Goal: Information Seeking & Learning: Learn about a topic

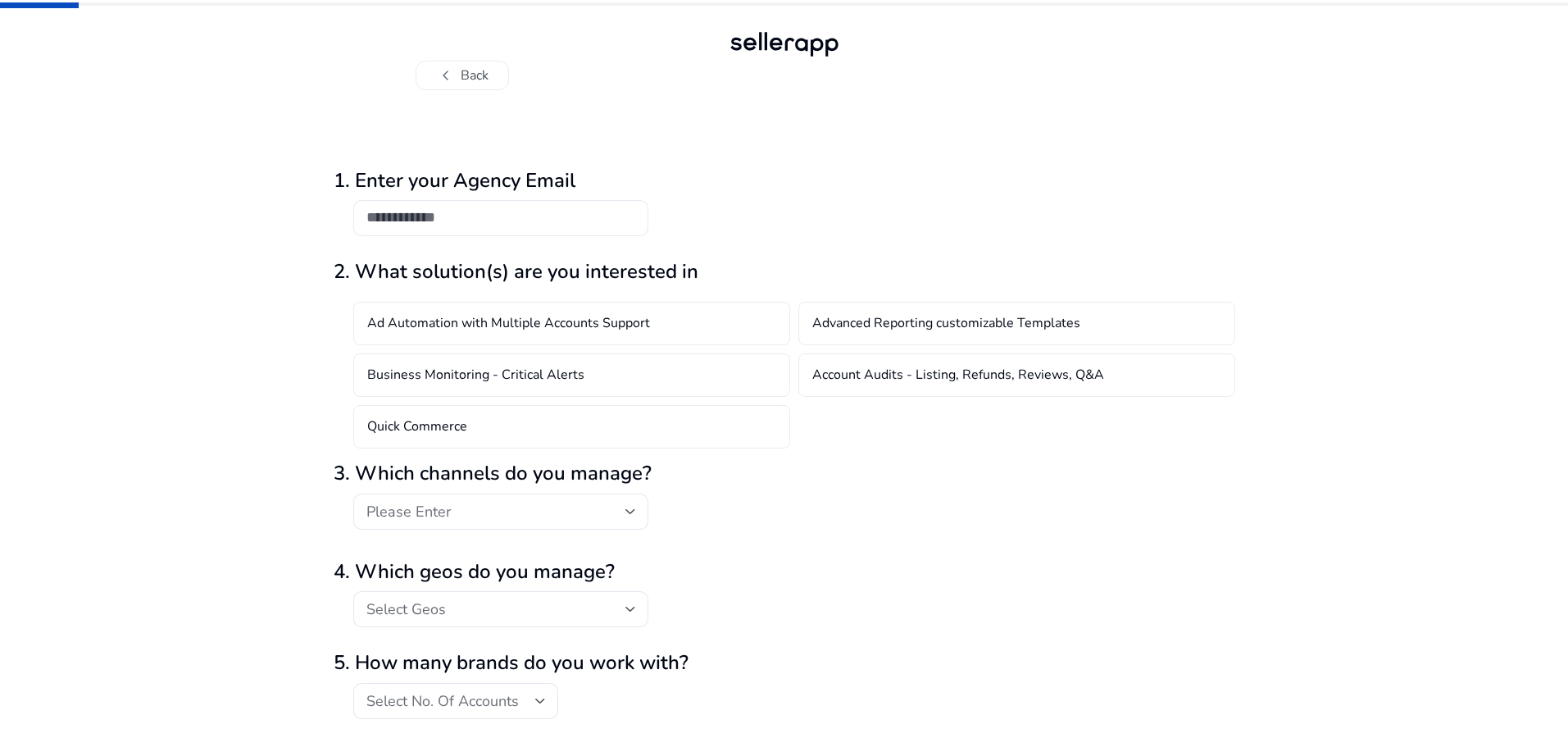
click at [562, 206] on div at bounding box center [501, 218] width 269 height 36
click at [546, 216] on input "email" at bounding box center [501, 217] width 269 height 18
type input "*"
type input "**********"
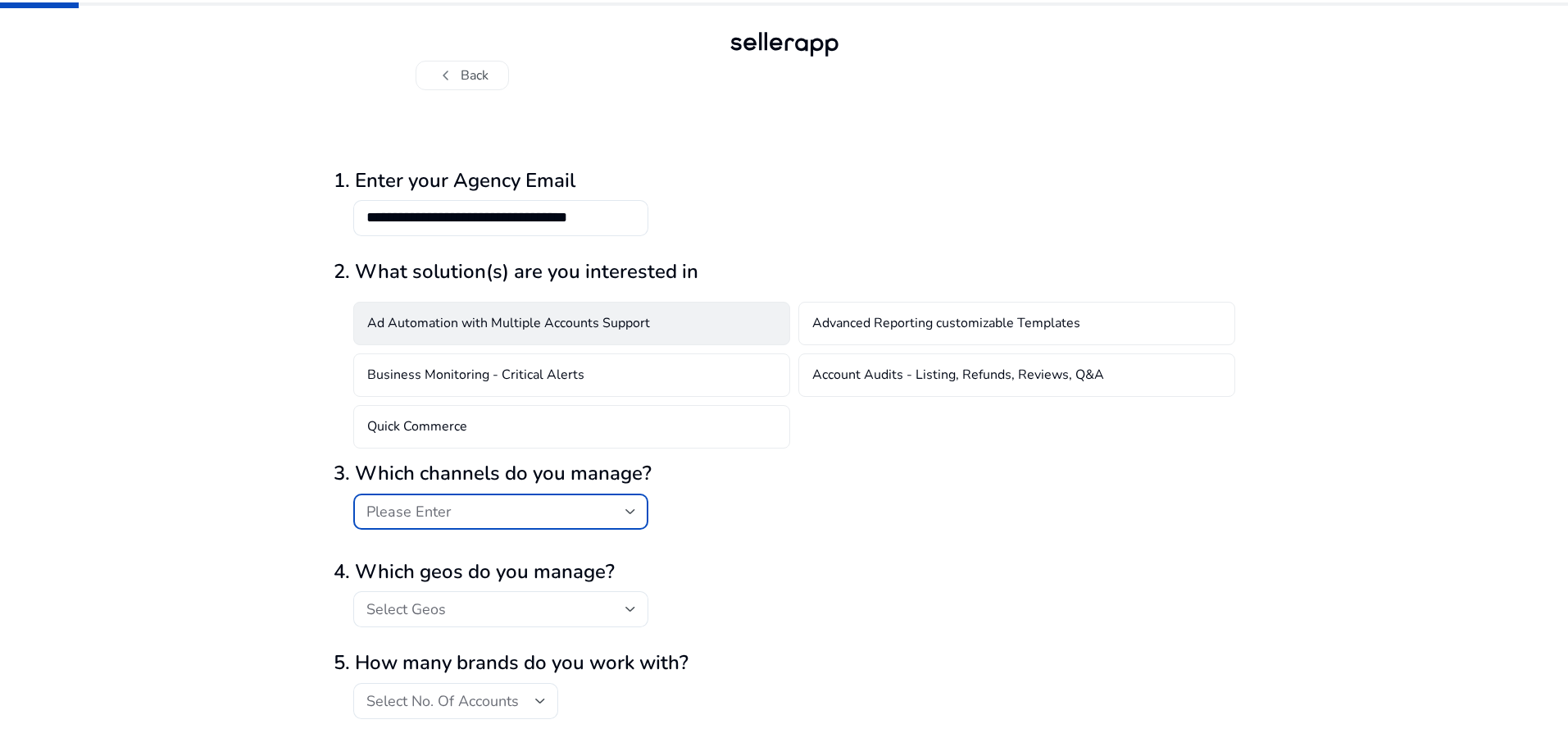
click at [492, 333] on div "Ad Automation with Multiple Accounts Support" at bounding box center [572, 323] width 437 height 43
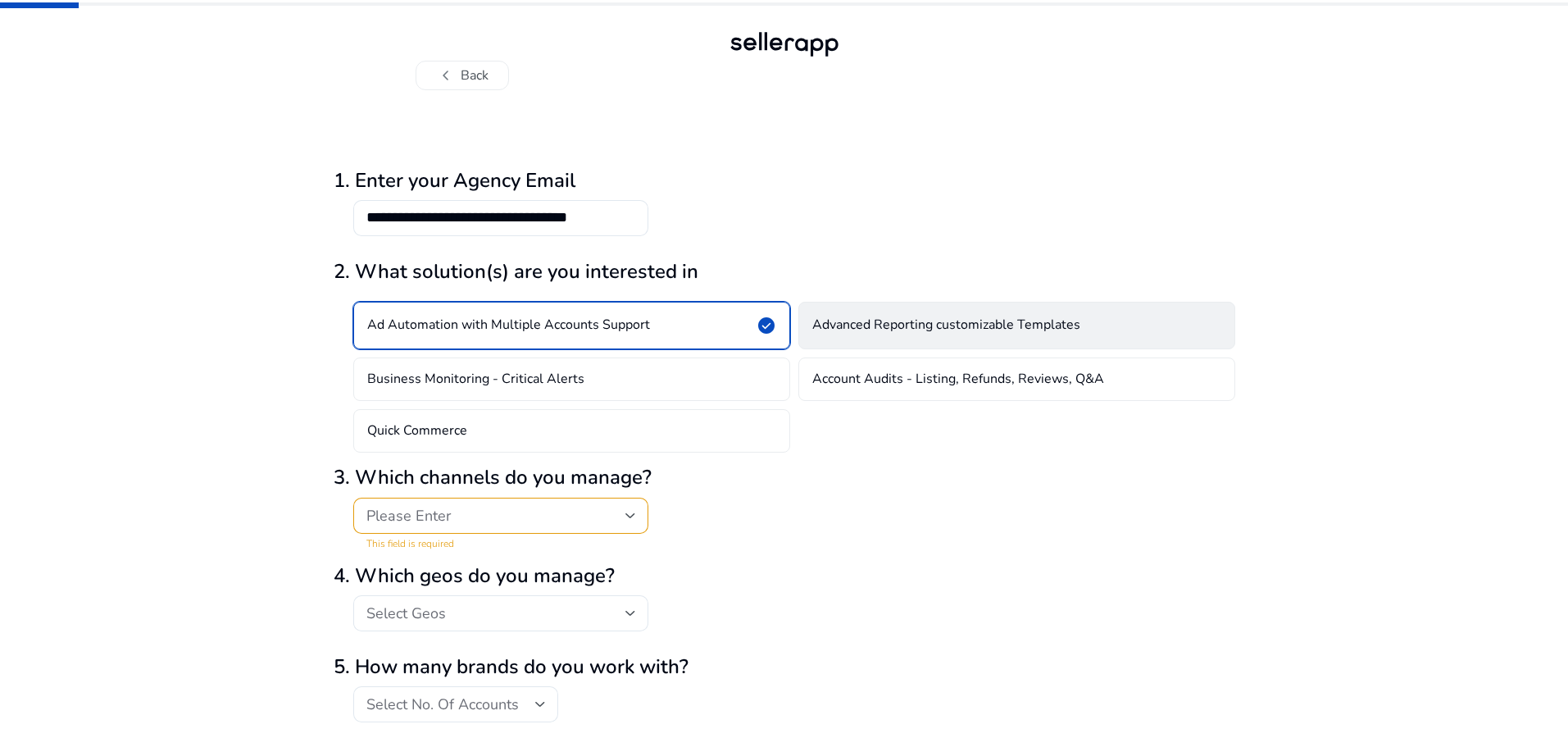
click at [844, 329] on h4 "Advanced Reporting customizable Templates" at bounding box center [946, 325] width 268 height 16
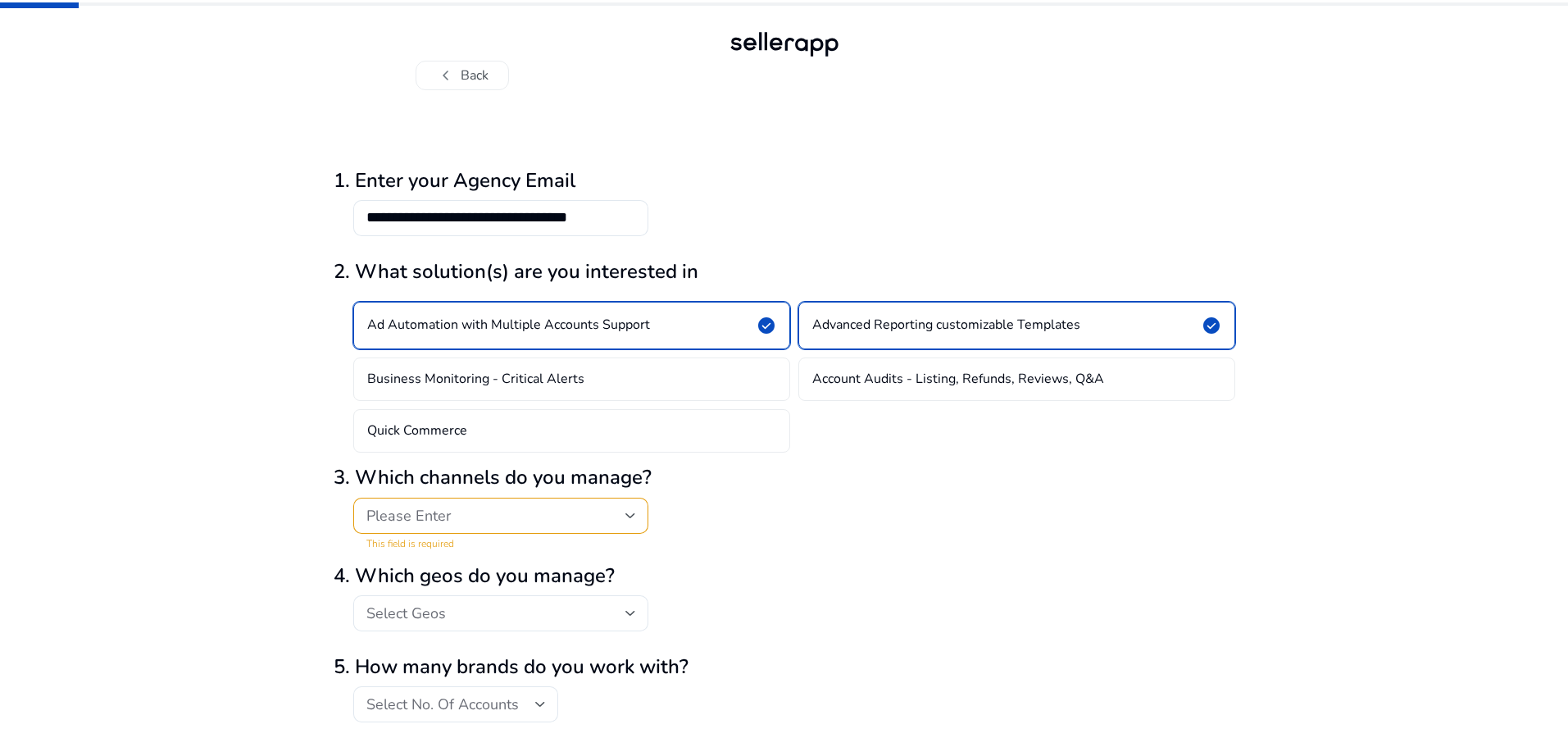
click at [538, 512] on div "Please Enter" at bounding box center [496, 515] width 259 height 18
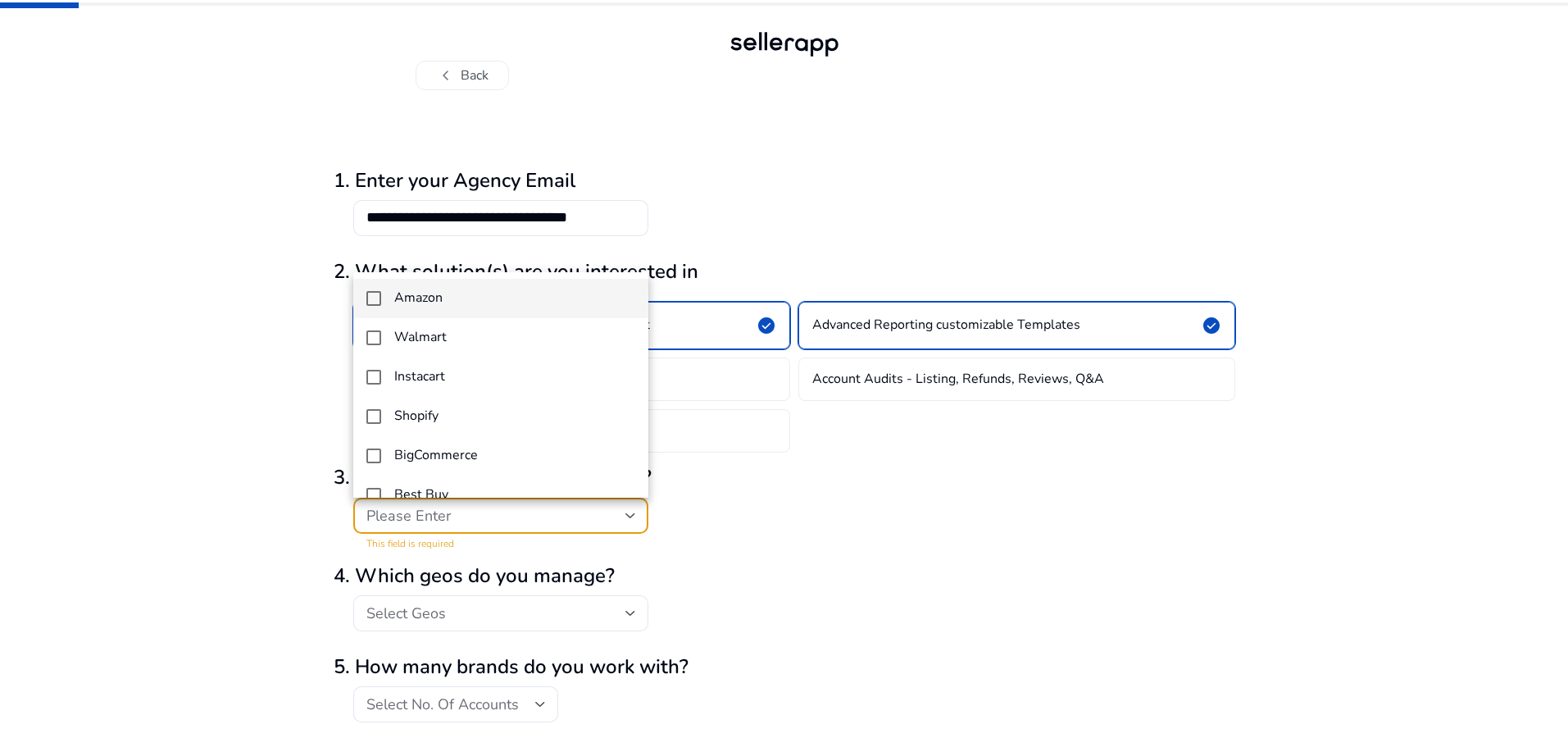
click at [434, 302] on h4 "Amazon" at bounding box center [418, 298] width 48 height 16
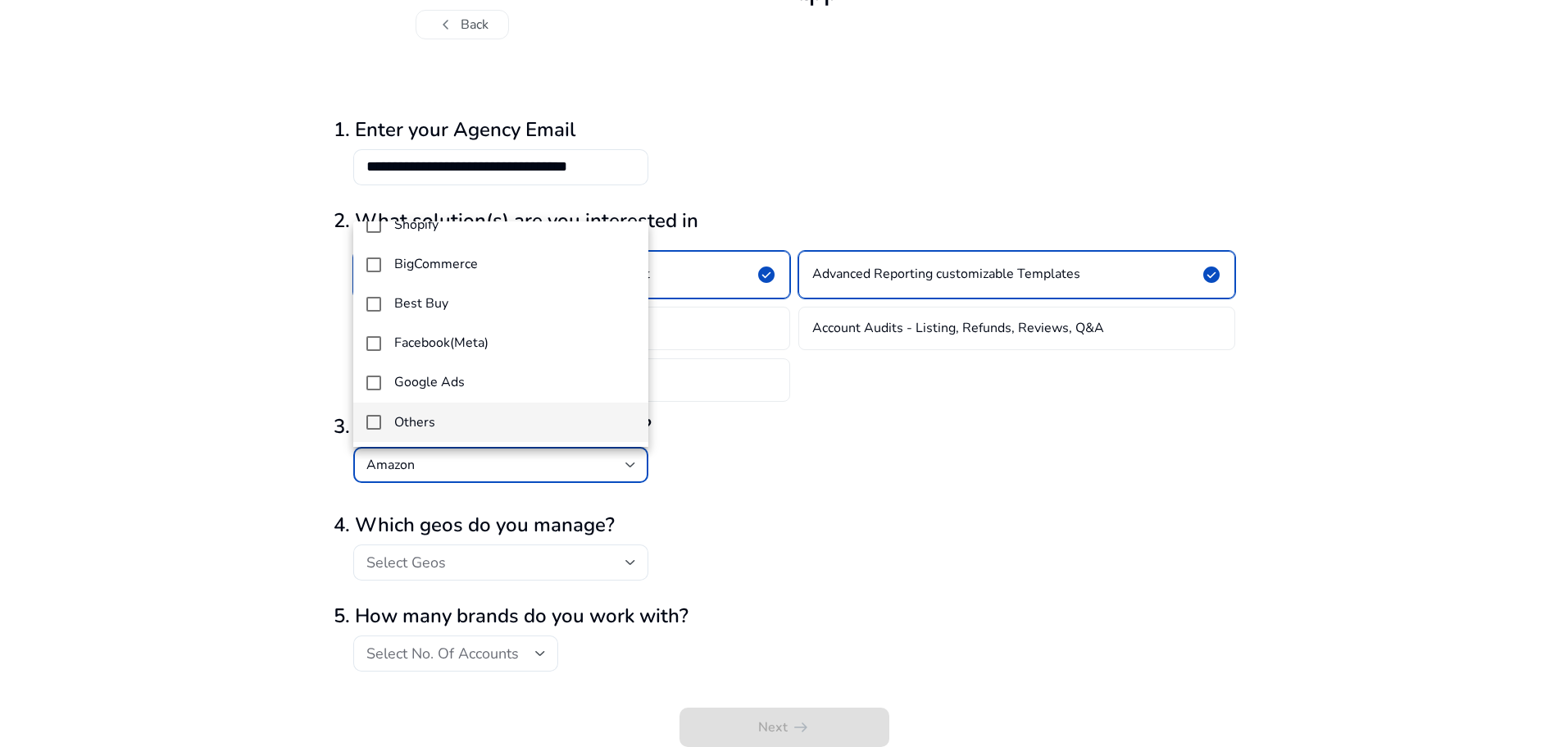
scroll to position [142, 0]
click at [269, 482] on div at bounding box center [784, 373] width 1568 height 747
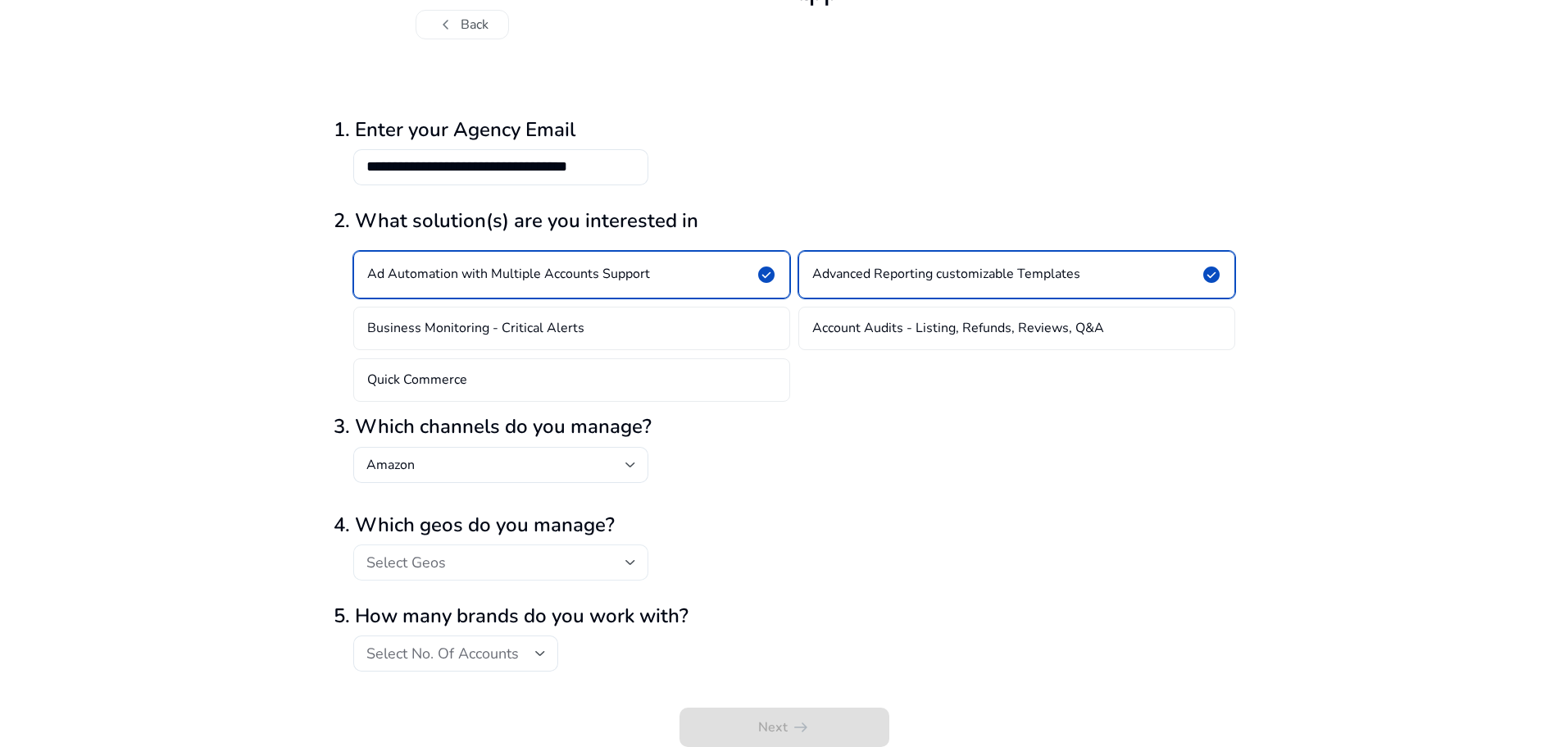
click at [419, 567] on span "Select Geos" at bounding box center [406, 563] width 79 height 20
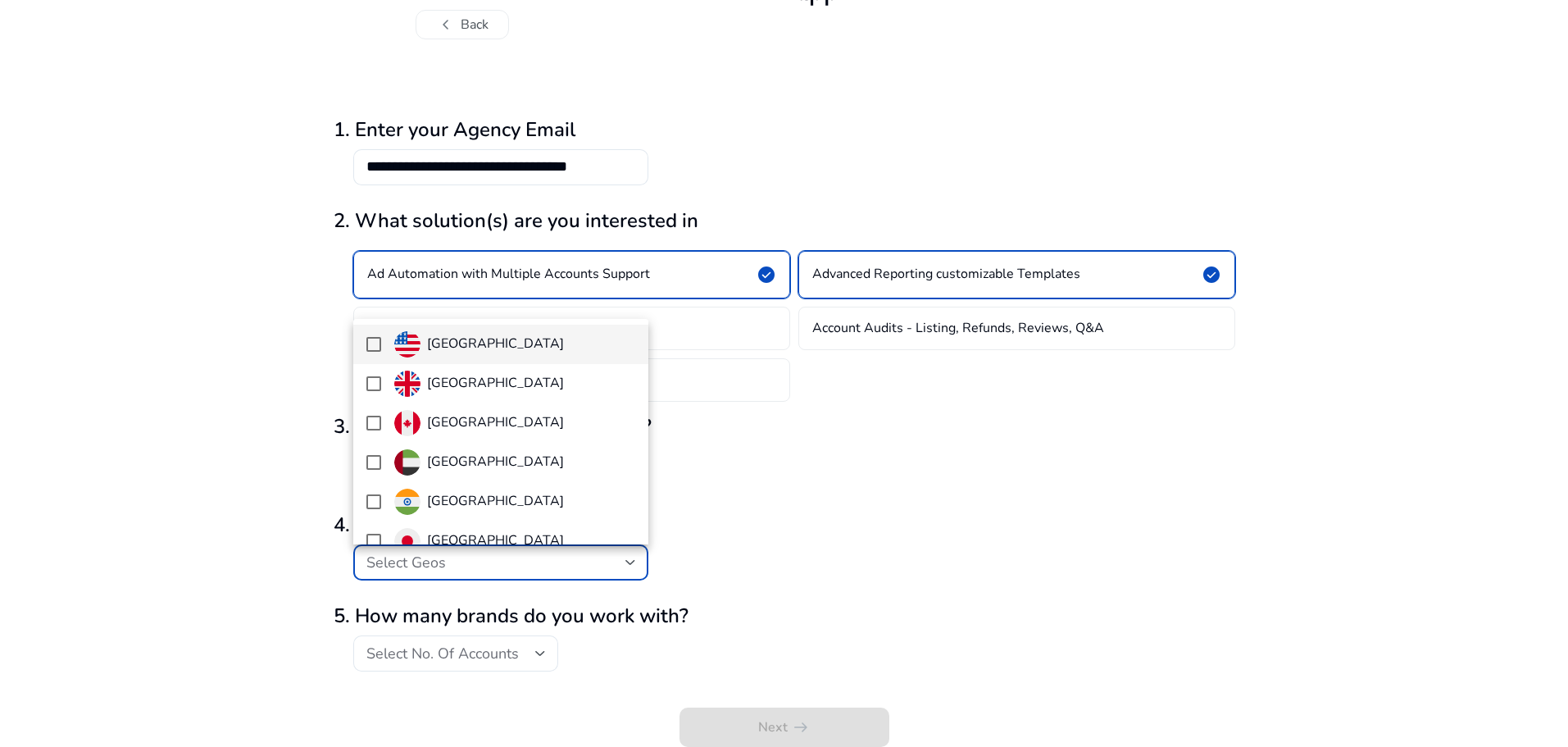
scroll to position [0, 0]
click at [469, 358] on div "[GEOGRAPHIC_DATA]" at bounding box center [479, 345] width 170 height 26
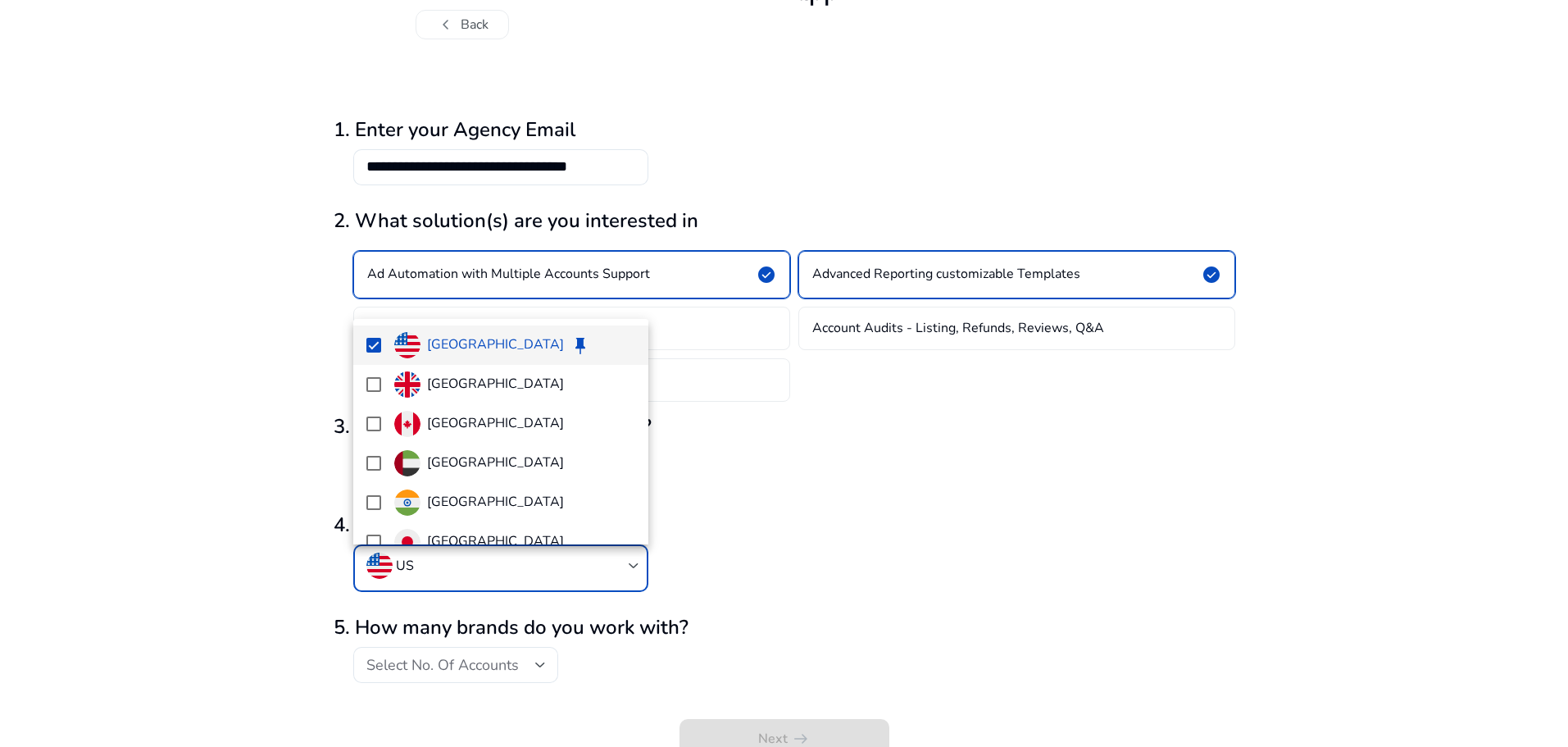
click at [253, 487] on div at bounding box center [784, 373] width 1568 height 747
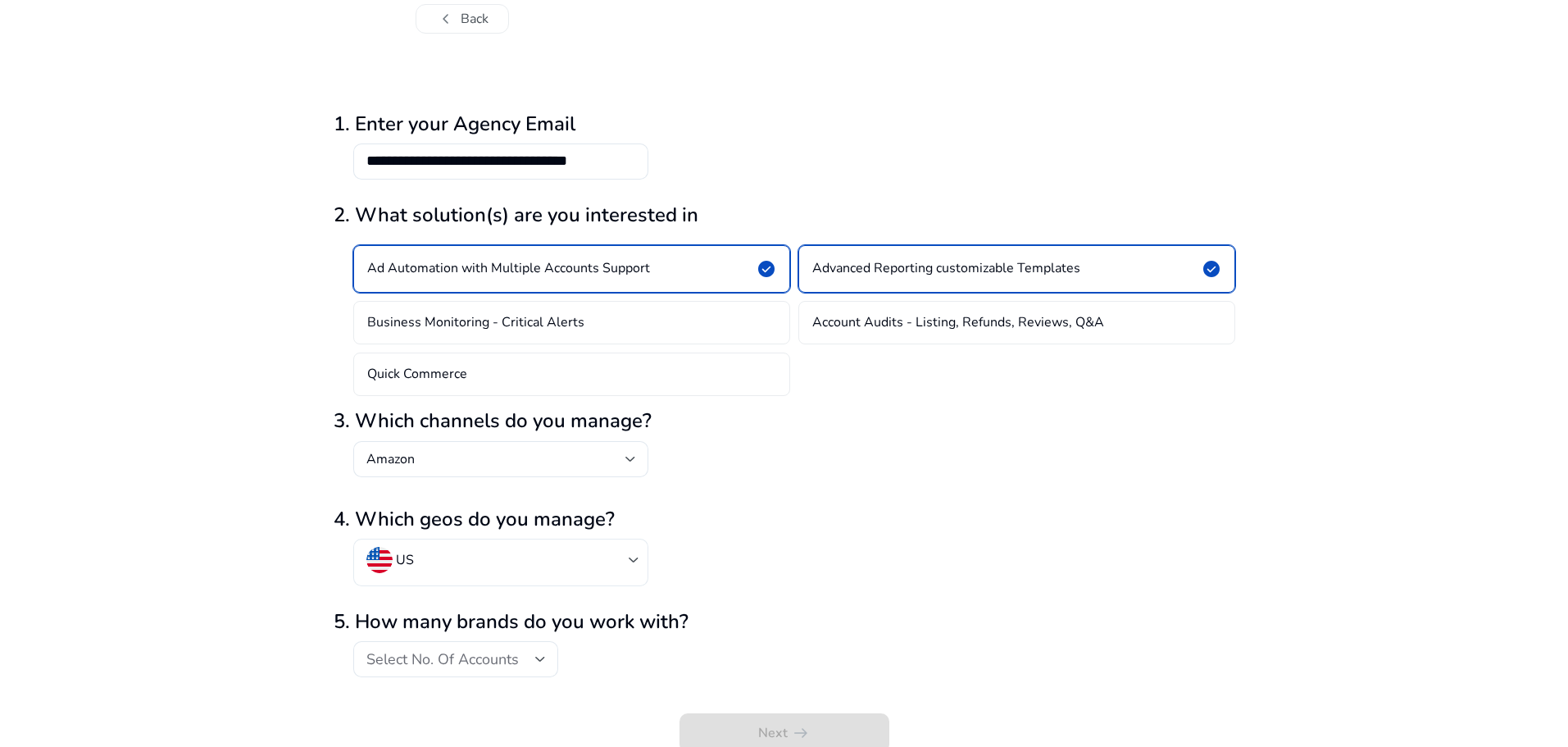
scroll to position [62, 0]
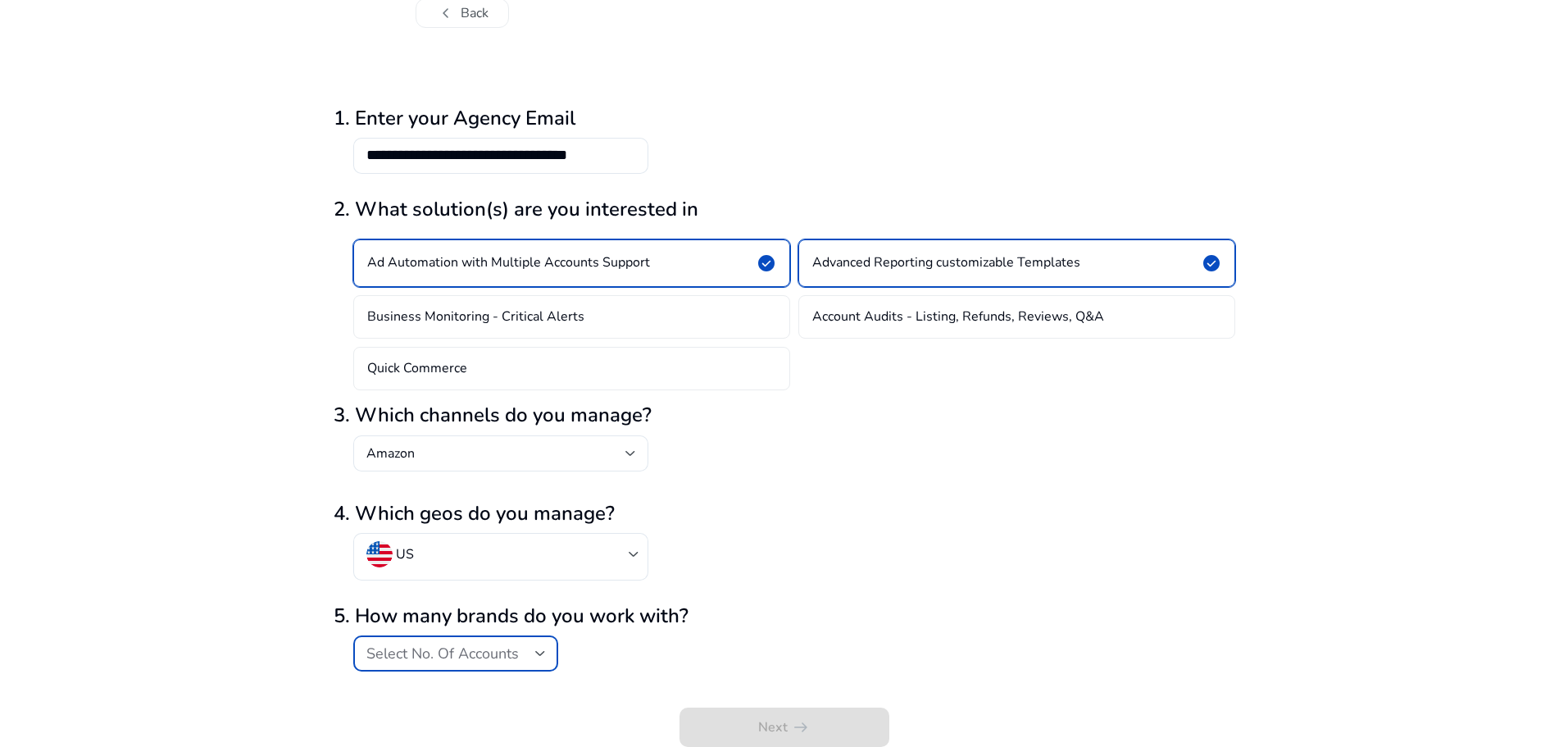
click at [444, 663] on span "Select No. Of Accounts" at bounding box center [443, 653] width 152 height 20
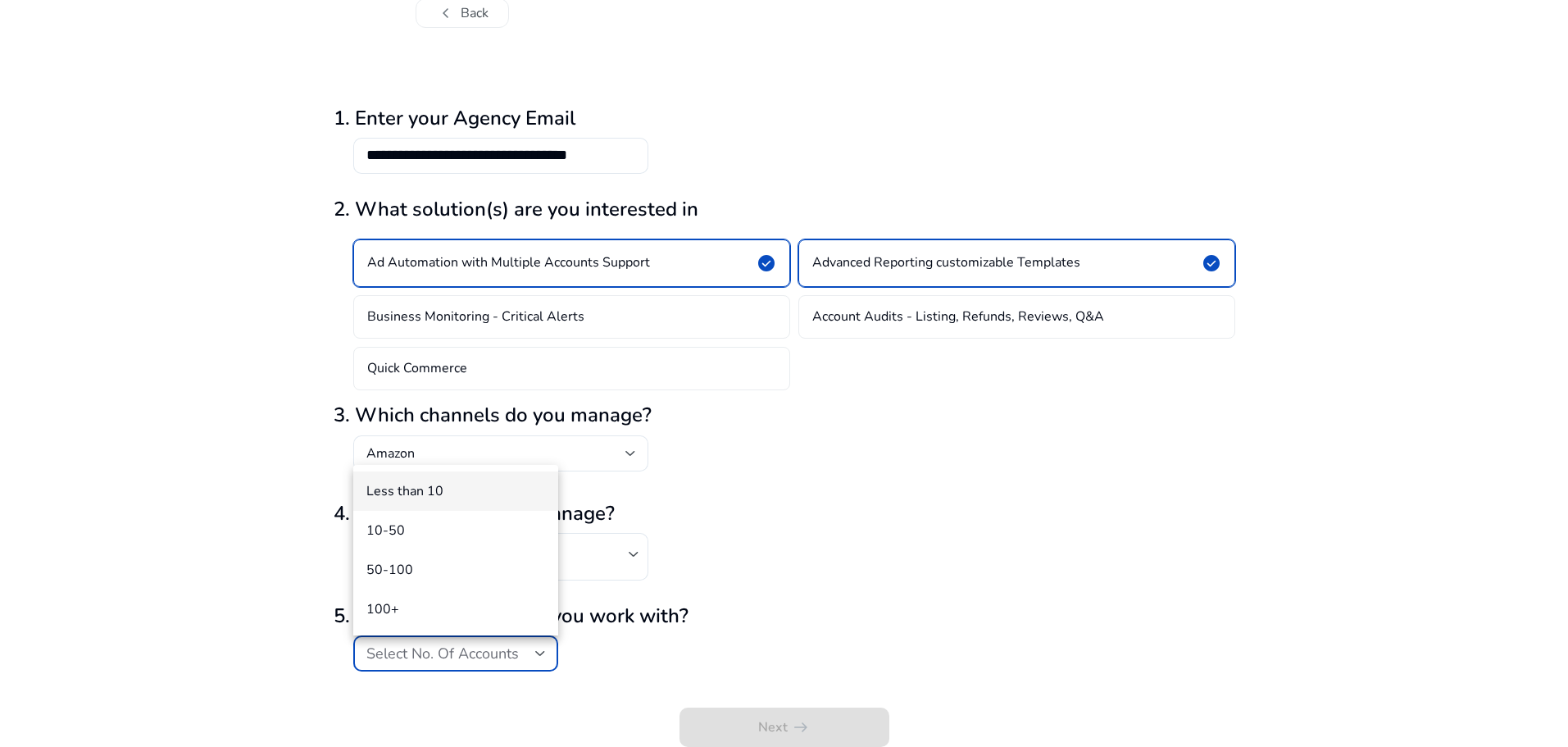
click at [462, 487] on span "Less than 10" at bounding box center [456, 491] width 179 height 18
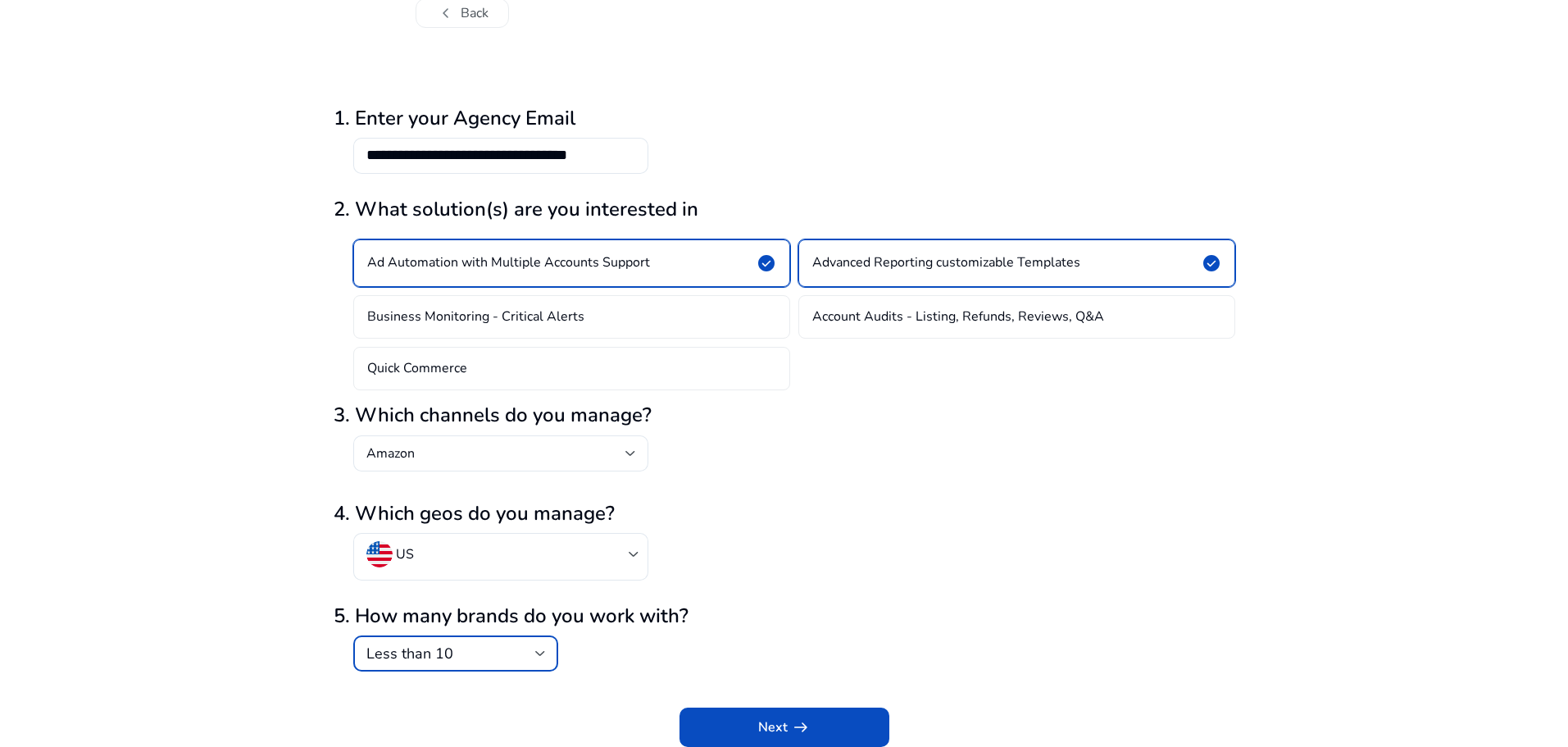
click at [759, 587] on div "US" at bounding box center [784, 565] width 902 height 65
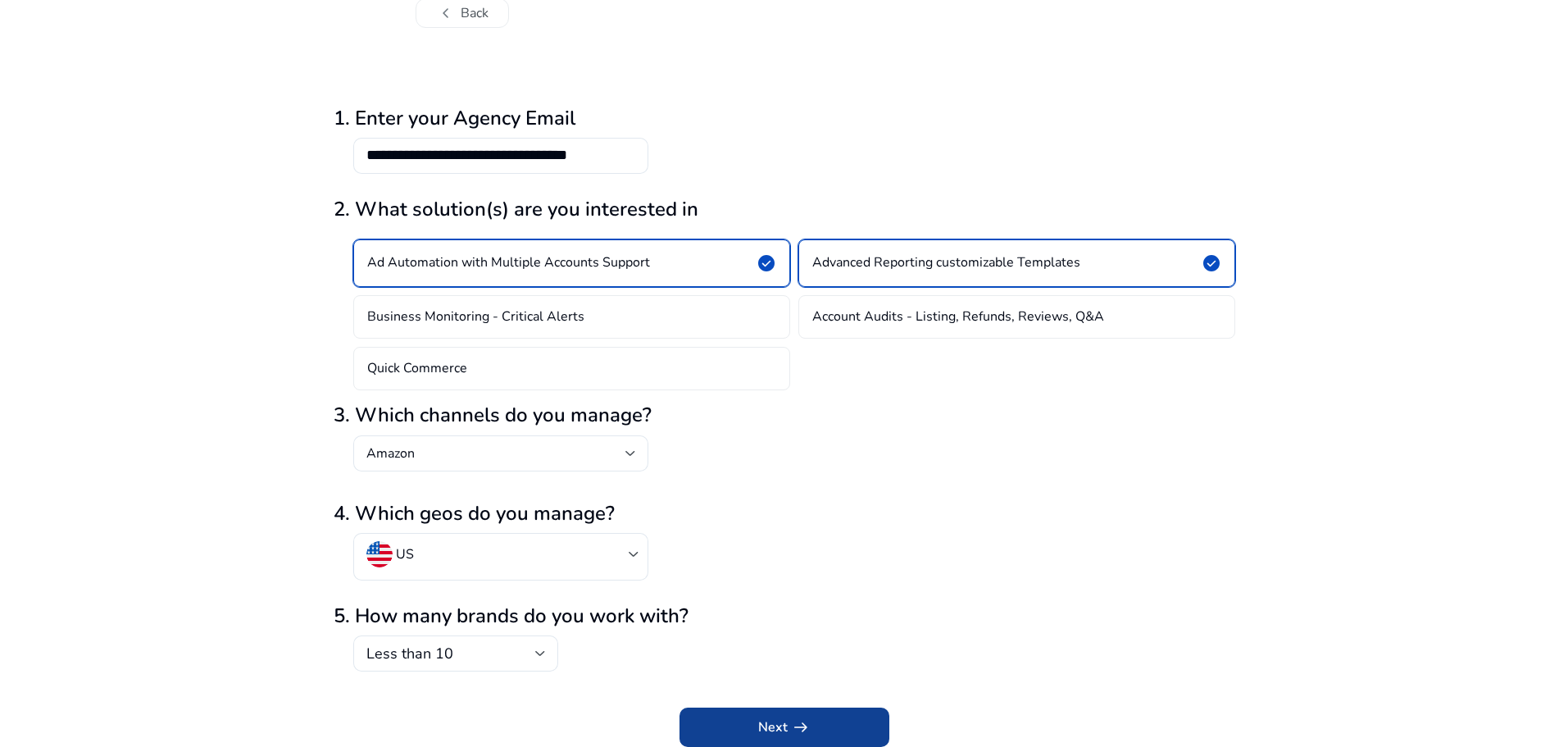
click at [764, 722] on span "Next arrow_right_alt" at bounding box center [784, 727] width 53 height 20
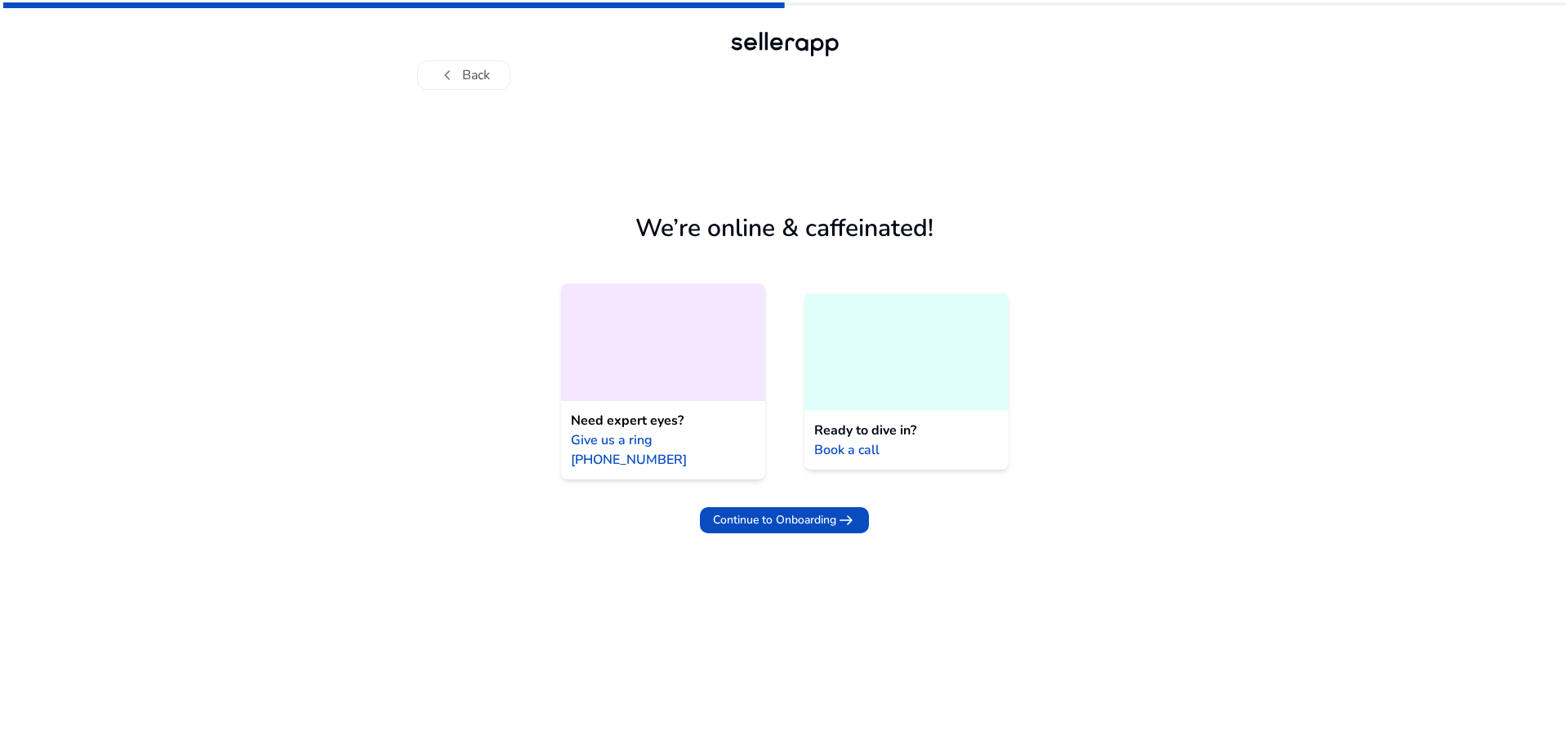
scroll to position [0, 0]
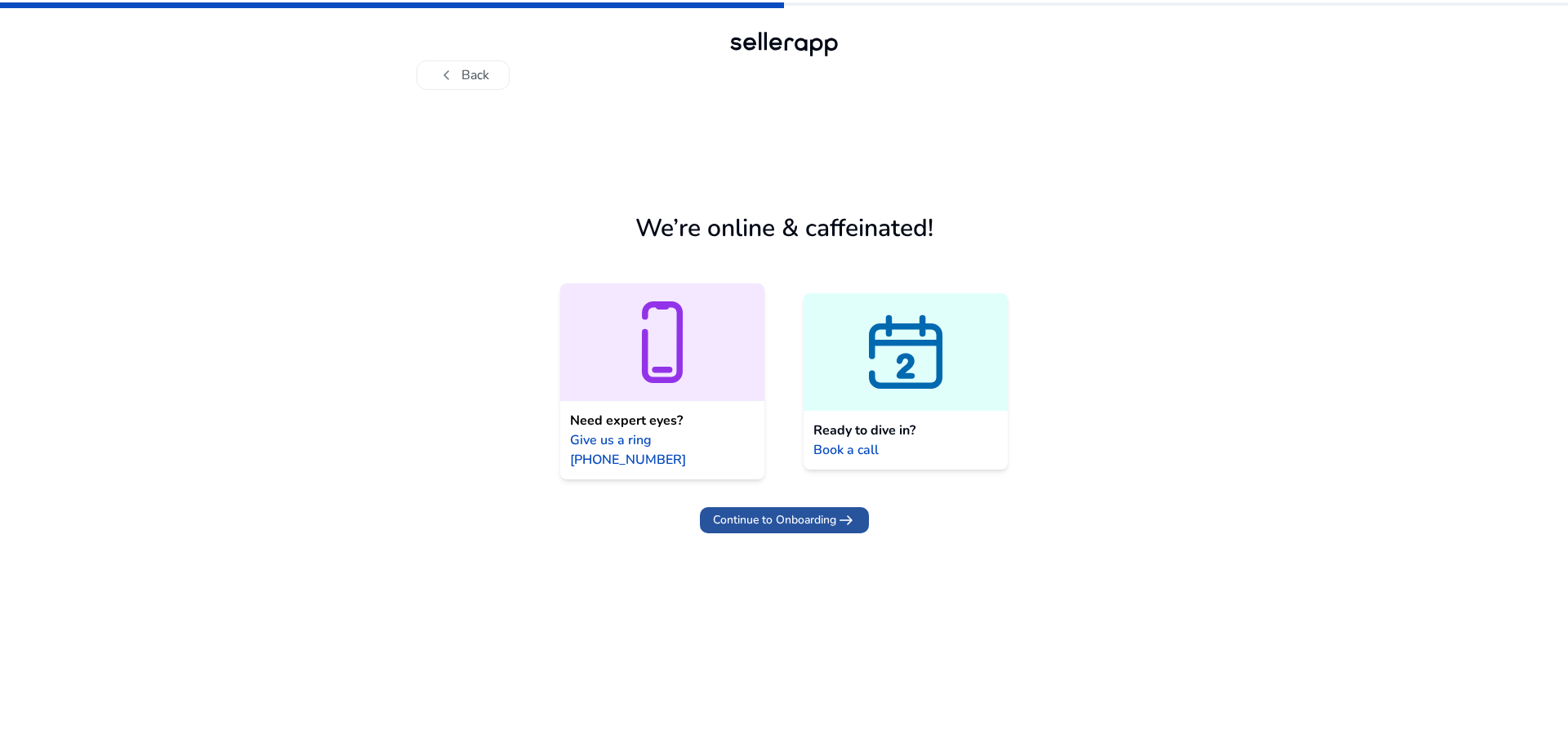
click at [730, 511] on span "Continue to Onboarding" at bounding box center [775, 520] width 124 height 17
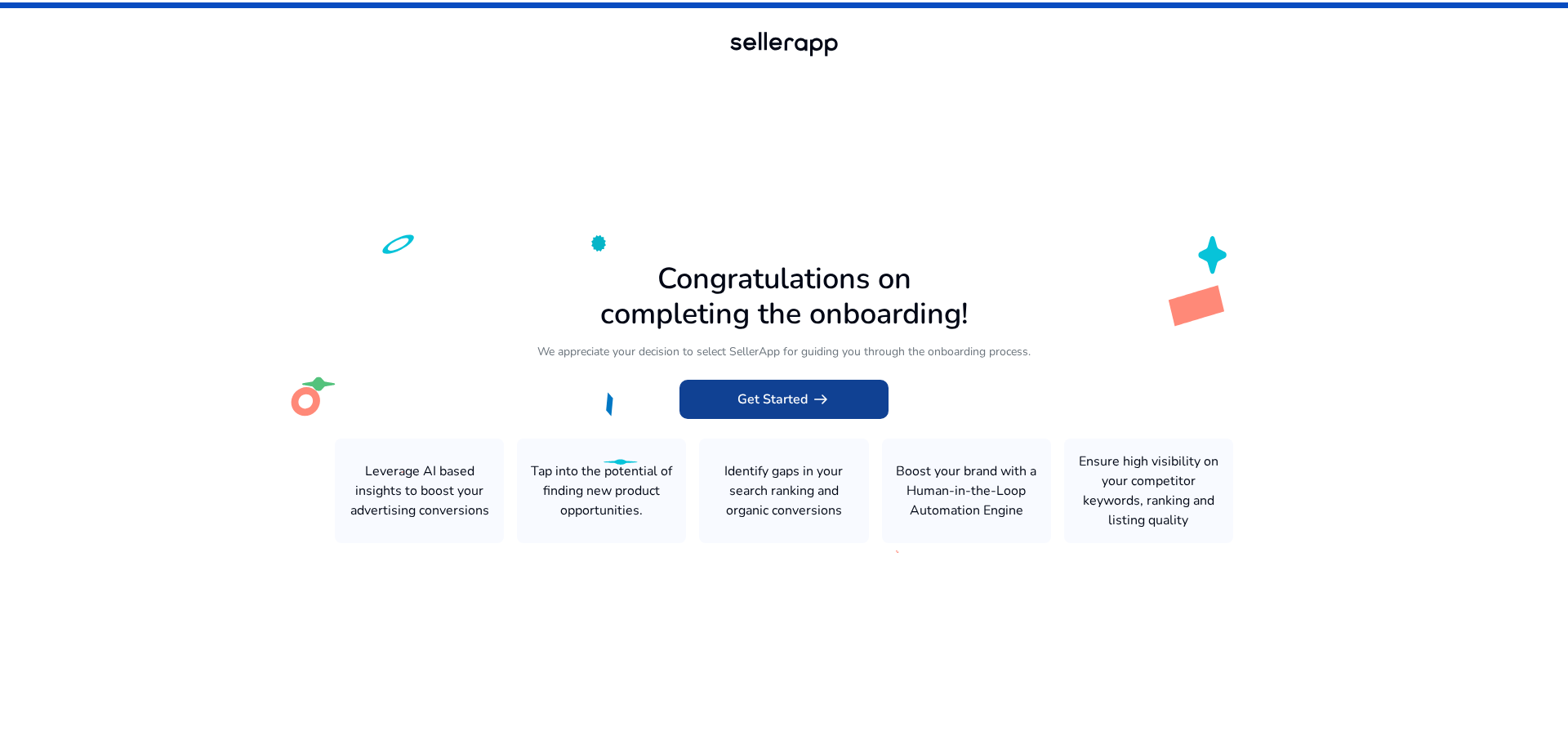
click at [754, 402] on span "Get Started arrow_right_alt" at bounding box center [784, 399] width 93 height 20
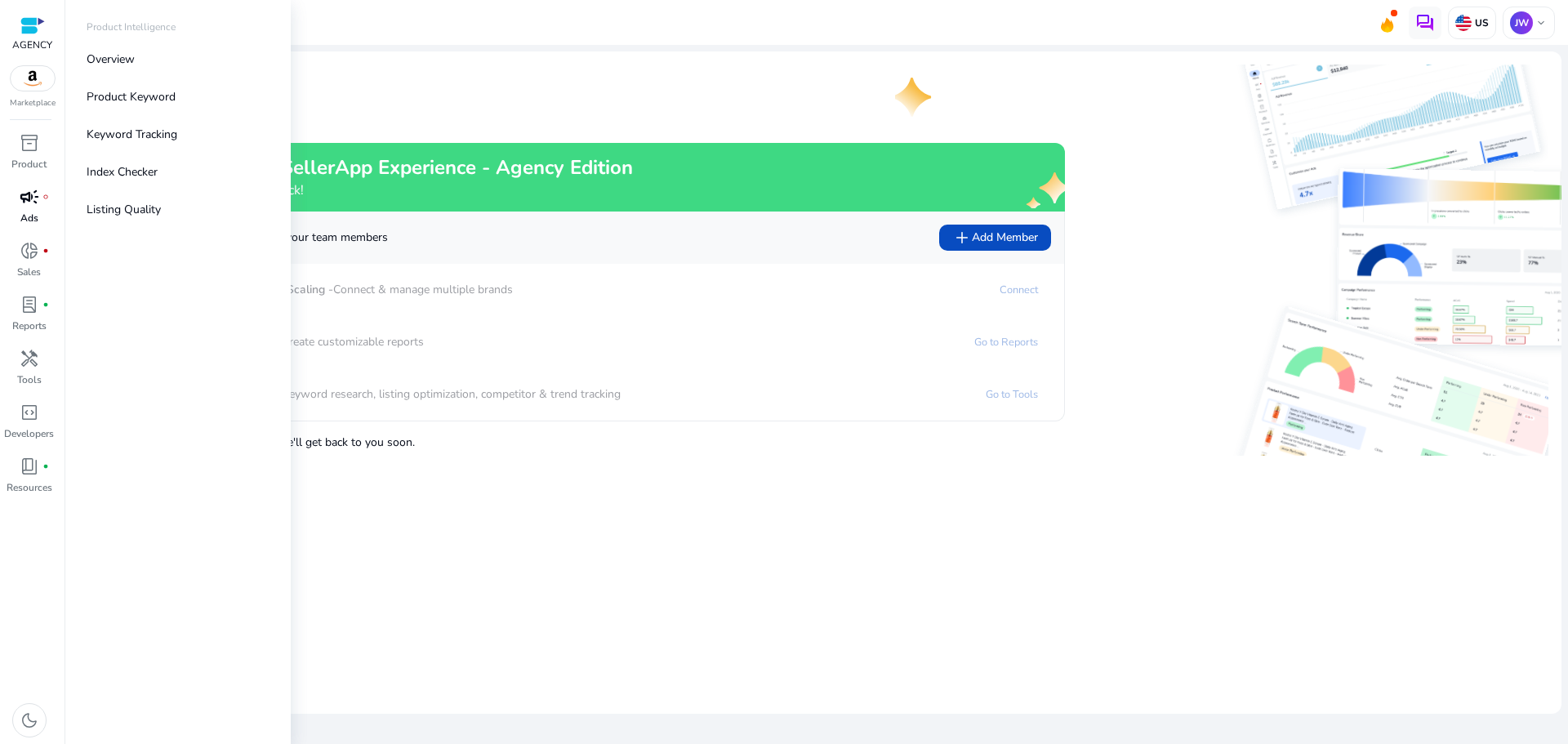
click at [29, 210] on link "campaign fiber_manual_record Ads" at bounding box center [29, 210] width 58 height 54
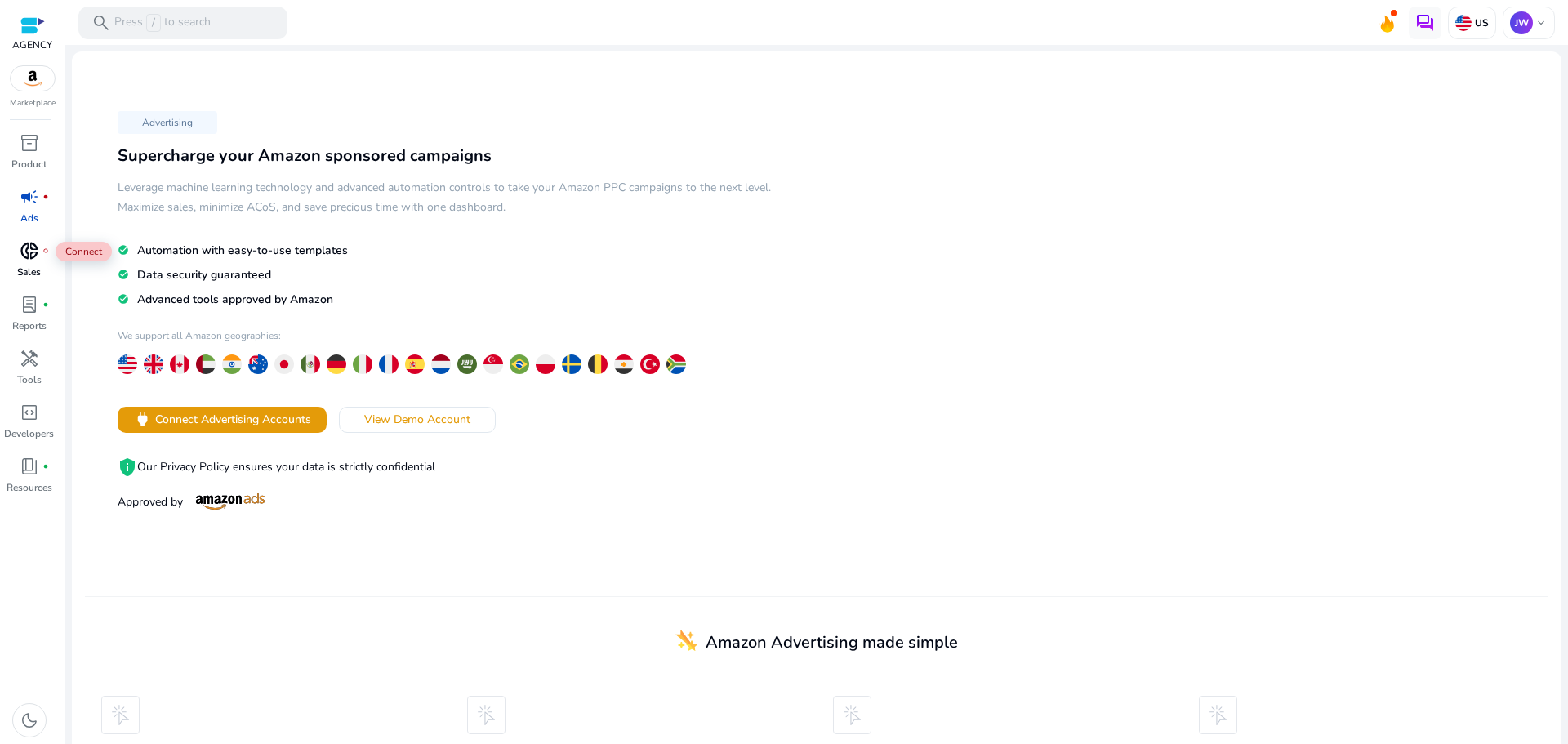
click at [36, 263] on div "donut_small fiber_manual_record" at bounding box center [29, 251] width 45 height 26
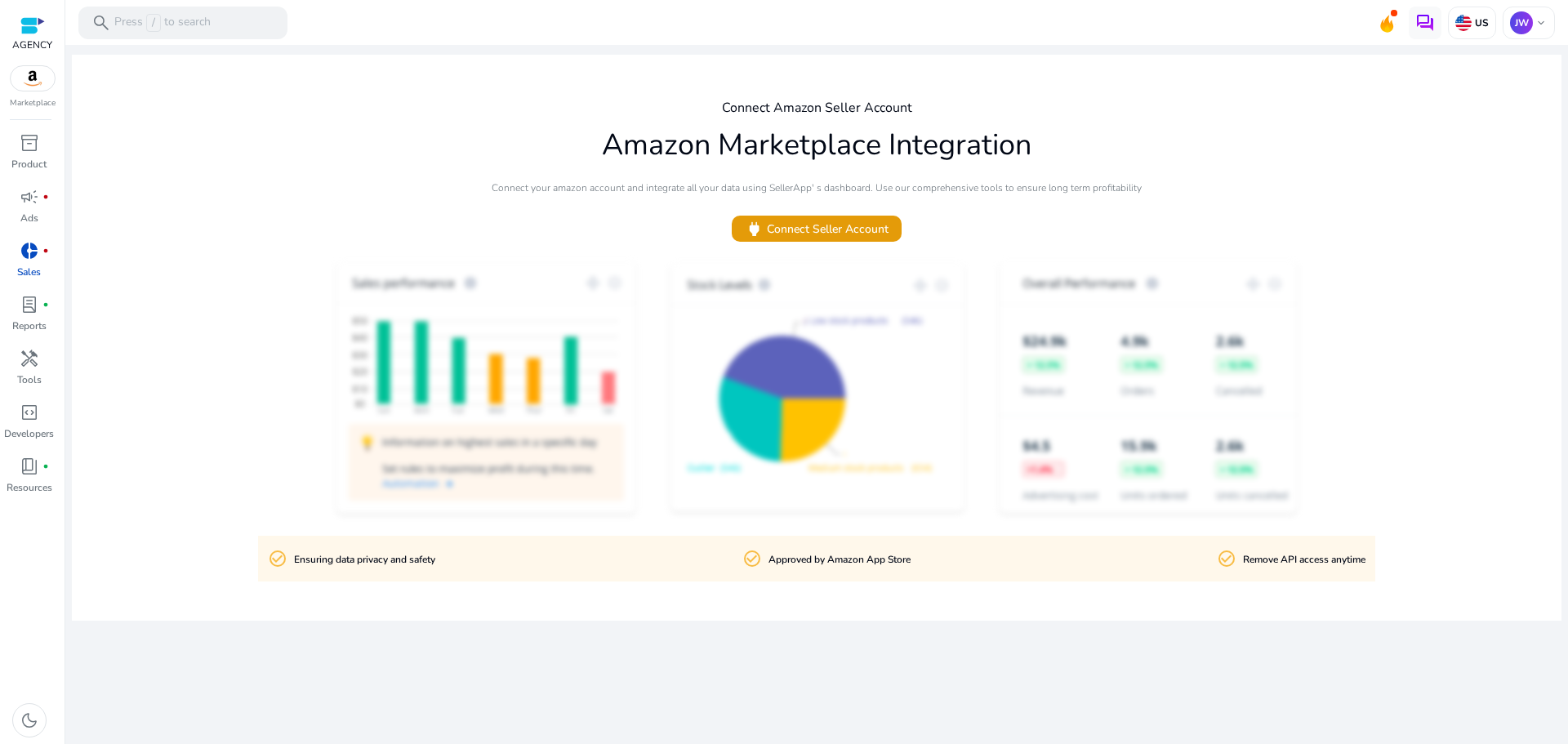
click at [41, 289] on link "donut_small fiber_manual_record Sales" at bounding box center [29, 264] width 58 height 54
click at [37, 299] on span "lab_profile" at bounding box center [29, 305] width 20 height 20
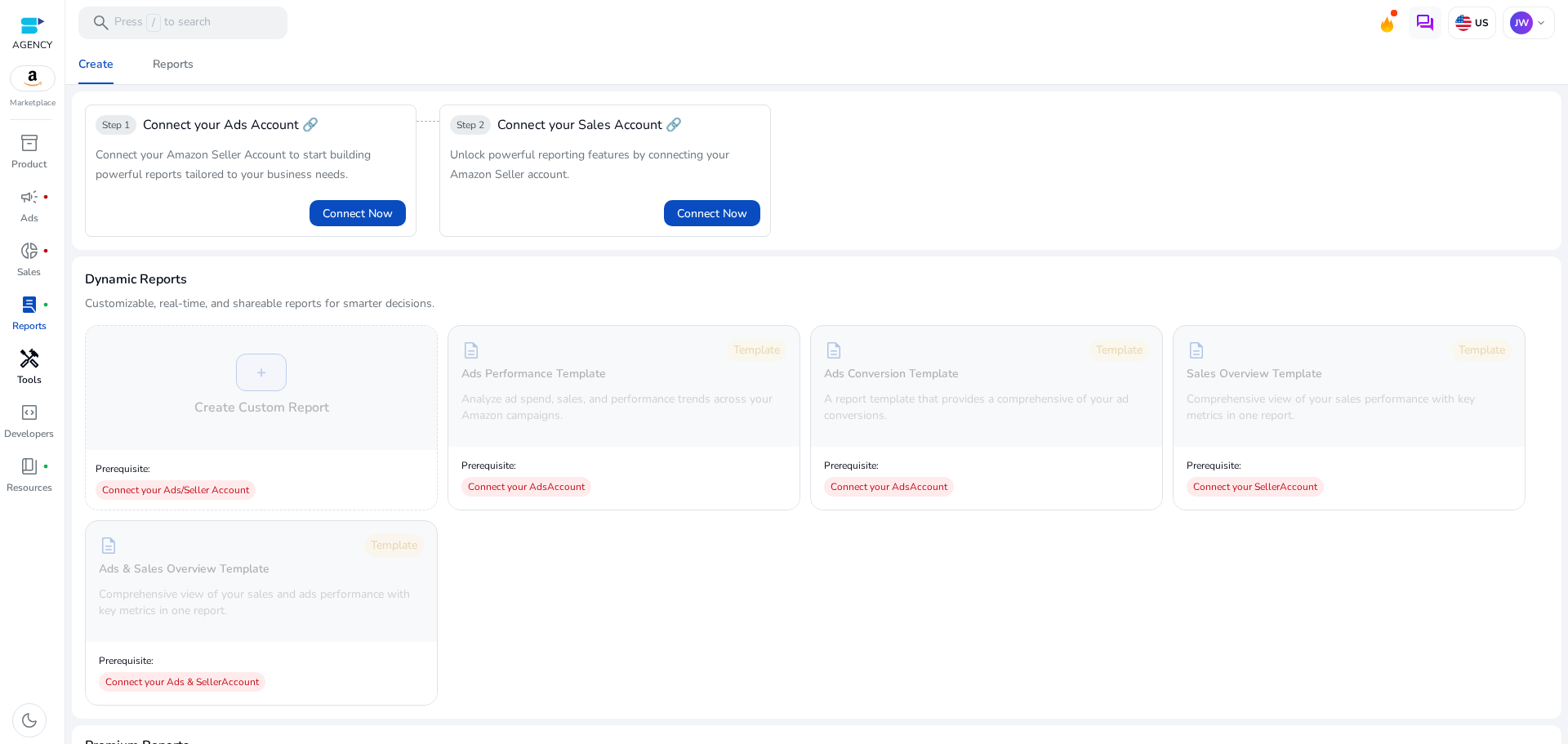
click at [26, 361] on span "handyman" at bounding box center [29, 359] width 20 height 20
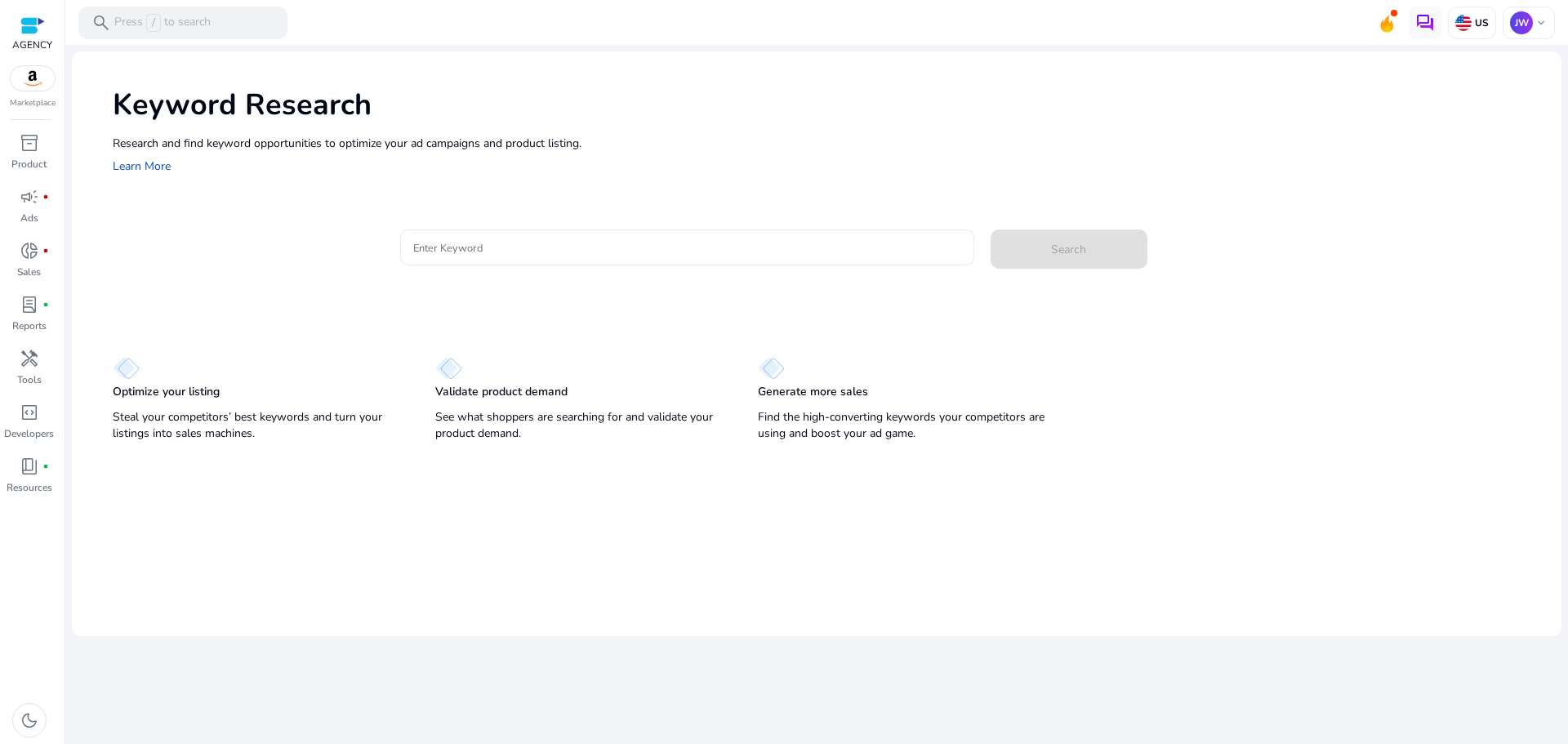
click at [521, 247] on input "Enter Keyword" at bounding box center [687, 247] width 548 height 18
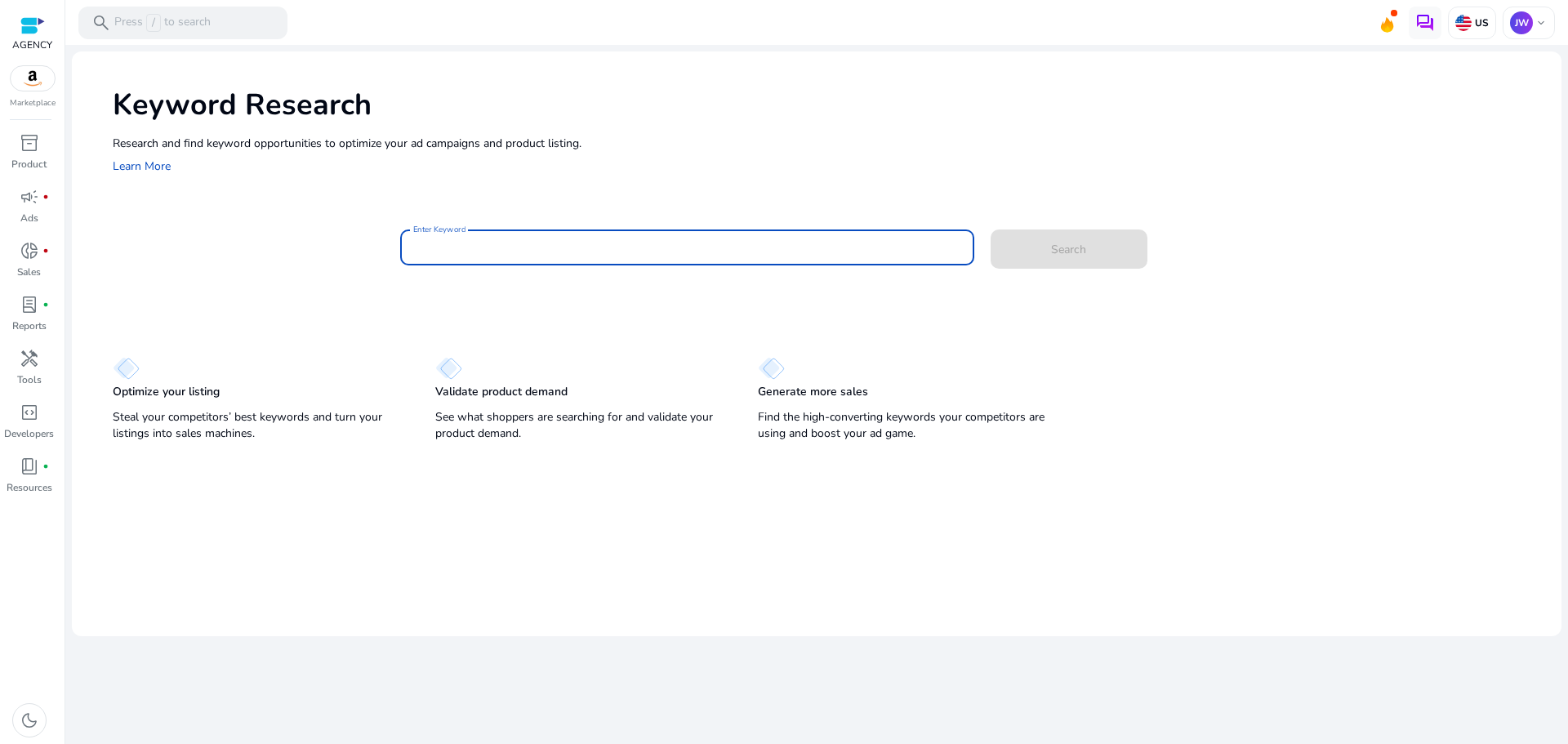
click at [630, 255] on input "Enter Keyword" at bounding box center [687, 247] width 548 height 18
click at [630, 252] on input "Enter Keyword" at bounding box center [687, 247] width 548 height 18
type input "*"
click at [1012, 248] on span at bounding box center [1069, 250] width 157 height 39
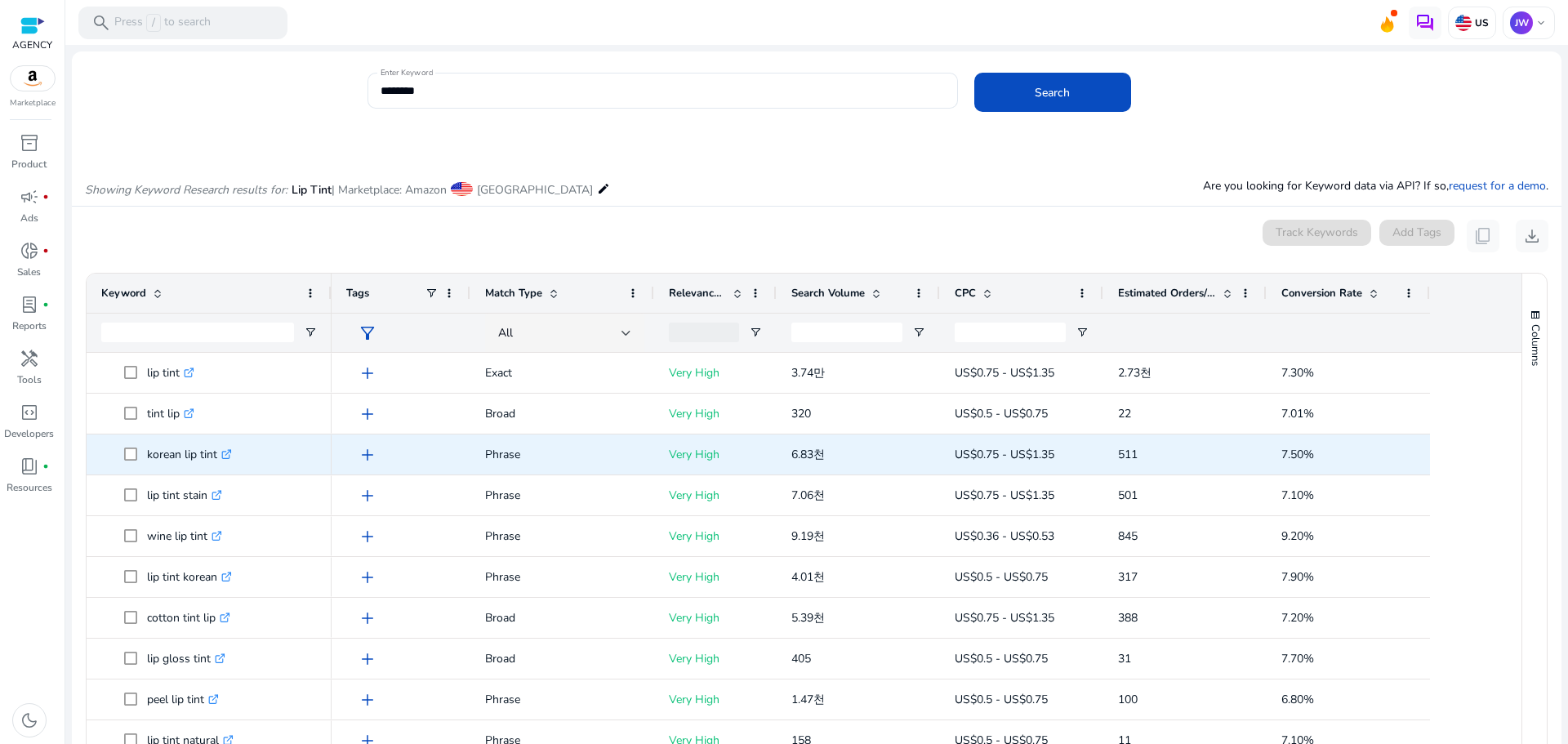
scroll to position [139, 0]
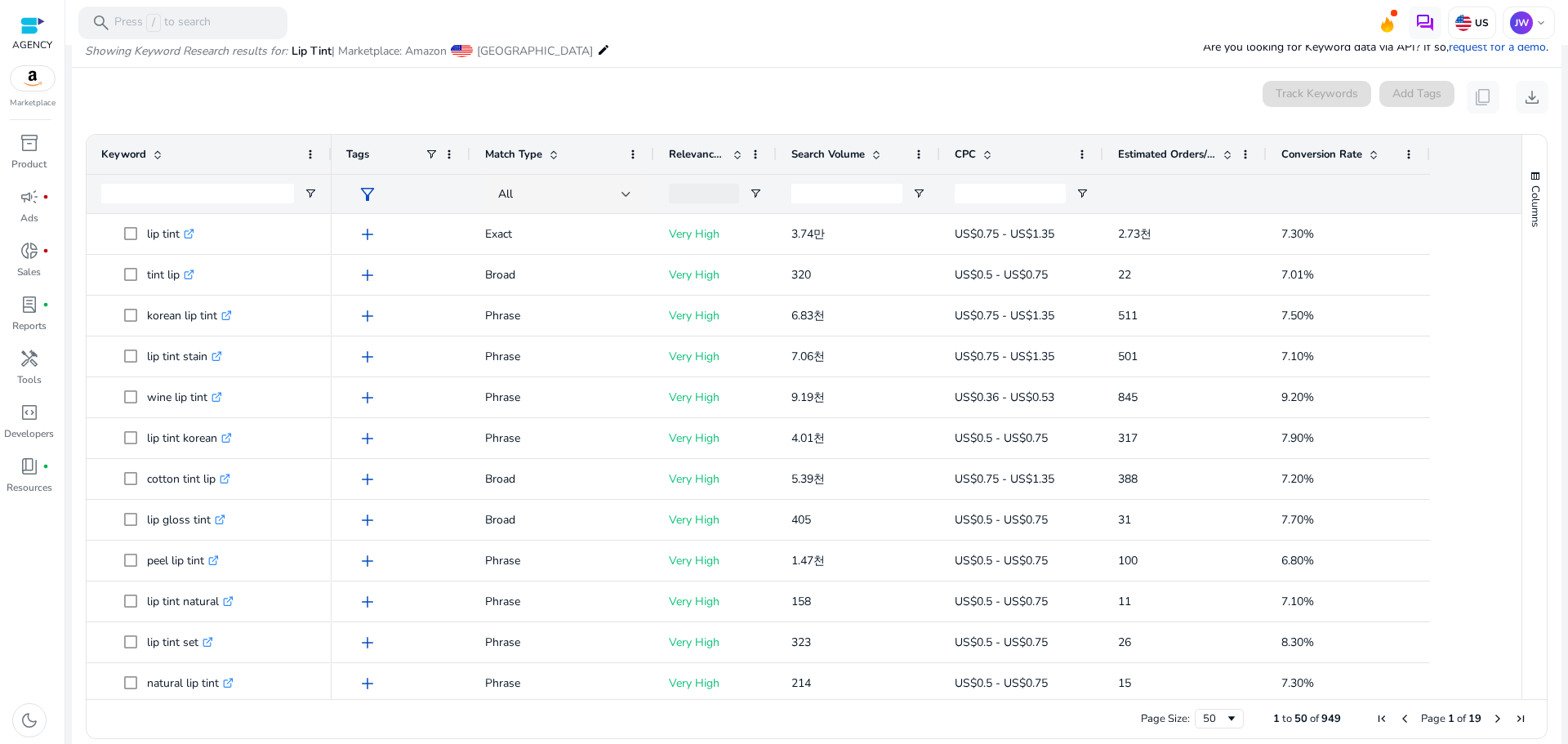
click at [1154, 154] on span "Estimated Orders/Month" at bounding box center [1167, 154] width 98 height 15
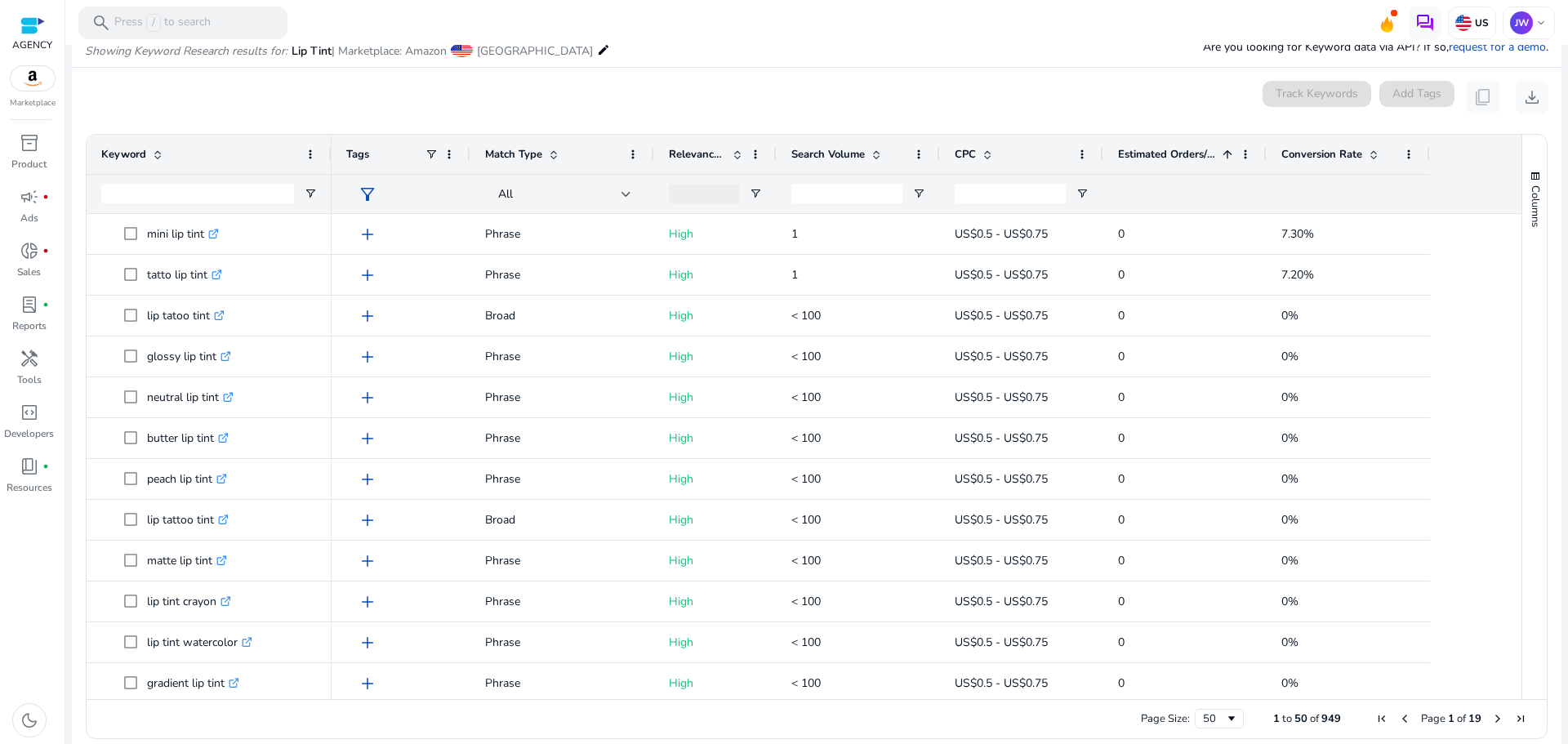
click at [1164, 154] on span "Estimated Orders/Month" at bounding box center [1167, 154] width 98 height 15
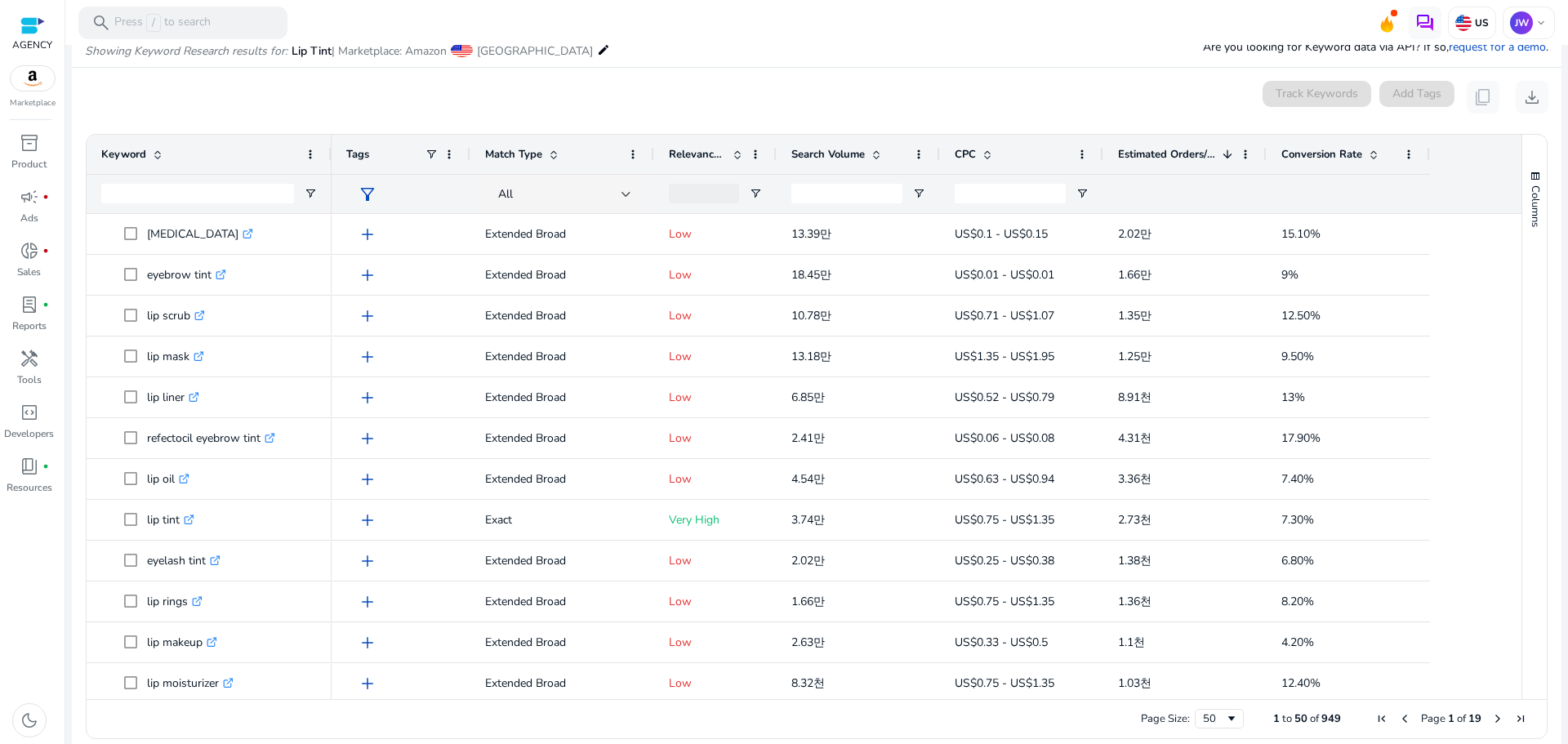
click at [1282, 147] on span "Conversion Rate" at bounding box center [1322, 154] width 81 height 15
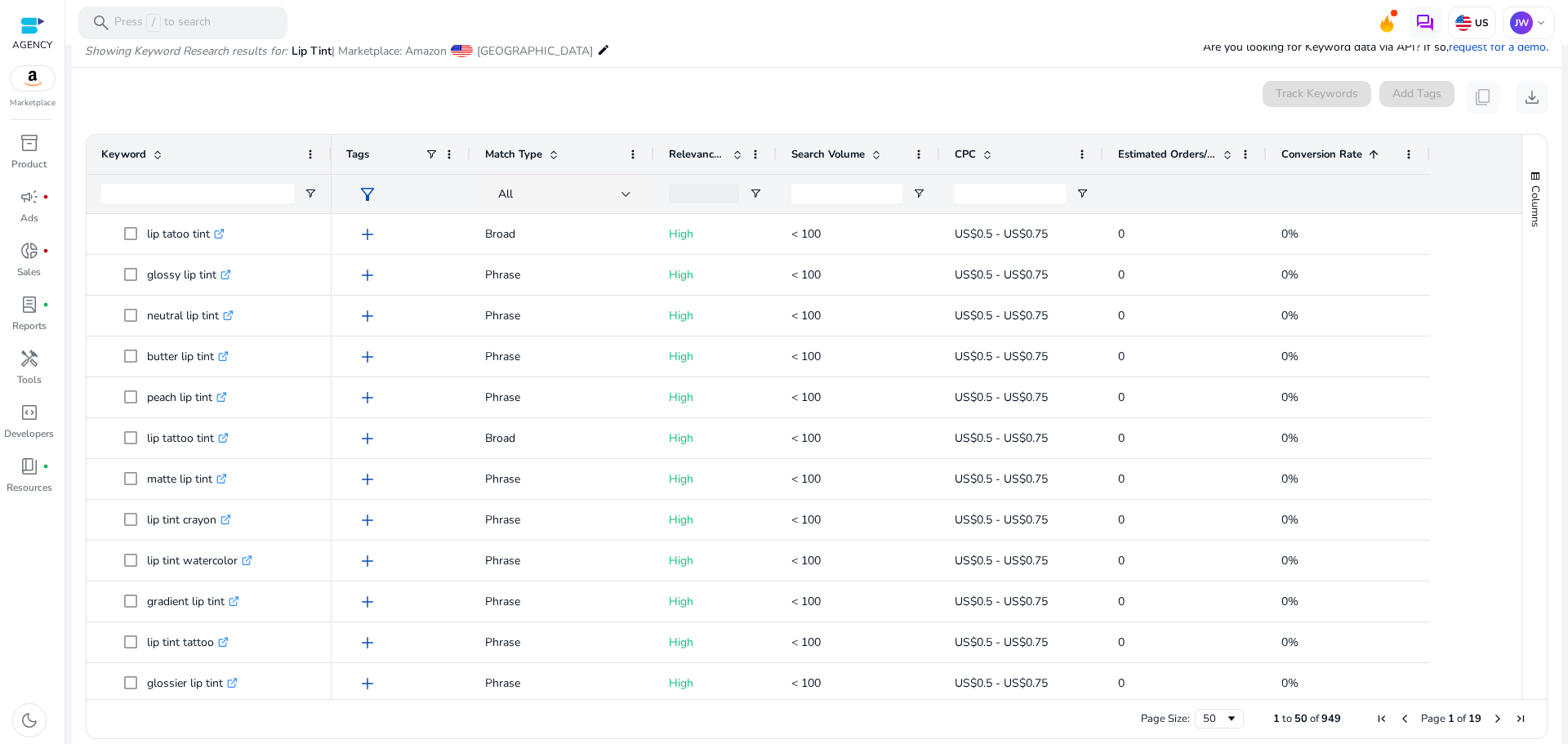
click at [1301, 158] on span "Conversion Rate" at bounding box center [1322, 154] width 81 height 15
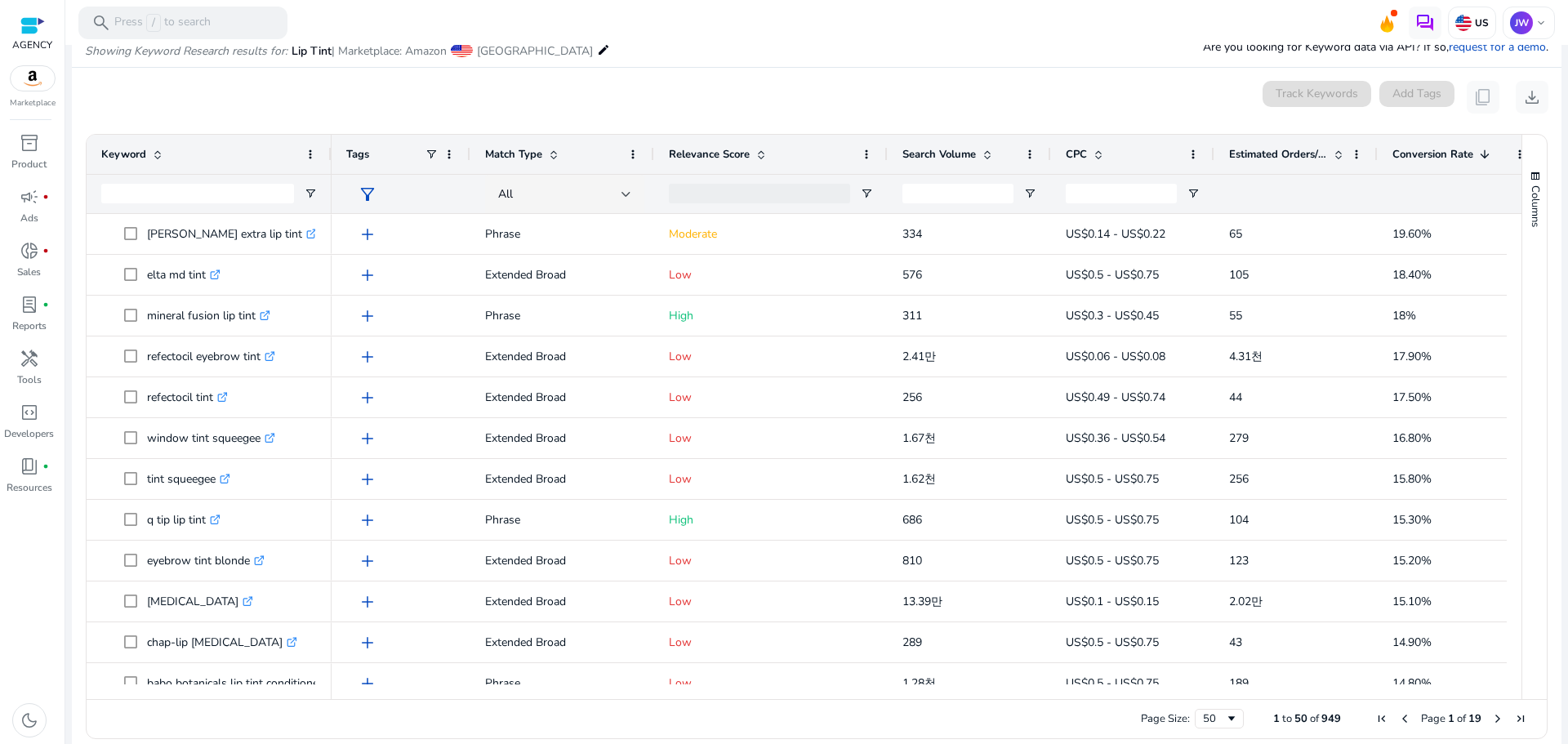
drag, startPoint x: 774, startPoint y: 153, endPoint x: 884, endPoint y: 153, distance: 110.0
click at [884, 153] on div at bounding box center [887, 154] width 7 height 39
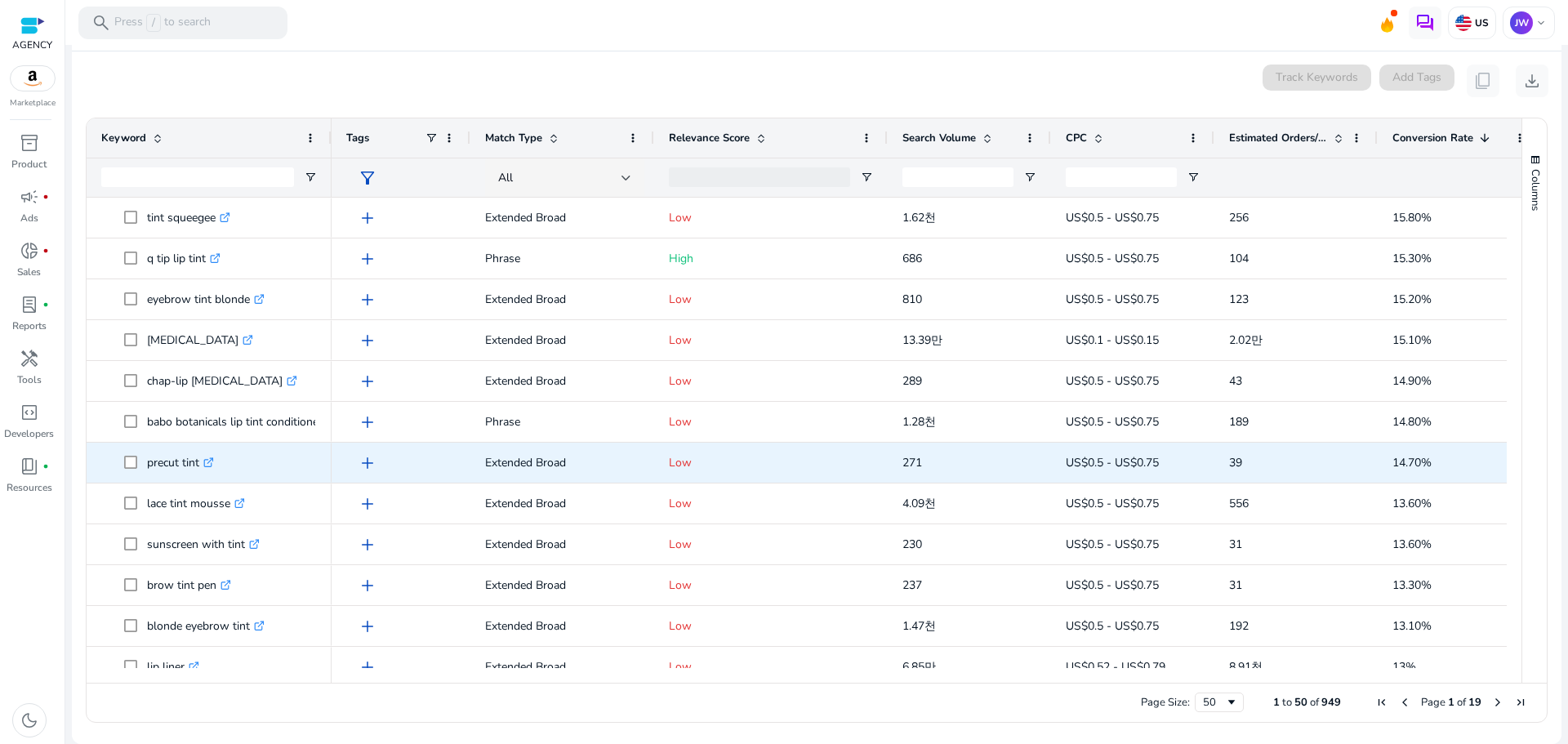
scroll to position [0, 0]
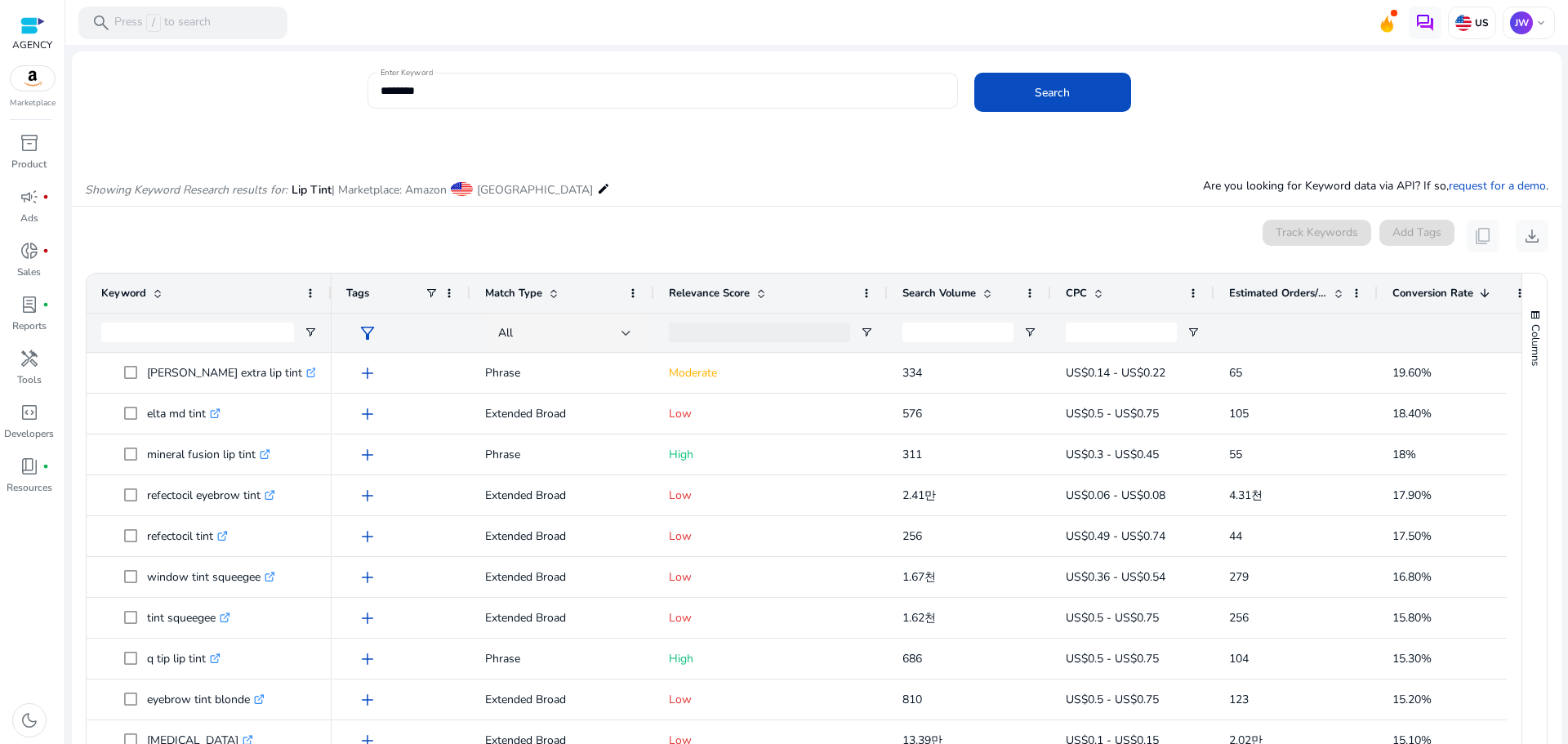
click at [378, 94] on div "Enter Keyword ********" at bounding box center [662, 91] width 590 height 36
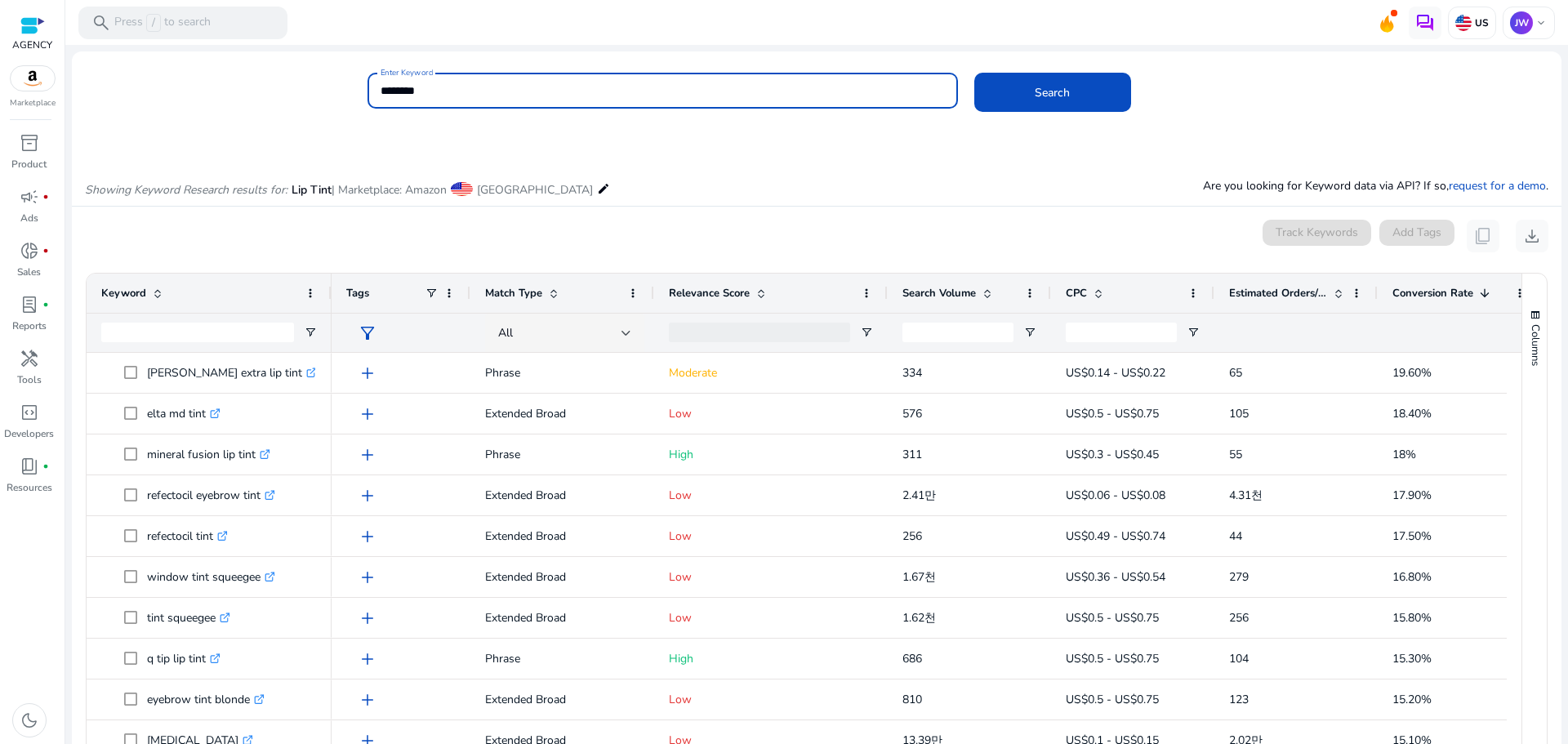
drag, startPoint x: 430, startPoint y: 95, endPoint x: 344, endPoint y: 94, distance: 86.0
click at [344, 94] on div "Enter Keyword ******** Search" at bounding box center [811, 100] width 1477 height 53
type input "*"
type input "****"
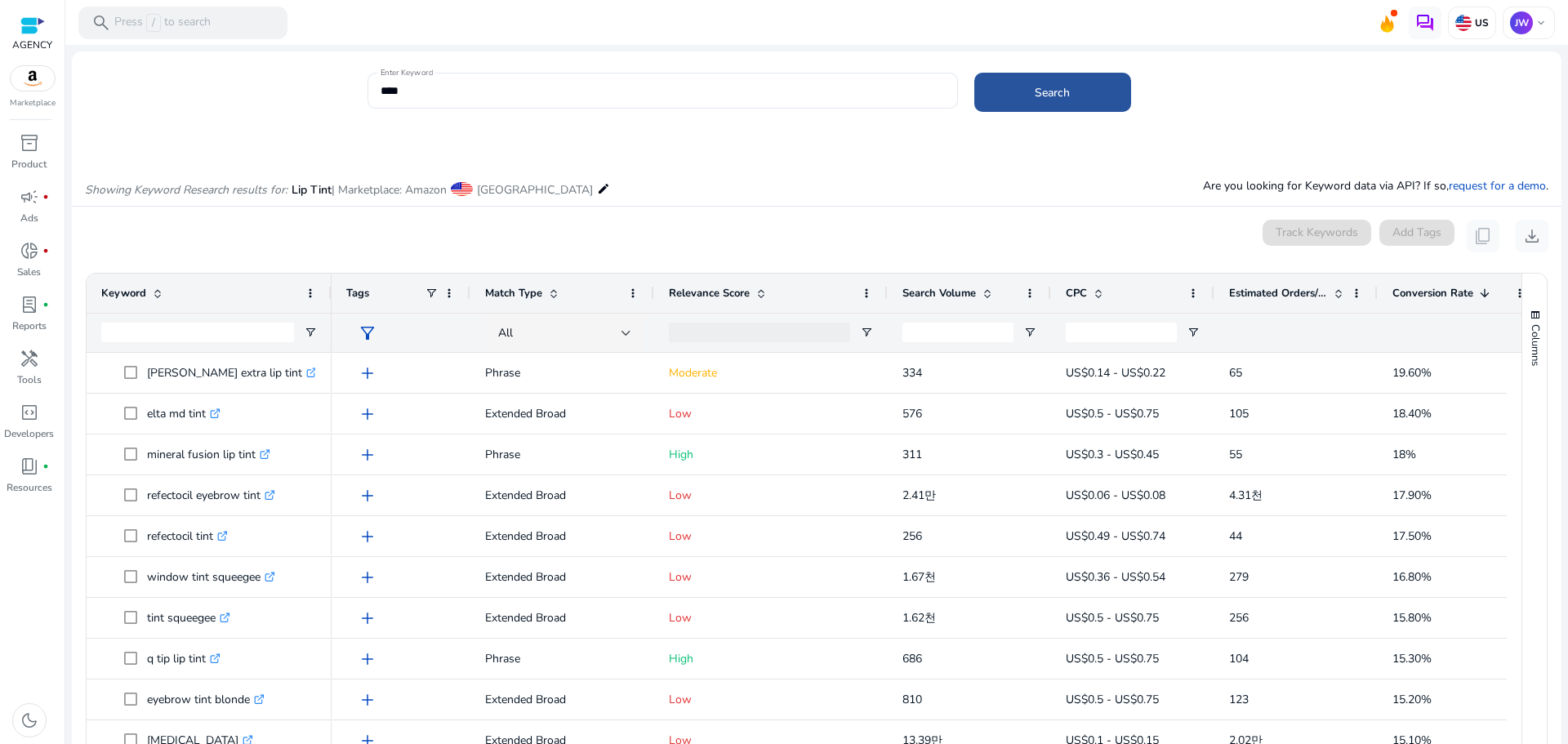
click at [1078, 88] on span at bounding box center [1052, 93] width 157 height 39
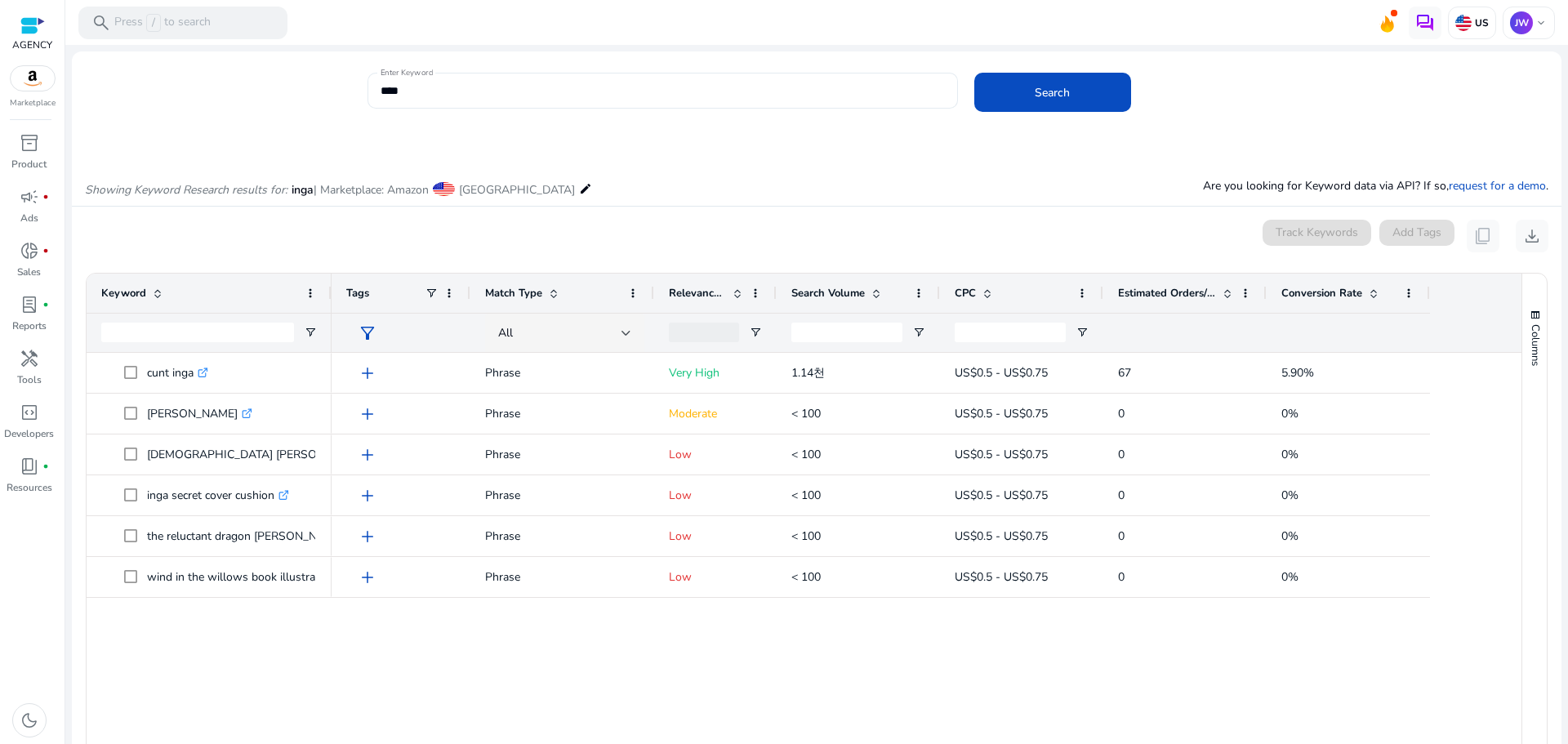
click at [619, 74] on div "****" at bounding box center [663, 91] width 564 height 36
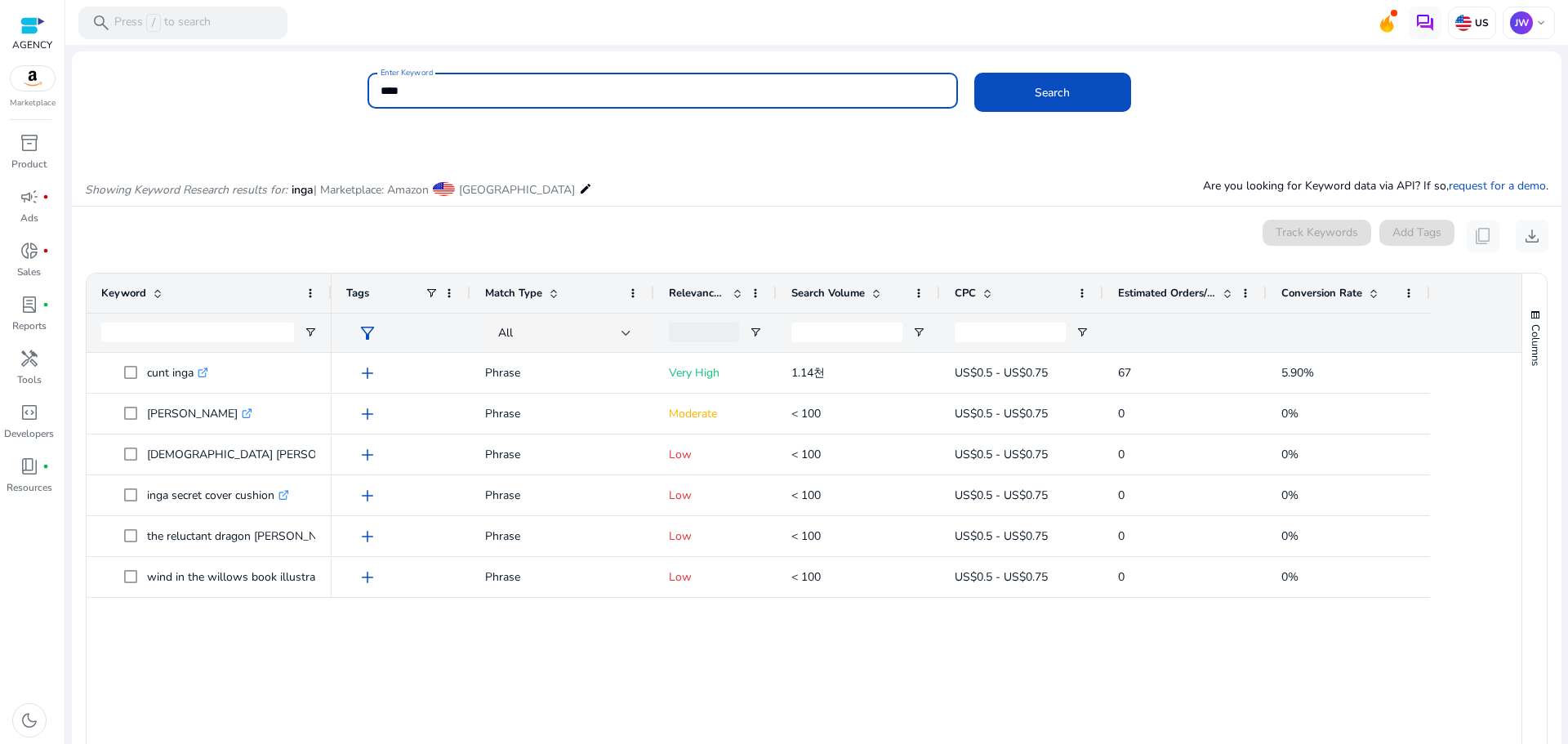
click at [603, 95] on input "****" at bounding box center [663, 90] width 564 height 18
click at [1073, 96] on span at bounding box center [1052, 93] width 157 height 39
click at [529, 97] on input "****" at bounding box center [663, 90] width 564 height 18
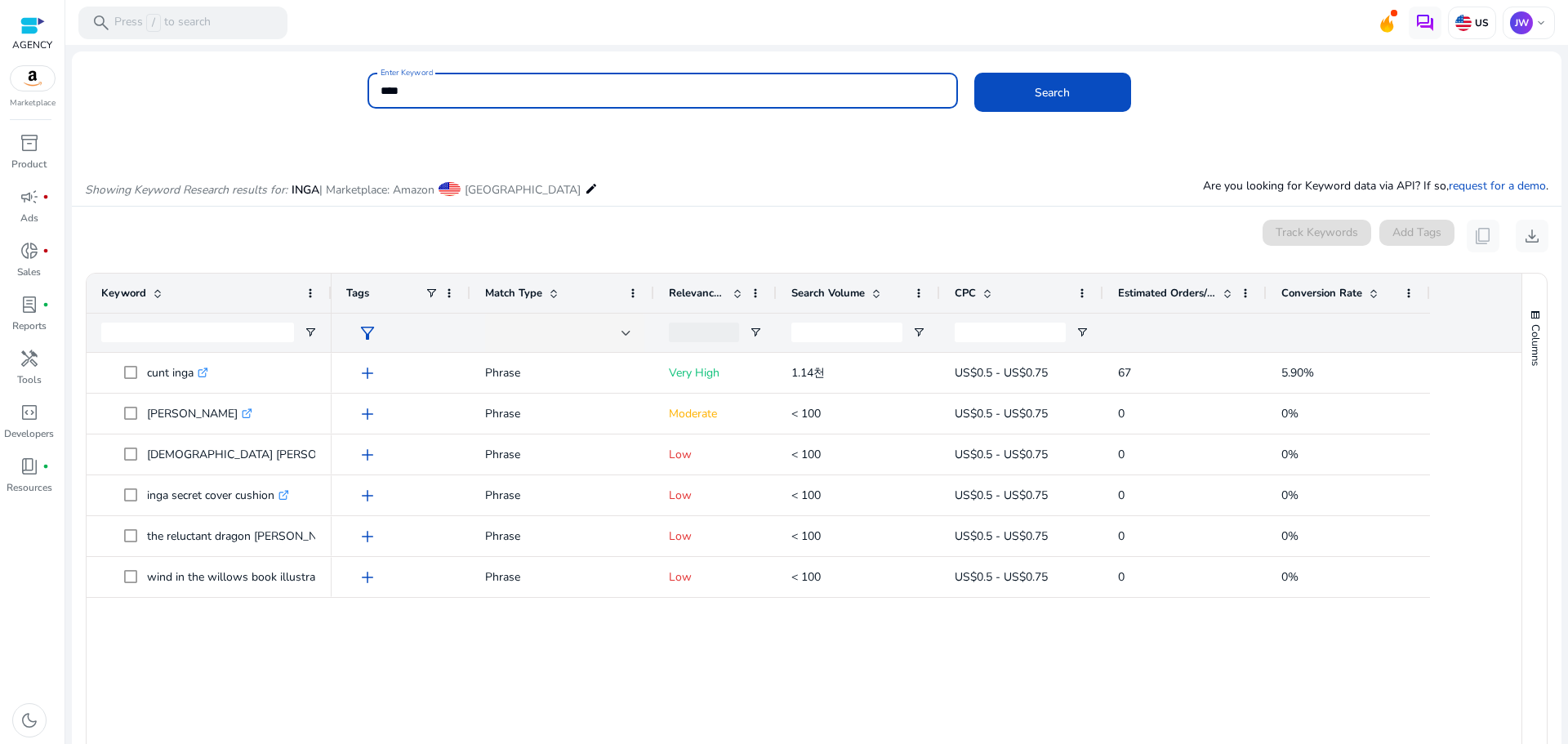
click at [529, 97] on div "Enter Keyword **** Search Showing Keyword Research results for: INGA | Marketpl…" at bounding box center [817, 480] width 1490 height 840
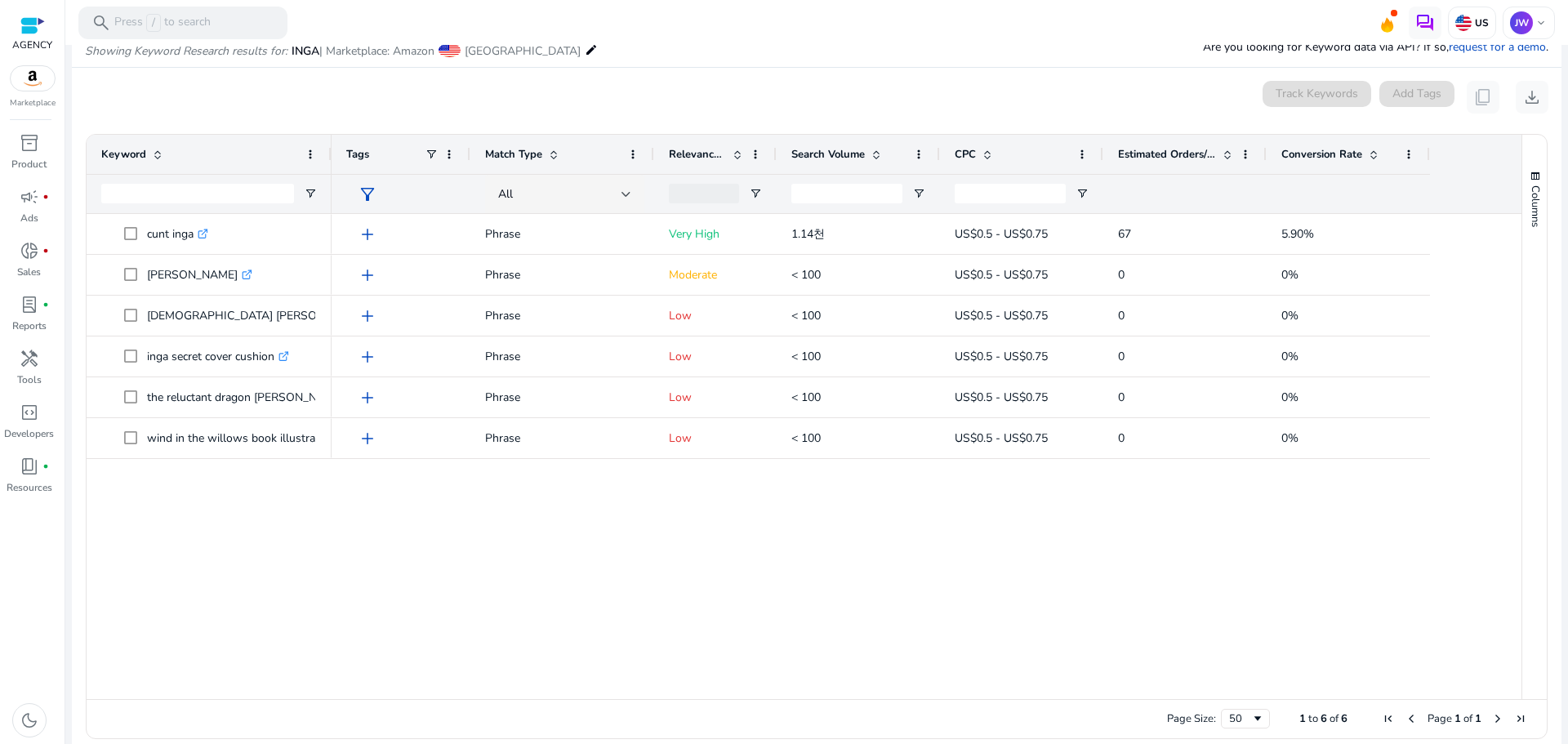
click at [529, 97] on div "0 keyword(s) selected Track Keywords Add Tags content_copy download" at bounding box center [817, 97] width 1463 height 33
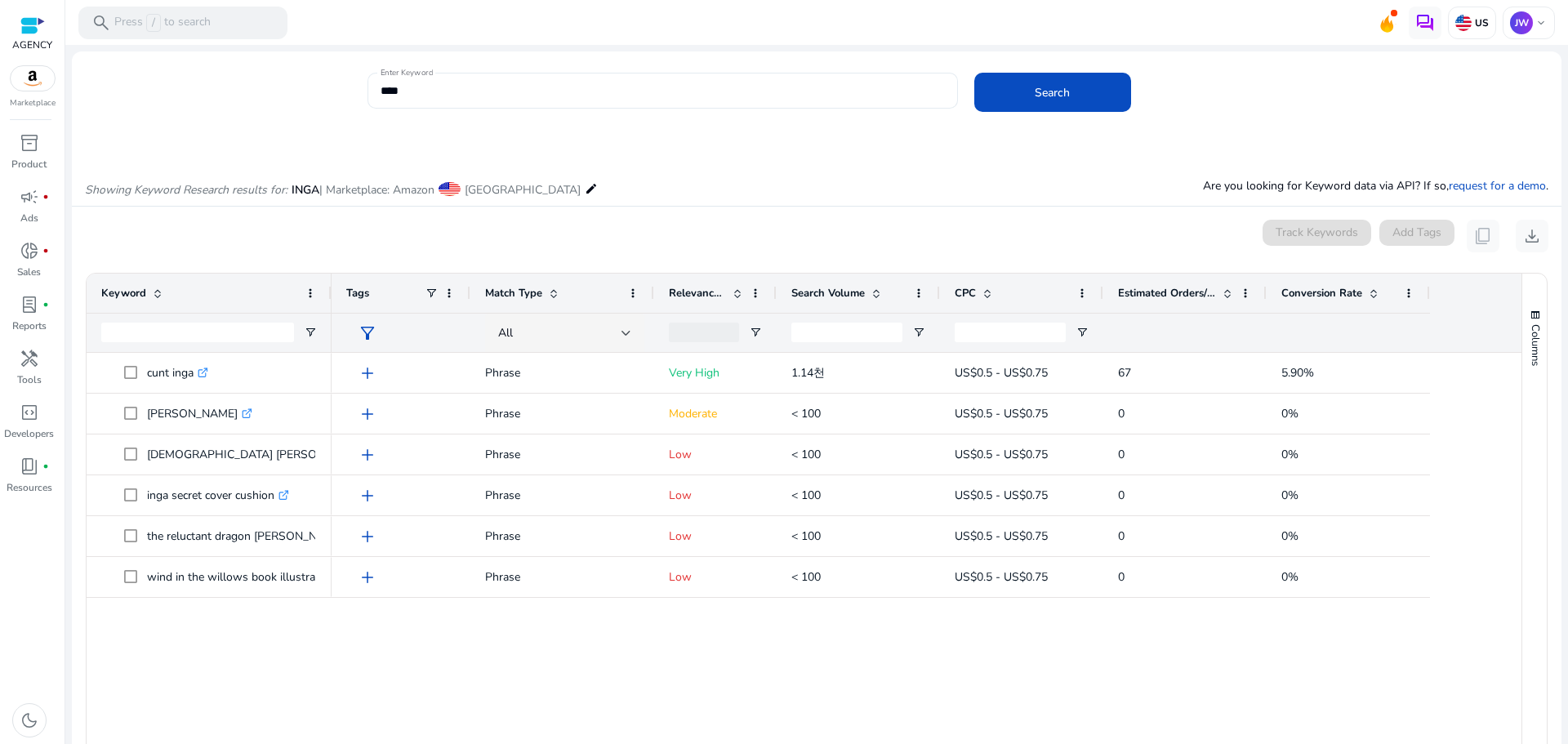
click at [508, 75] on div "****" at bounding box center [663, 91] width 564 height 36
click at [506, 75] on div "****" at bounding box center [663, 91] width 564 height 36
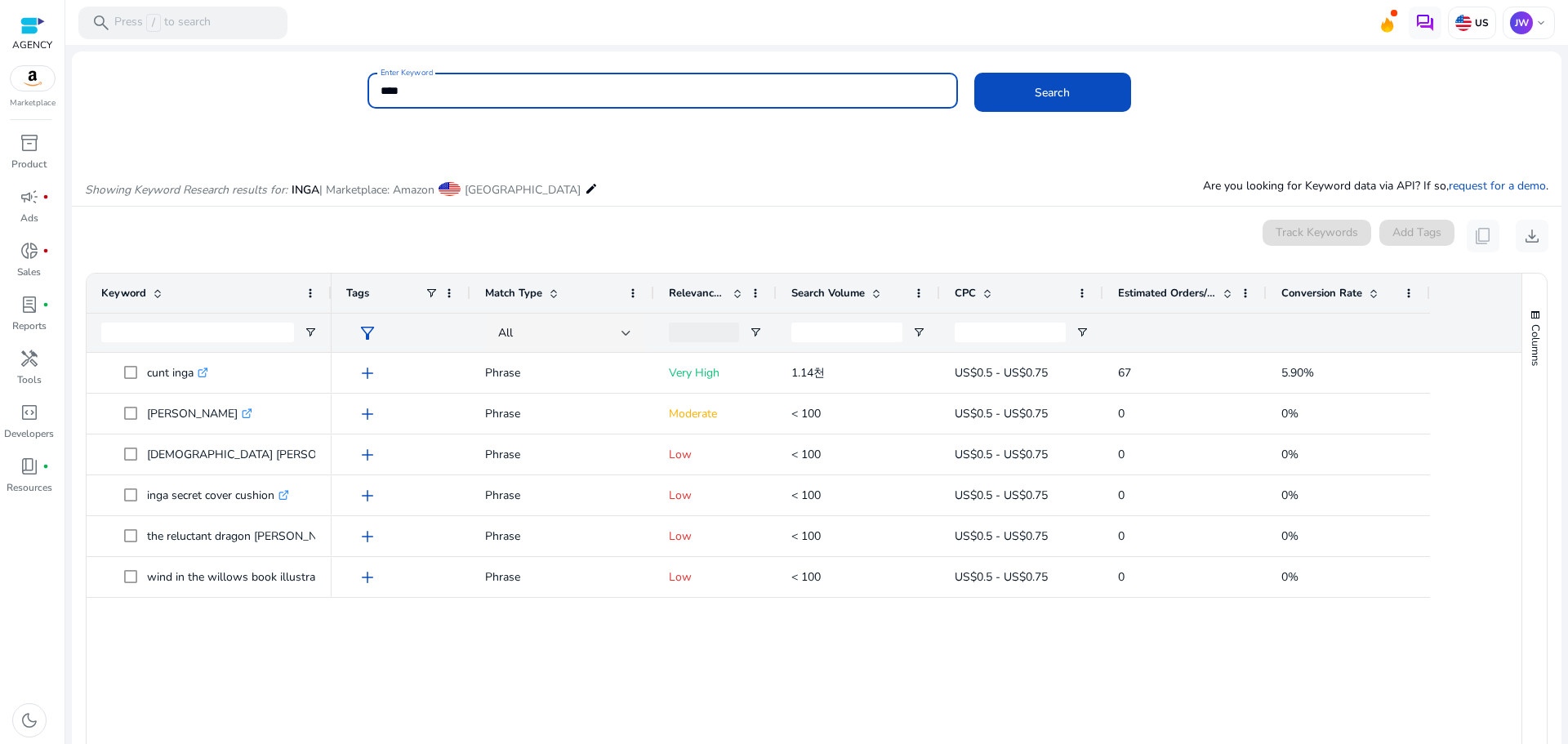
click at [503, 79] on div "****" at bounding box center [663, 91] width 564 height 36
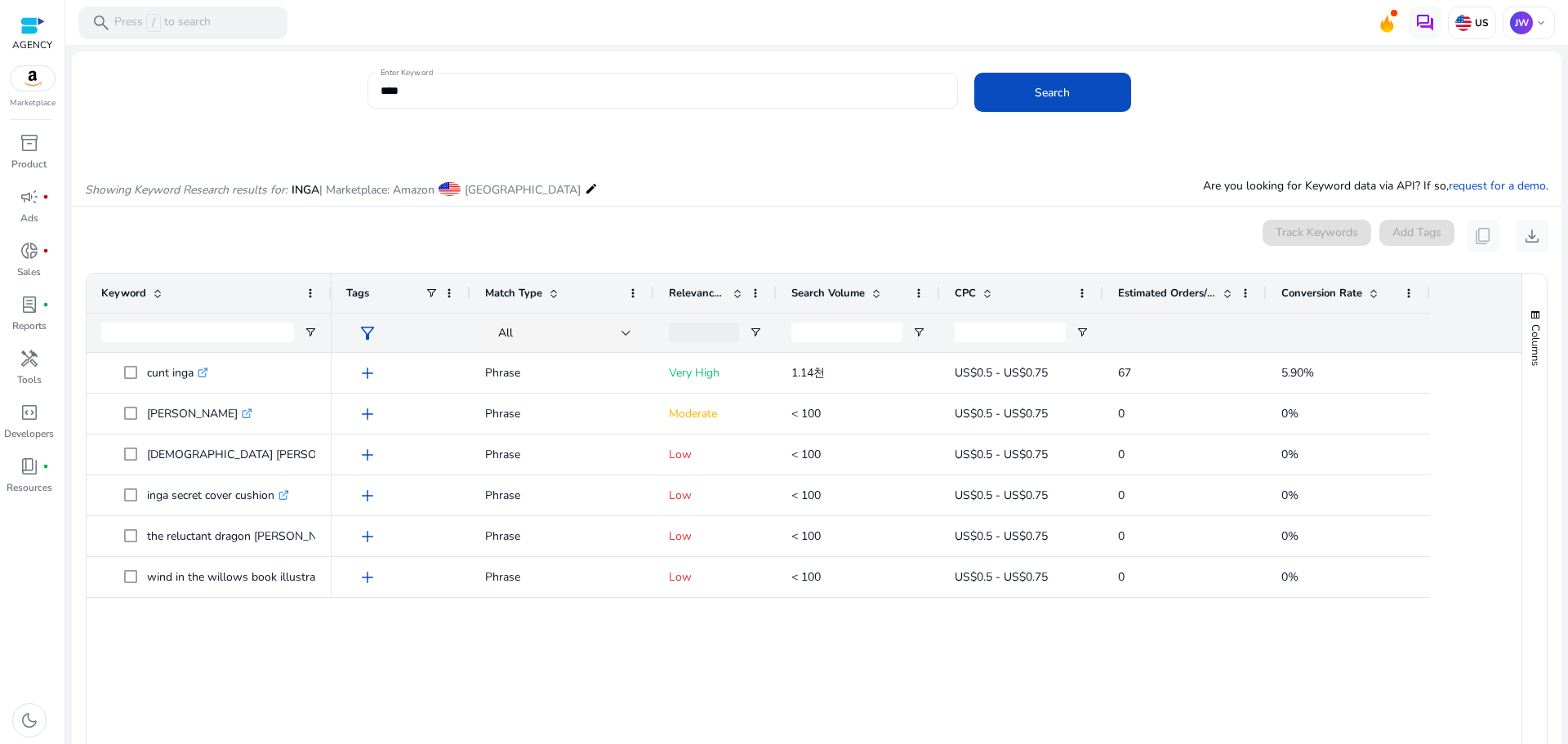
drag, startPoint x: 503, startPoint y: 79, endPoint x: 495, endPoint y: 91, distance: 14.4
click at [502, 81] on div "****" at bounding box center [663, 91] width 564 height 36
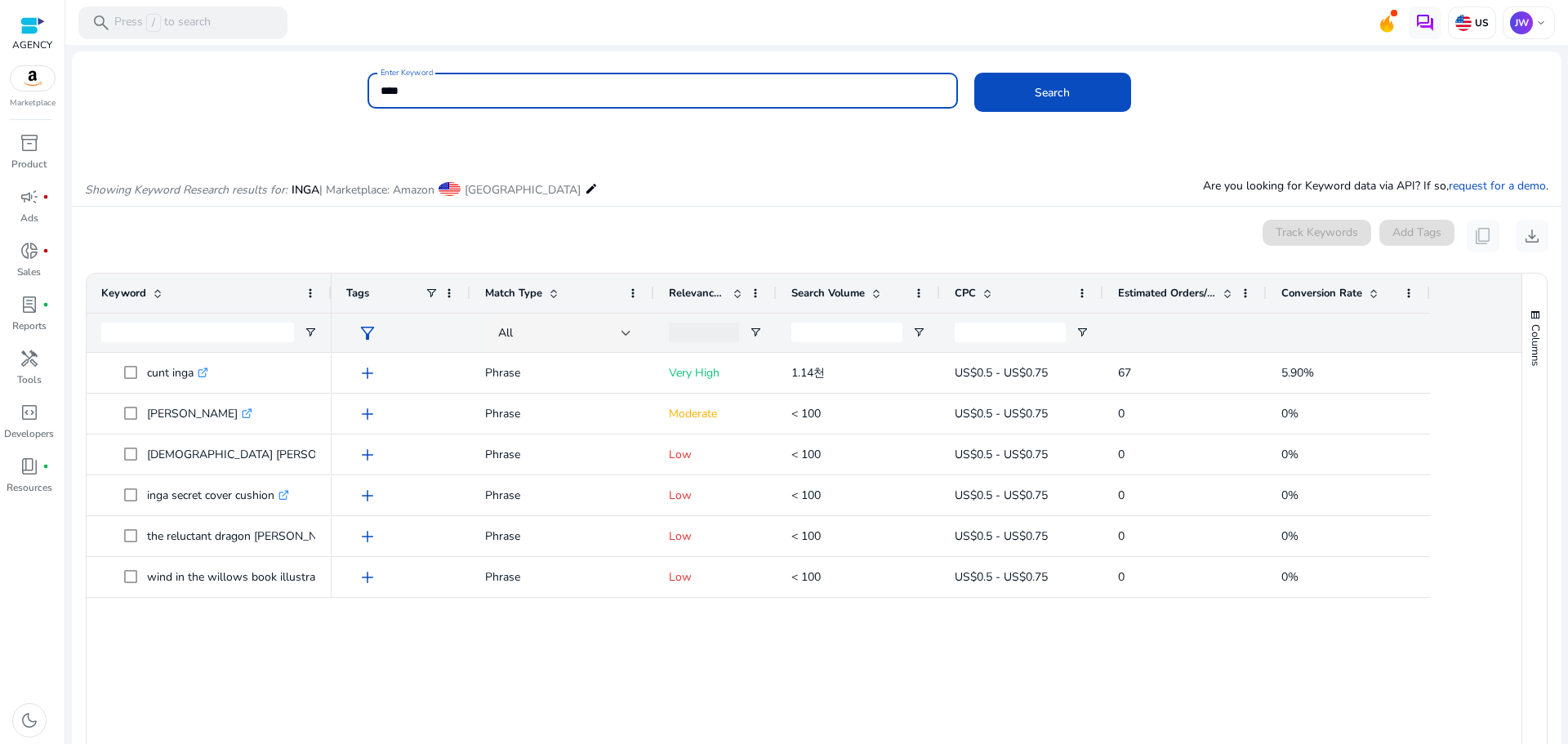
click at [495, 91] on input "****" at bounding box center [663, 90] width 564 height 18
type input "*"
type input "********"
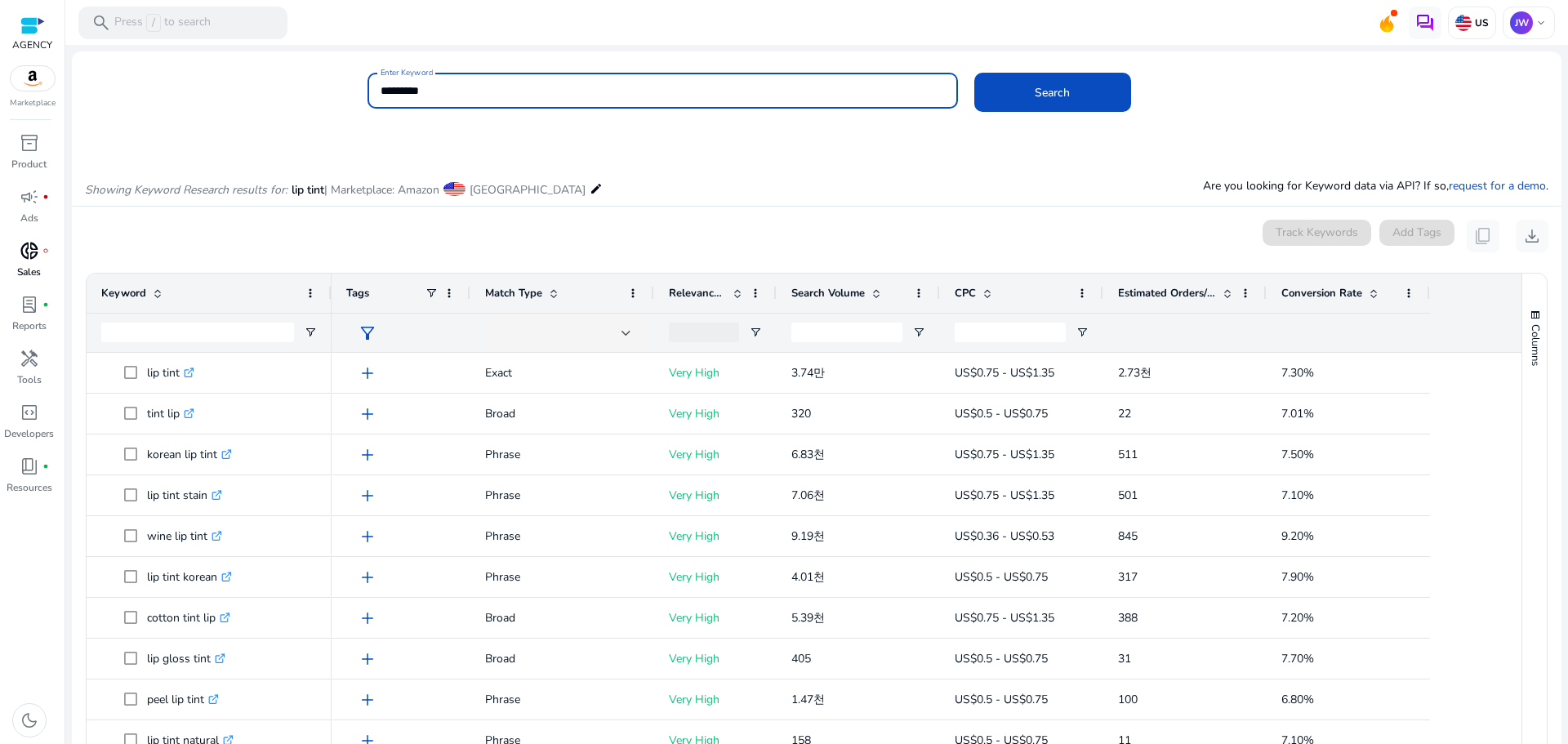
click at [27, 251] on span "donut_small" at bounding box center [29, 251] width 20 height 20
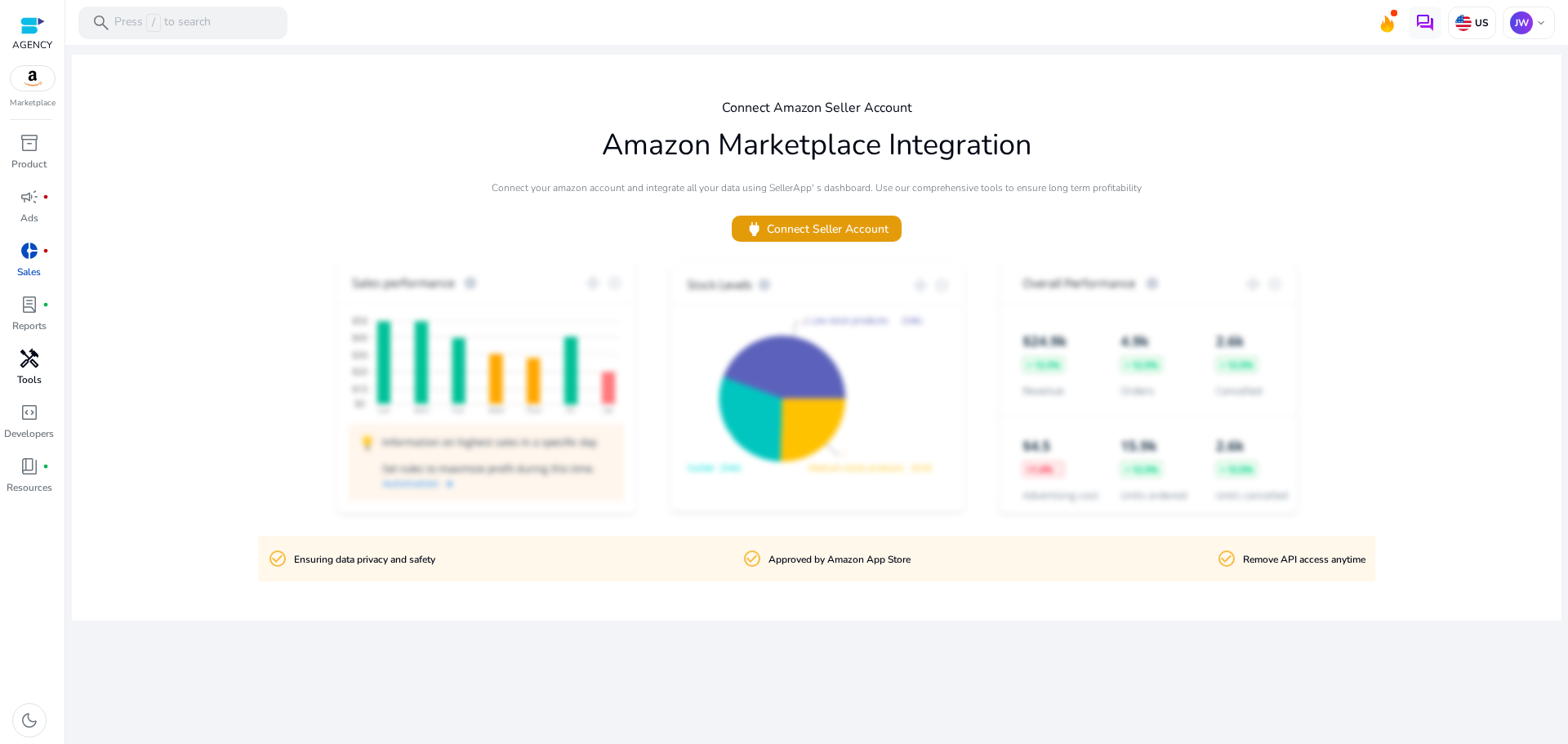
click at [46, 362] on div "handyman" at bounding box center [29, 359] width 45 height 26
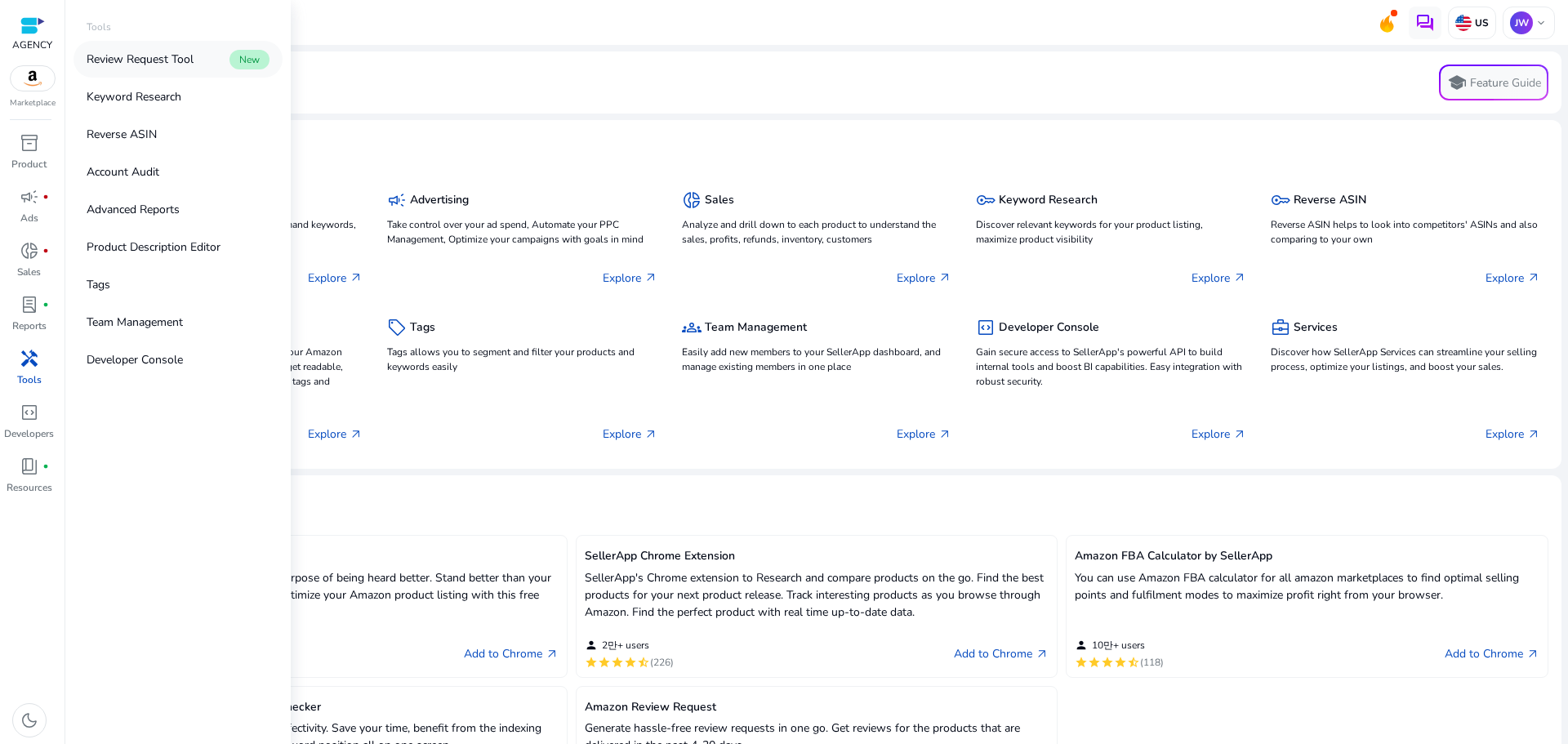
click at [191, 65] on p "Review Request Tool" at bounding box center [140, 59] width 107 height 17
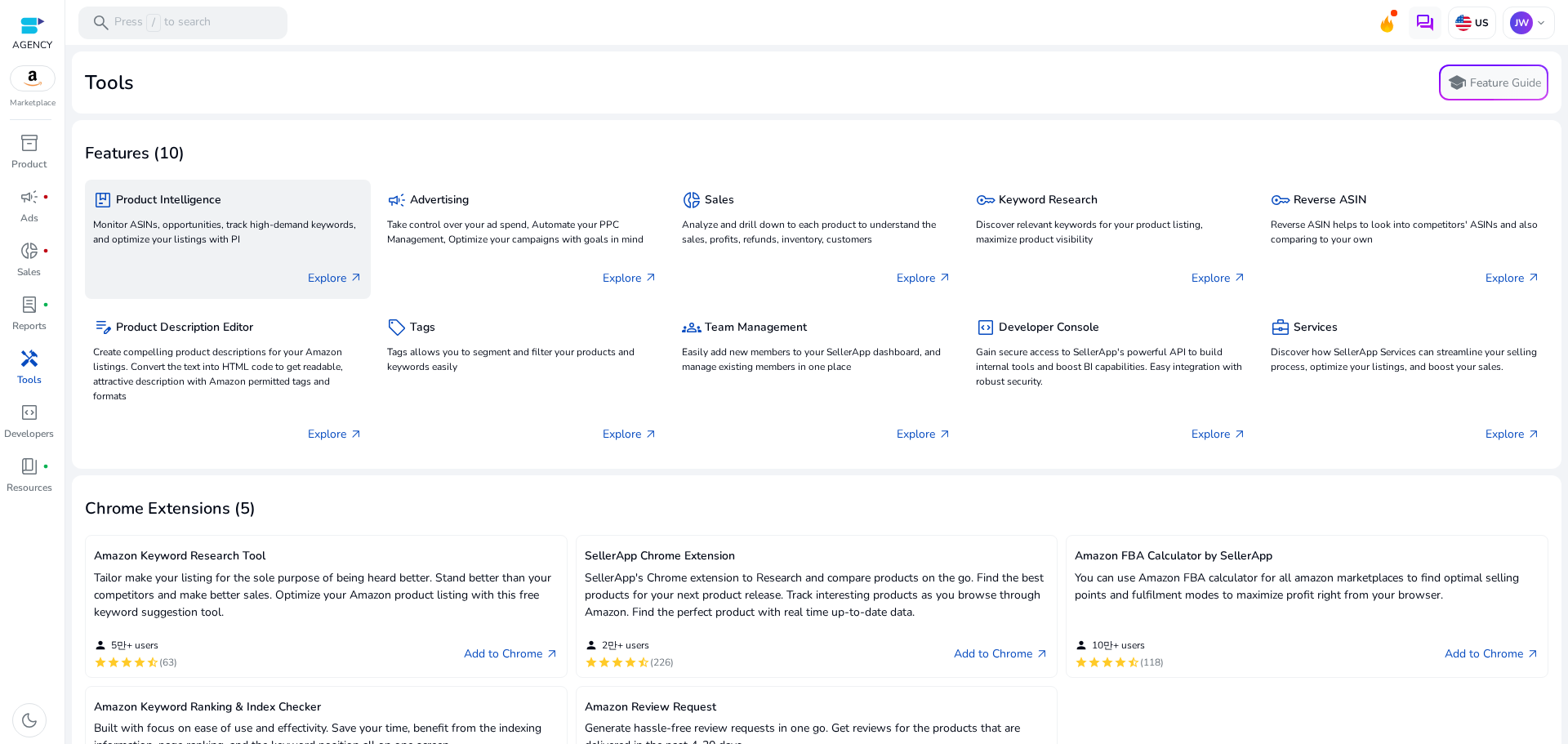
click at [302, 220] on p "Monitor ASINs, opportunities, track high-demand keywords, and optimize your lis…" at bounding box center [228, 232] width 269 height 29
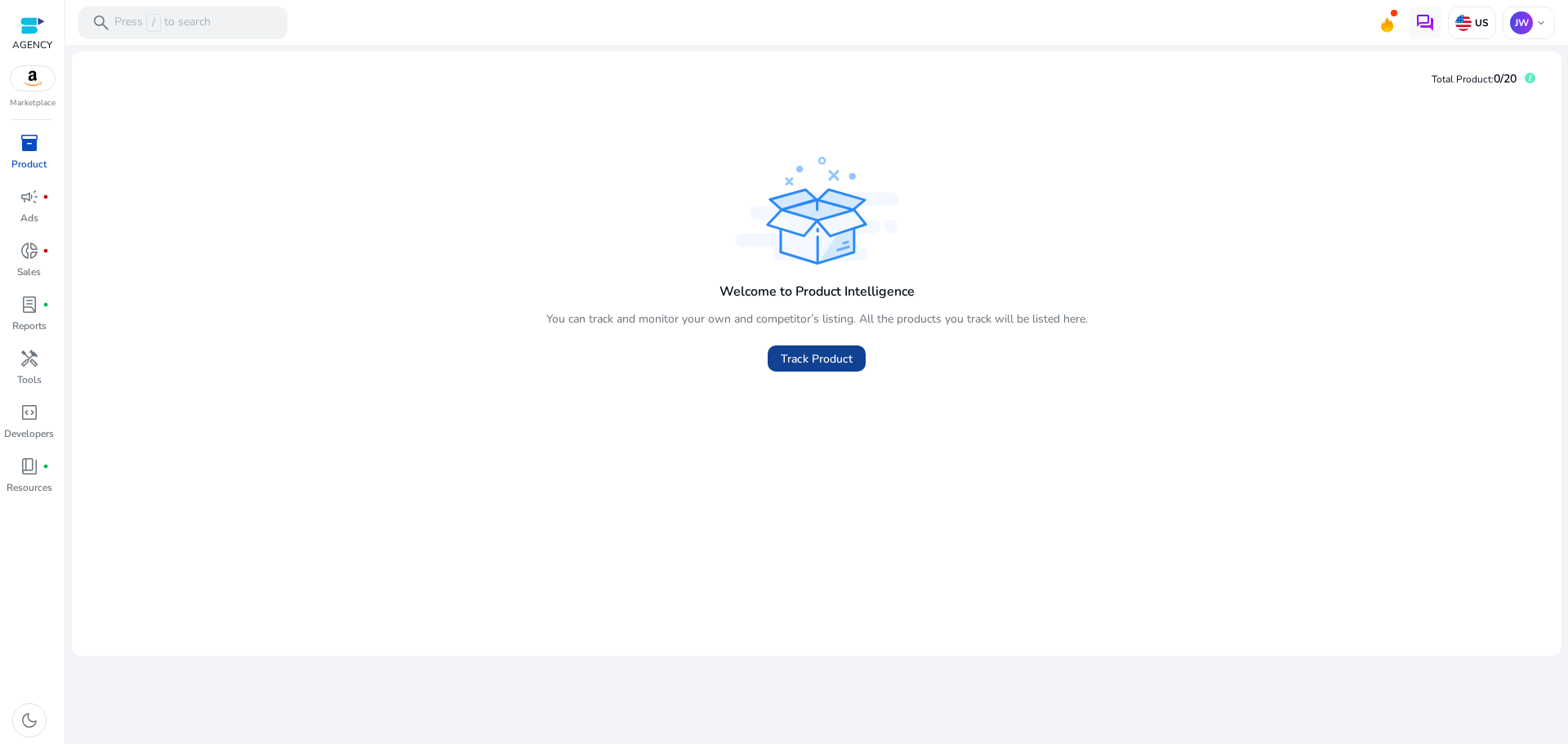
click at [781, 350] on span "Track Product" at bounding box center [817, 359] width 72 height 17
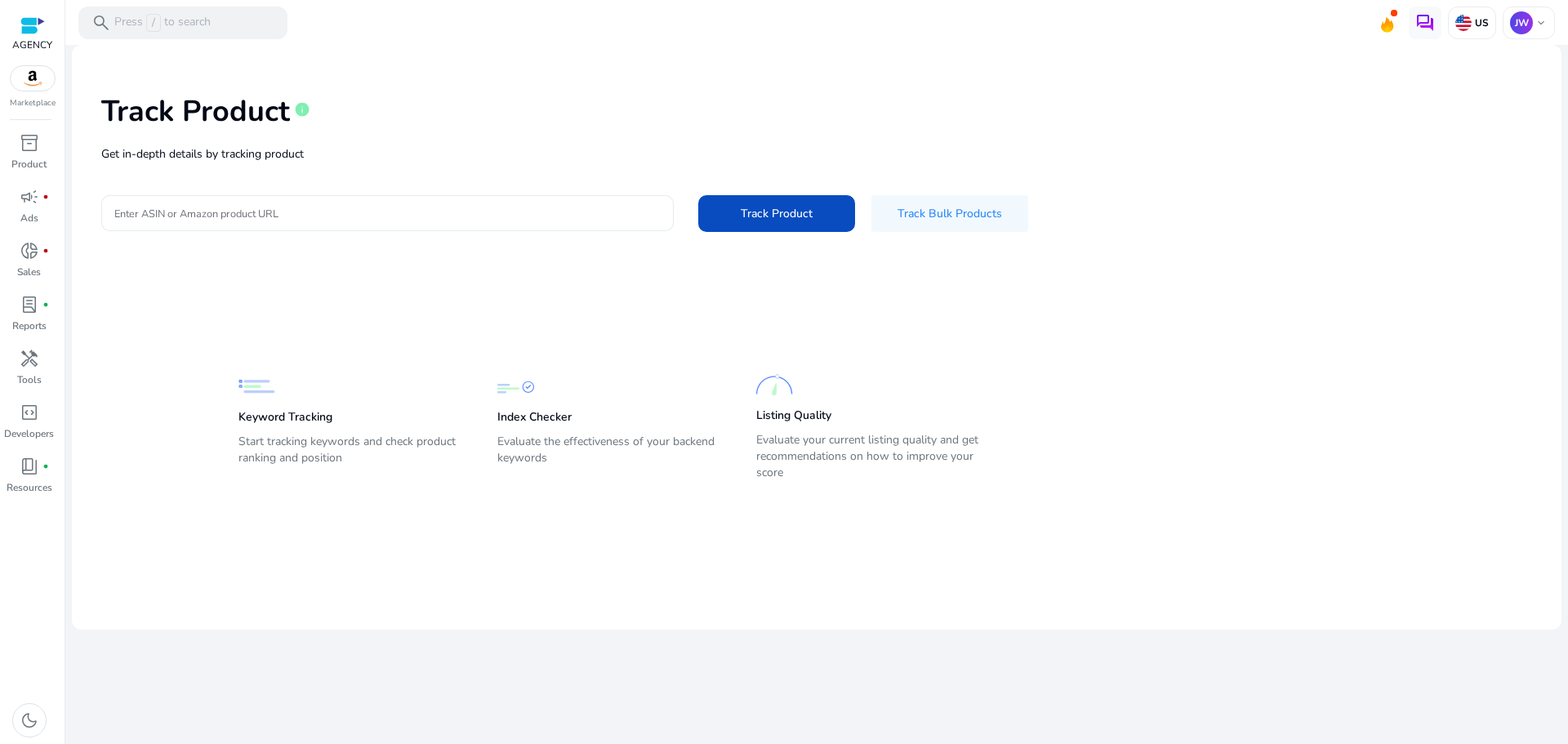
click at [556, 202] on div at bounding box center [387, 214] width 546 height 36
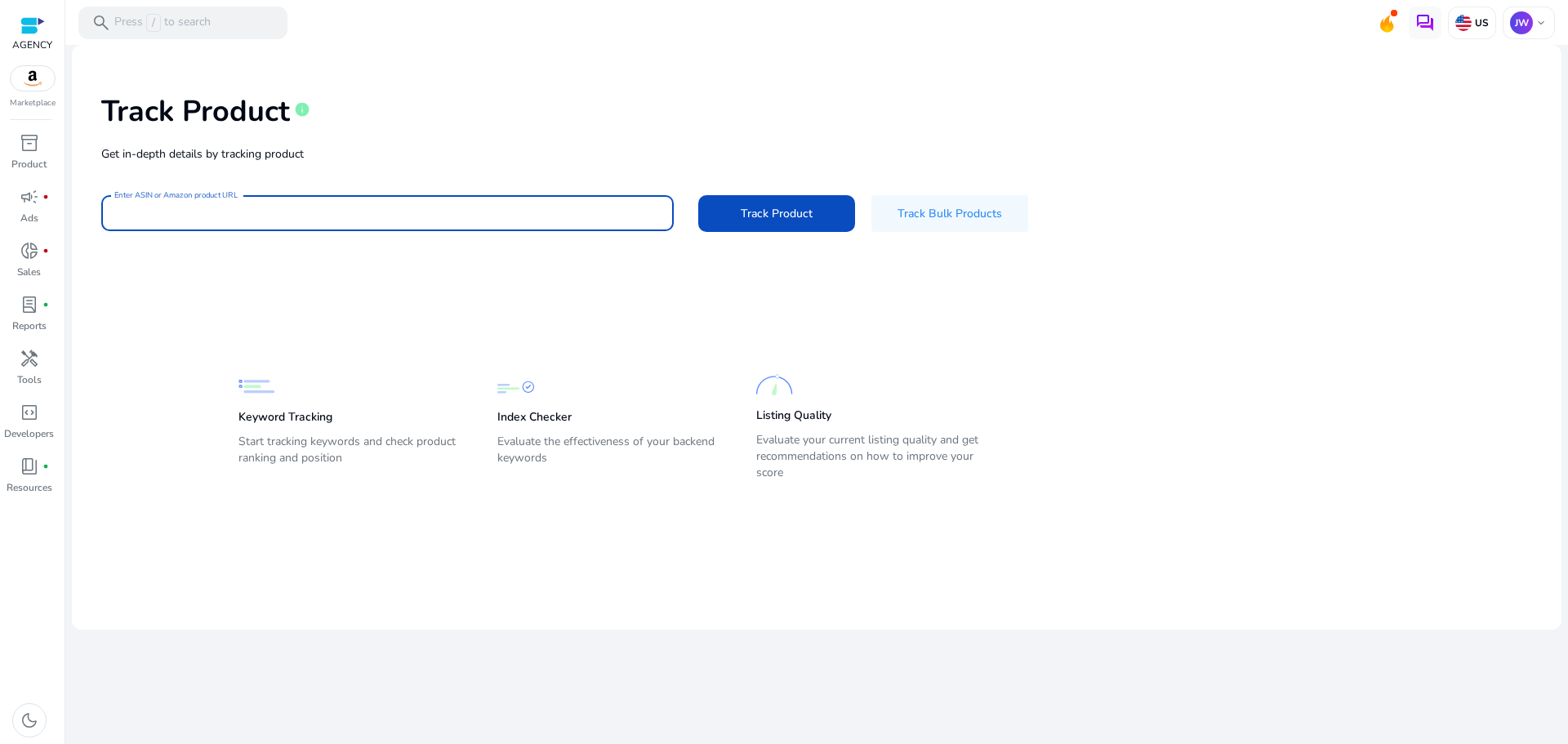
click at [402, 212] on input "Enter ASIN or Amazon product URL" at bounding box center [387, 213] width 546 height 18
paste input "**********"
type input "**********"
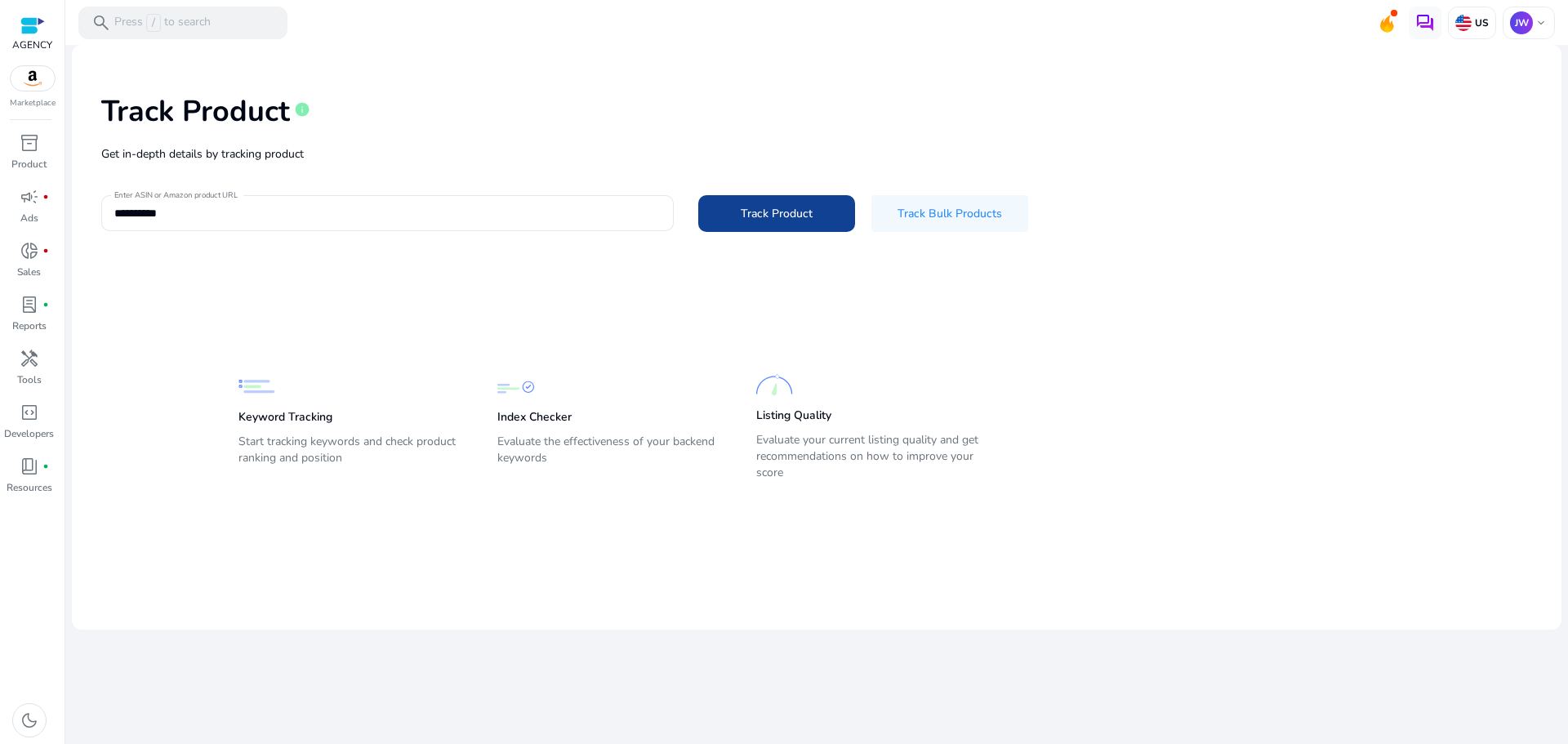
click at [746, 213] on span "Track Product" at bounding box center [777, 214] width 72 height 17
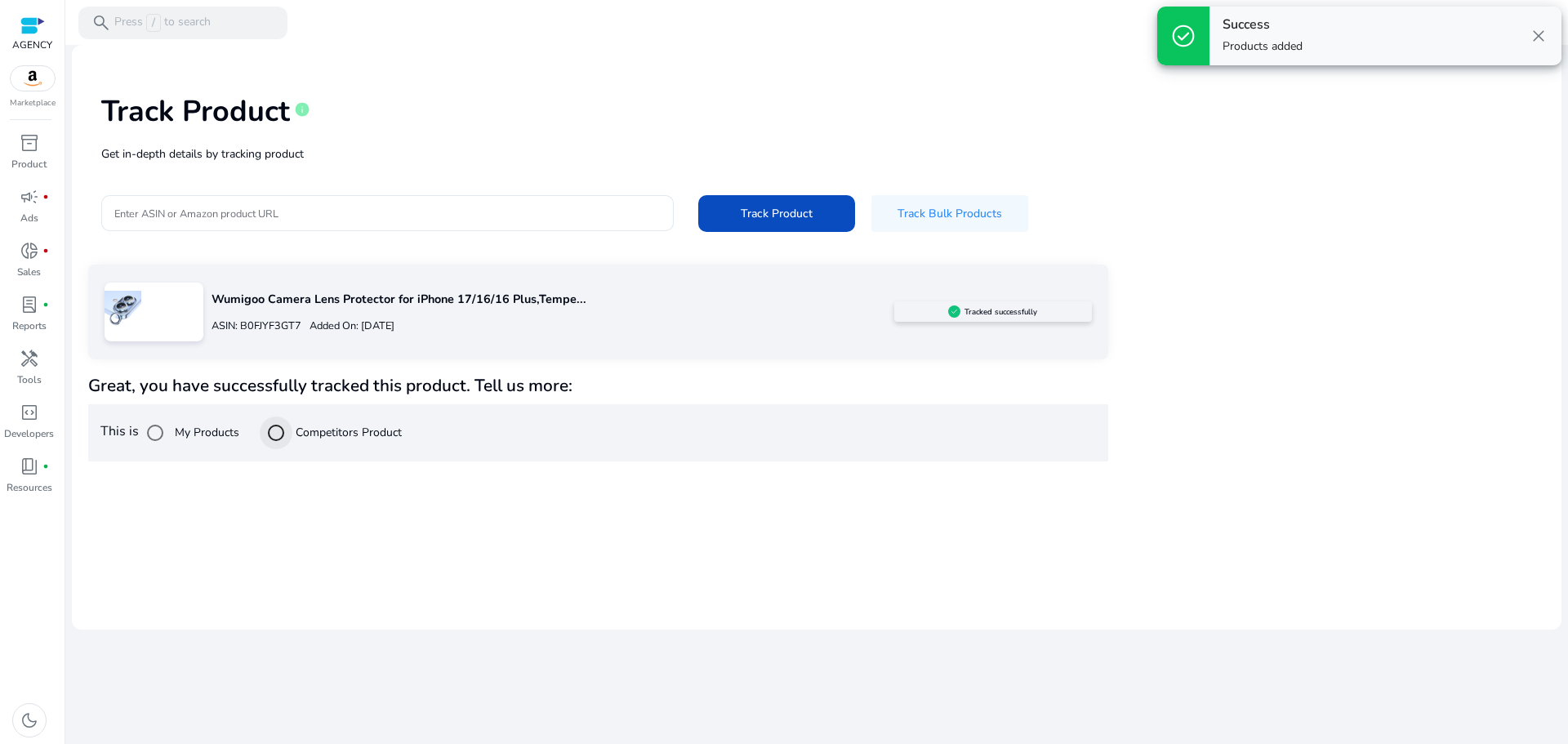
click at [296, 432] on div at bounding box center [276, 433] width 39 height 39
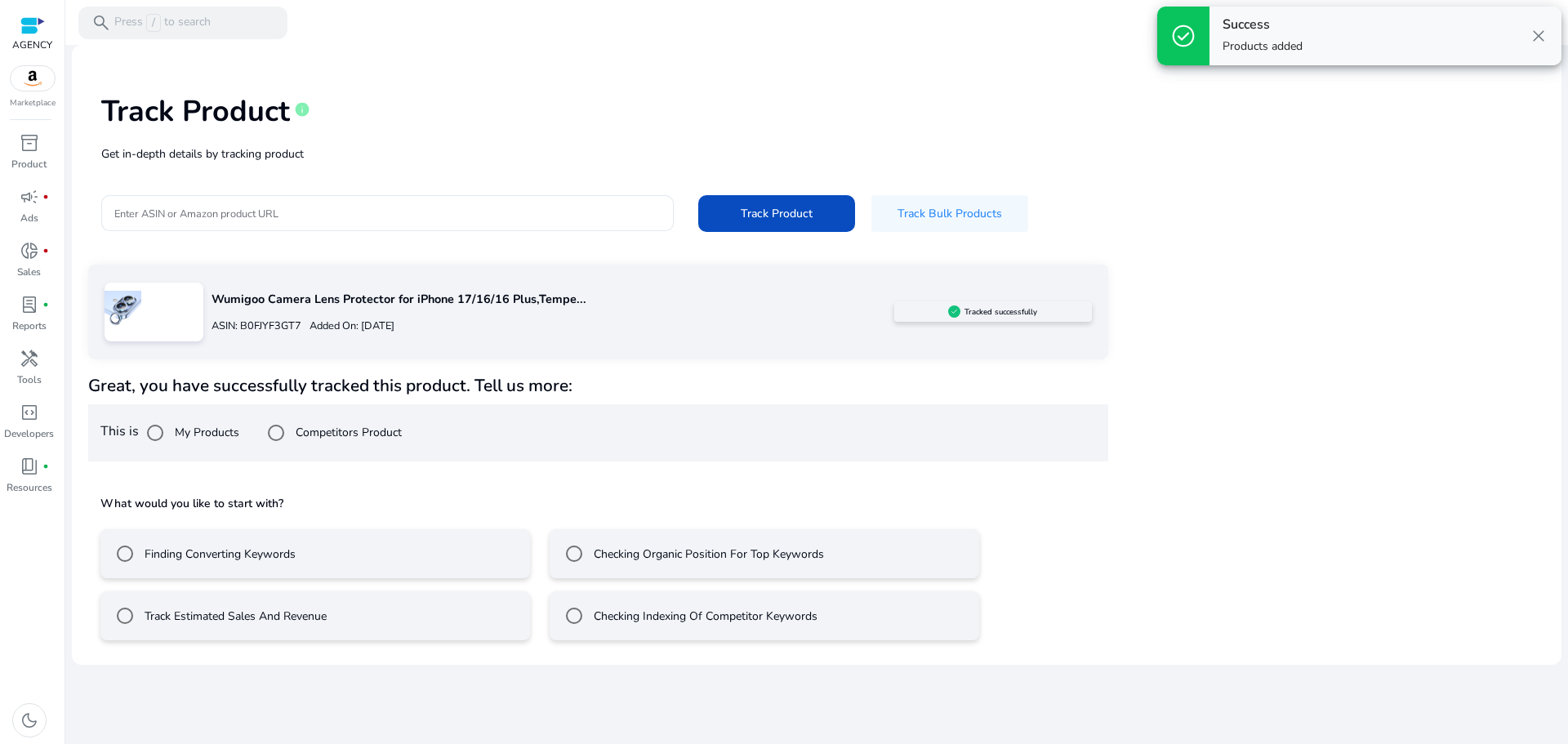
click at [196, 547] on label "Finding Converting Keywords" at bounding box center [219, 554] width 154 height 17
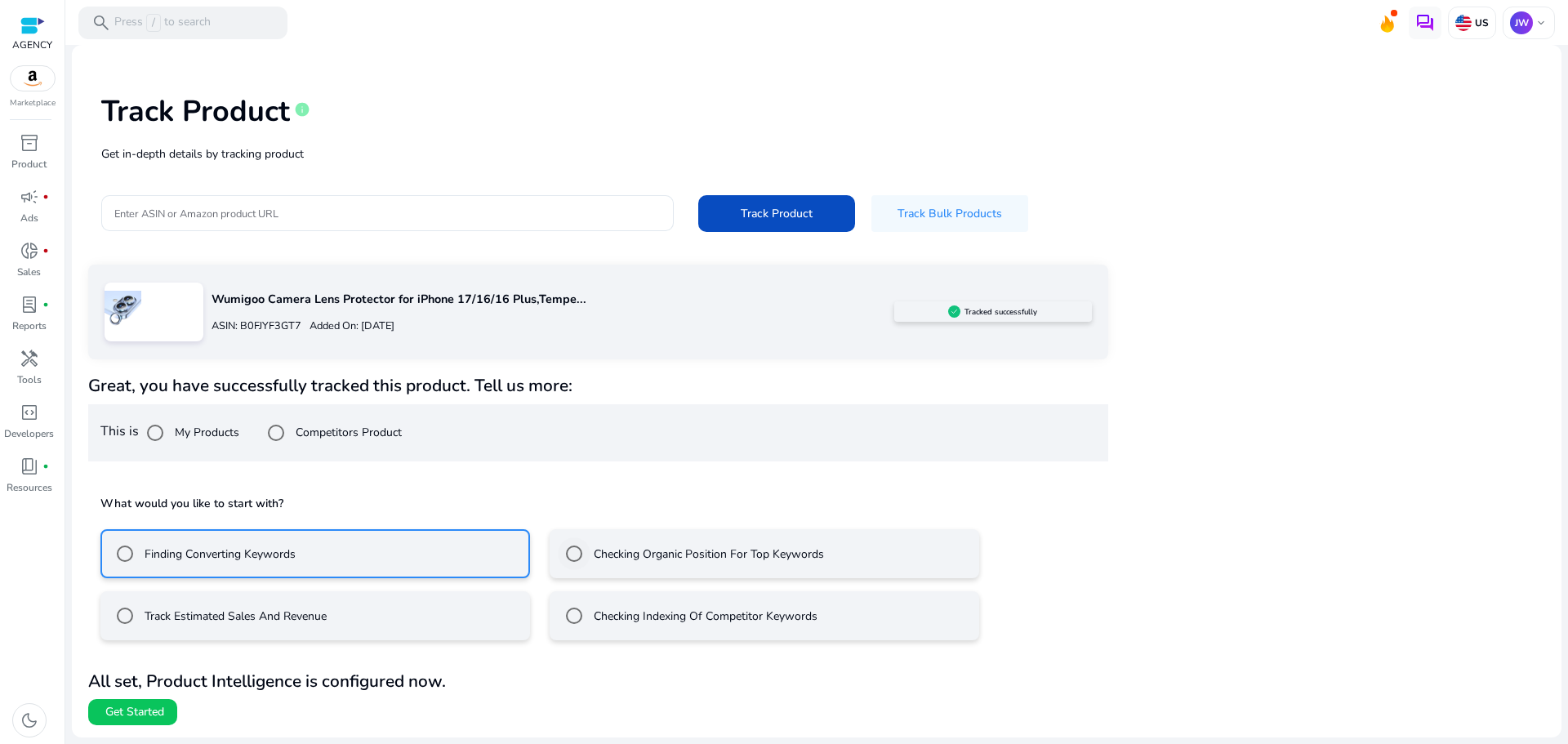
click at [638, 551] on label "Checking Organic Position For Top Keywords" at bounding box center [707, 554] width 233 height 17
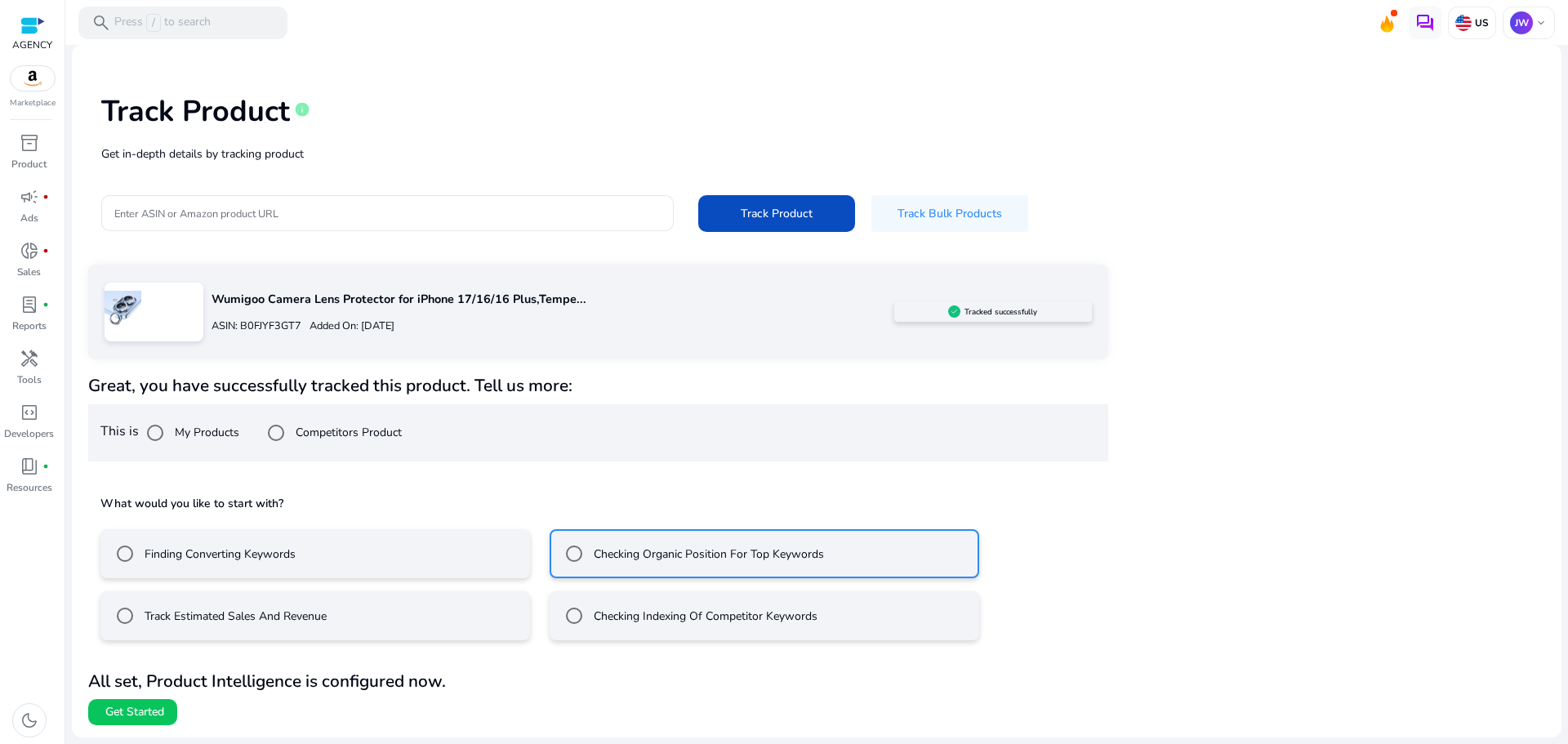
click at [344, 543] on mat-radio-button "Finding Converting Keywords" at bounding box center [315, 553] width 430 height 49
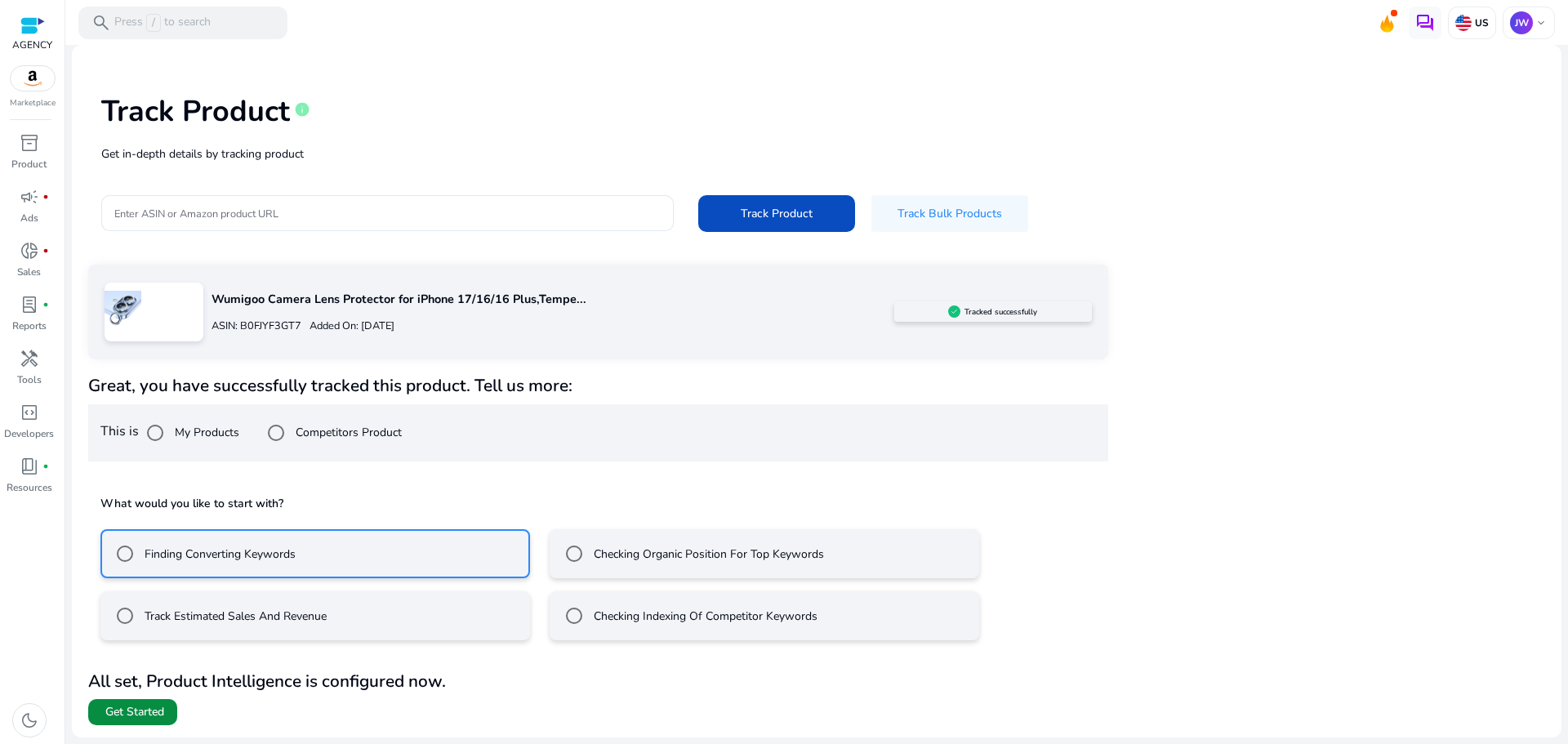
click at [141, 698] on span at bounding box center [133, 712] width 89 height 39
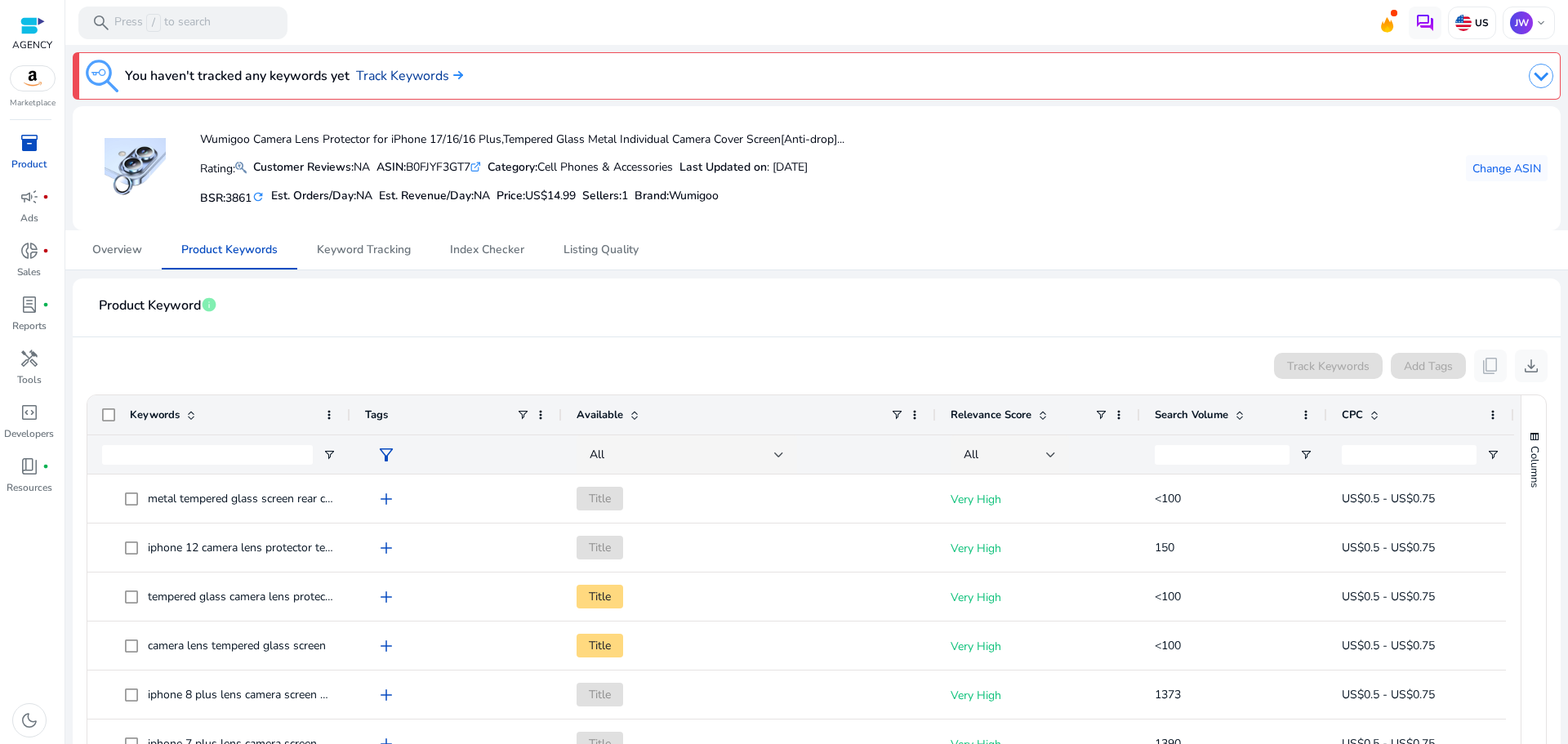
click at [425, 81] on link "Track Keywords" at bounding box center [409, 76] width 107 height 20
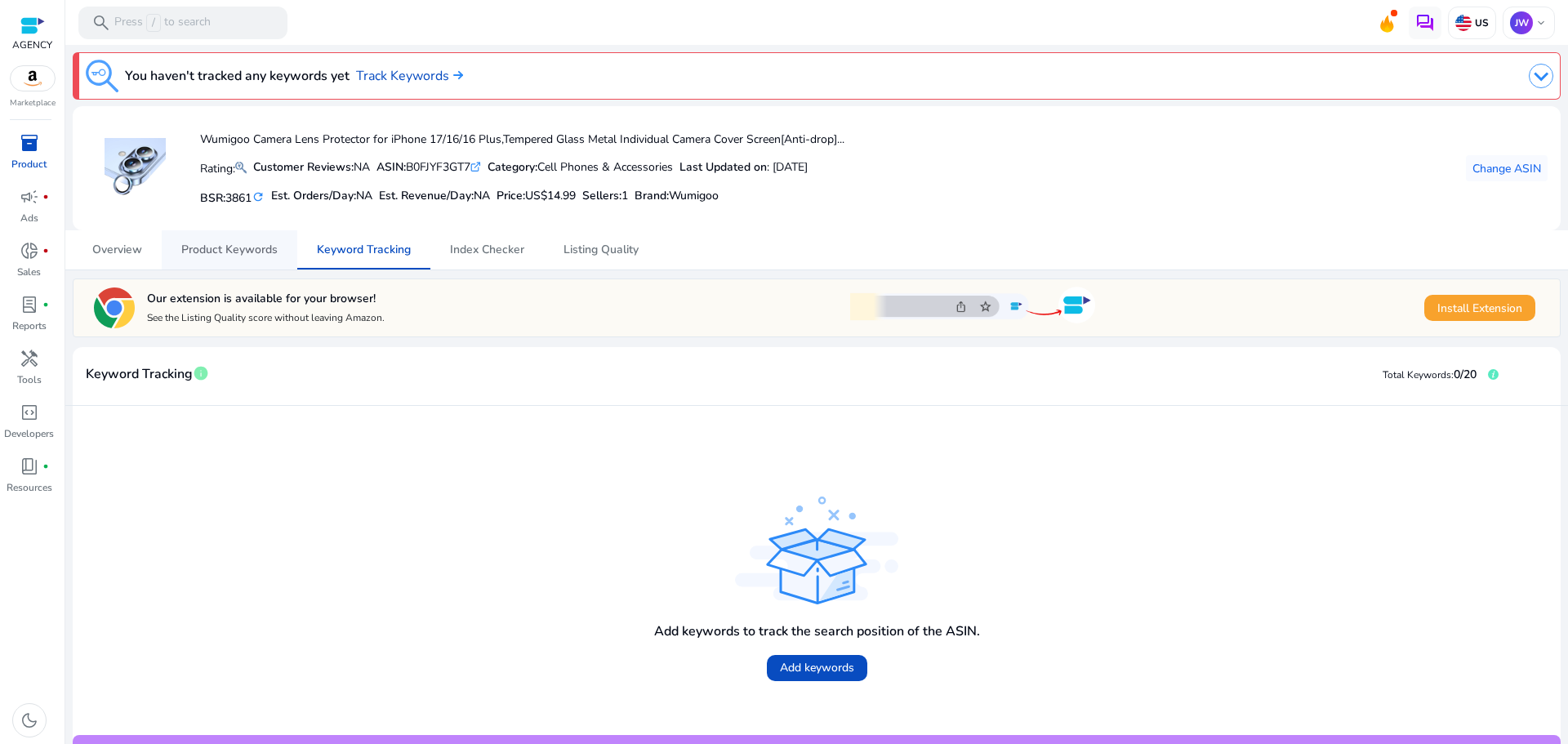
click at [200, 247] on span "Product Keywords" at bounding box center [229, 250] width 96 height 11
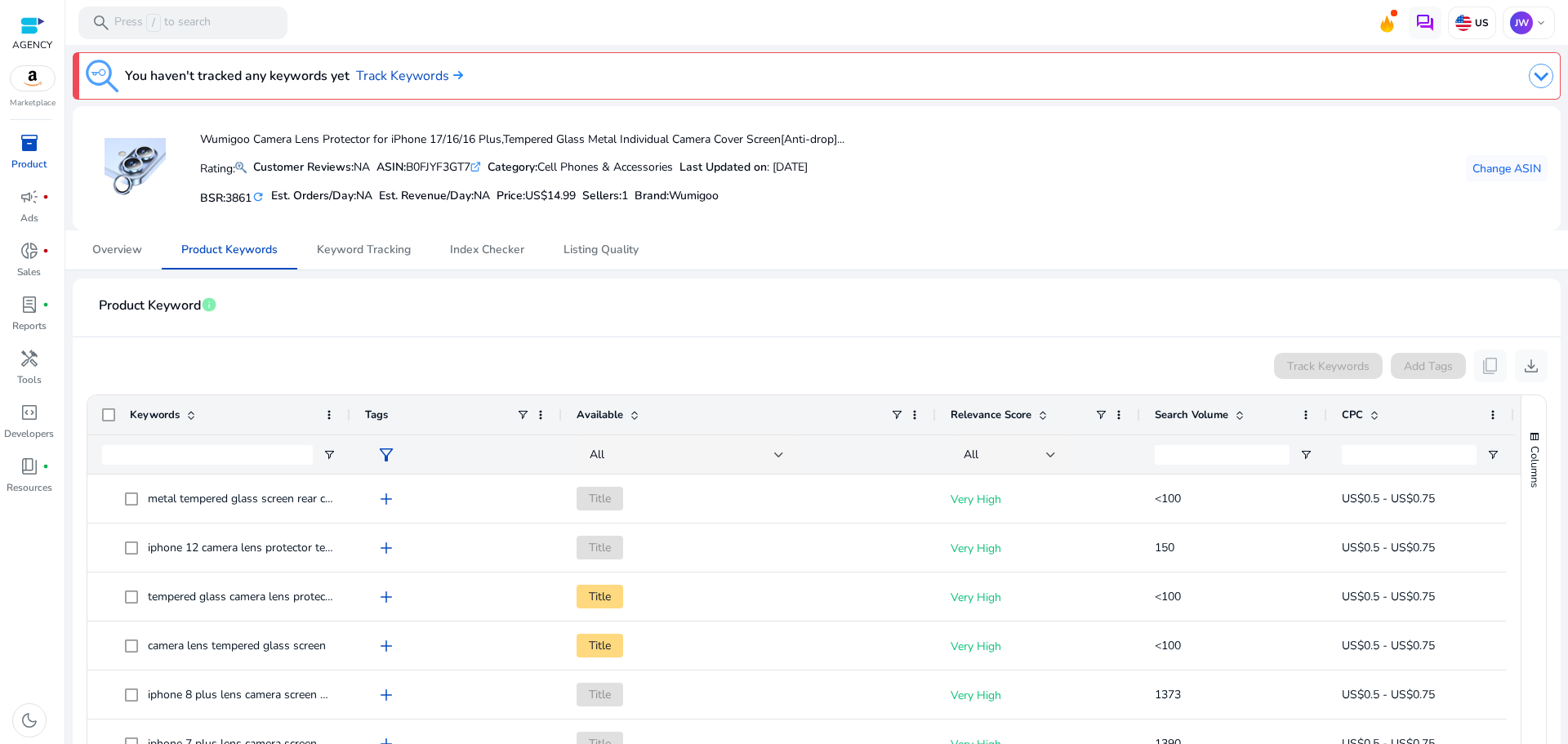
click at [670, 313] on mat-card-header "Product Keyword info" at bounding box center [817, 314] width 1462 height 45
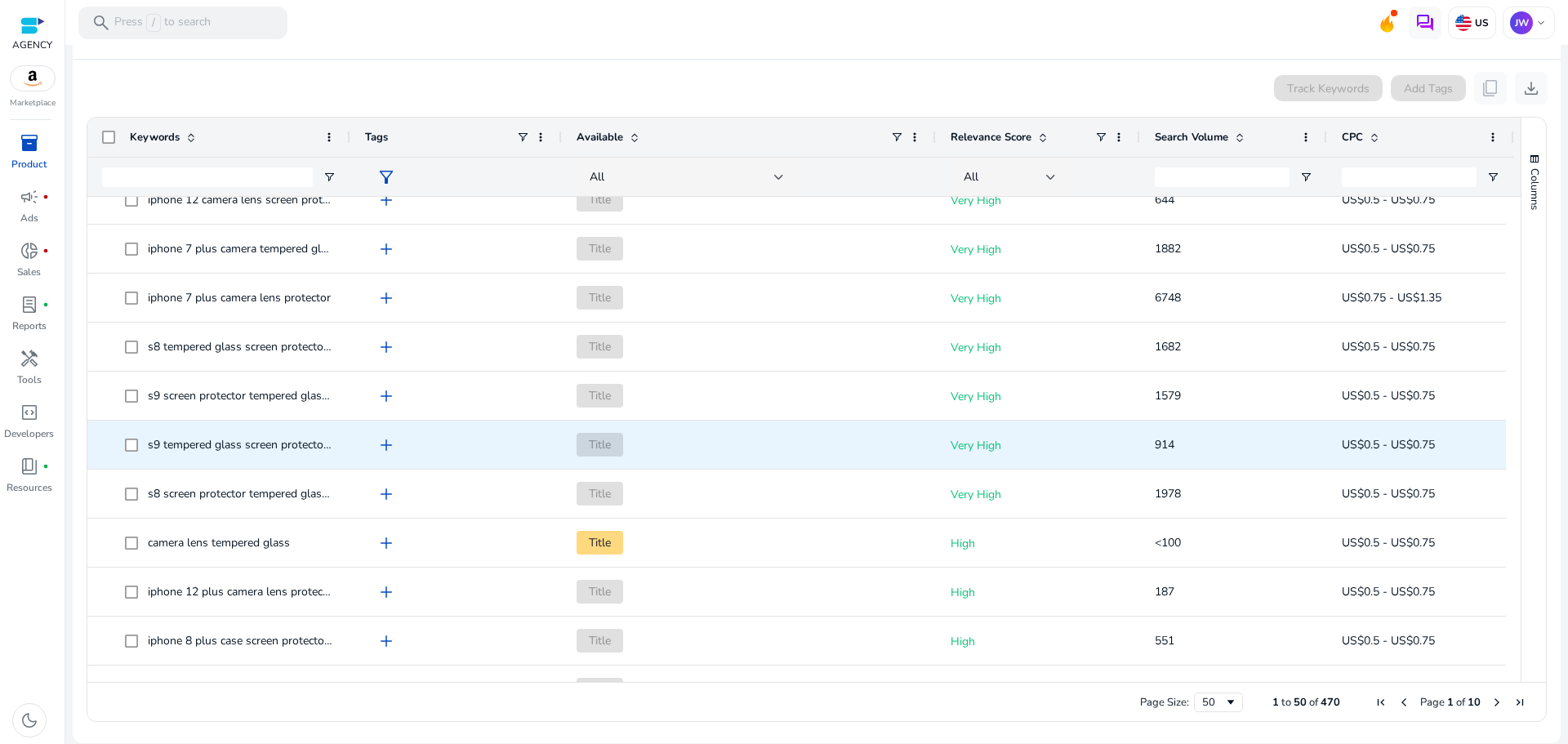
scroll to position [723, 0]
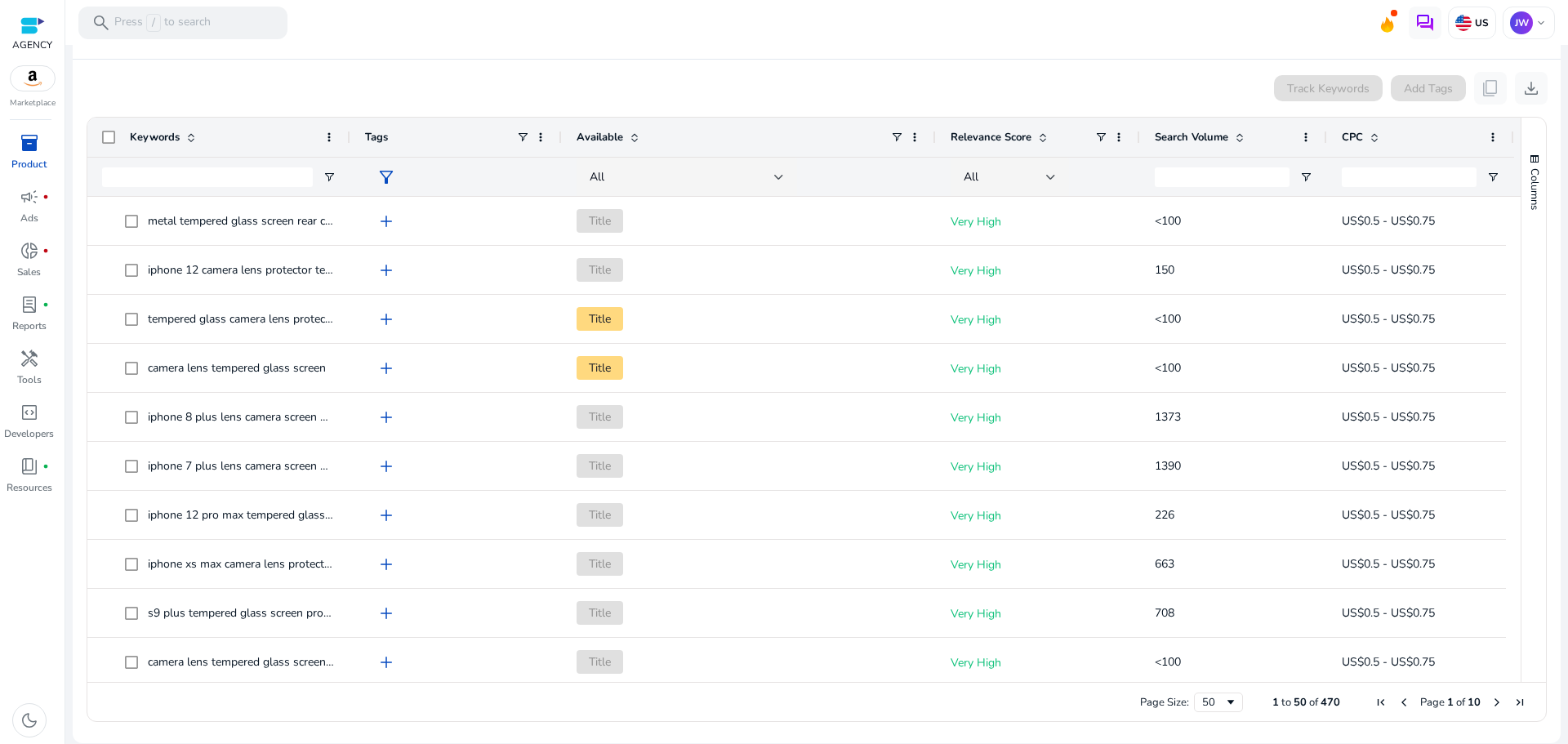
click at [1491, 702] on span "Next Page" at bounding box center [1497, 702] width 13 height 13
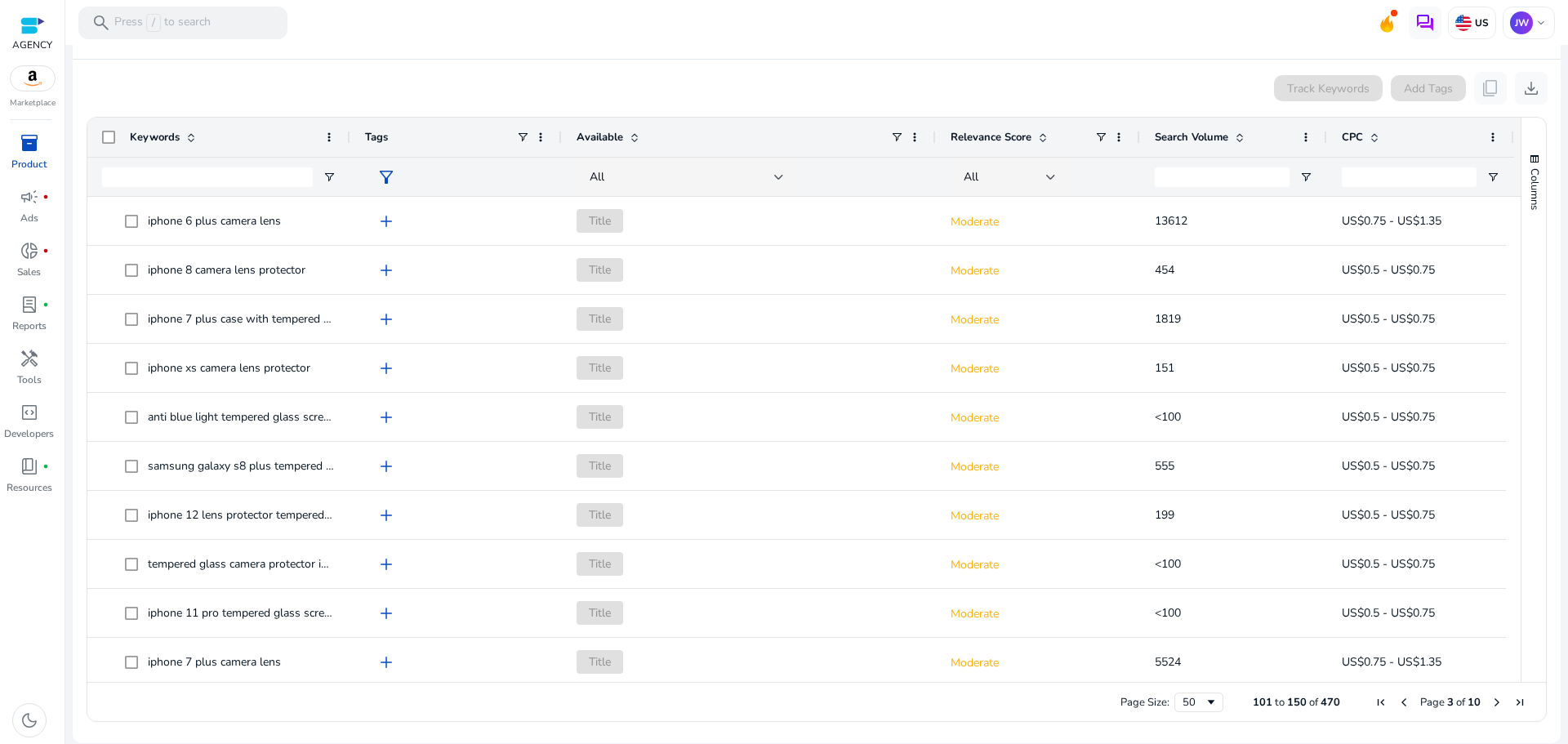
click at [1397, 708] on span "Previous Page" at bounding box center [1403, 702] width 13 height 13
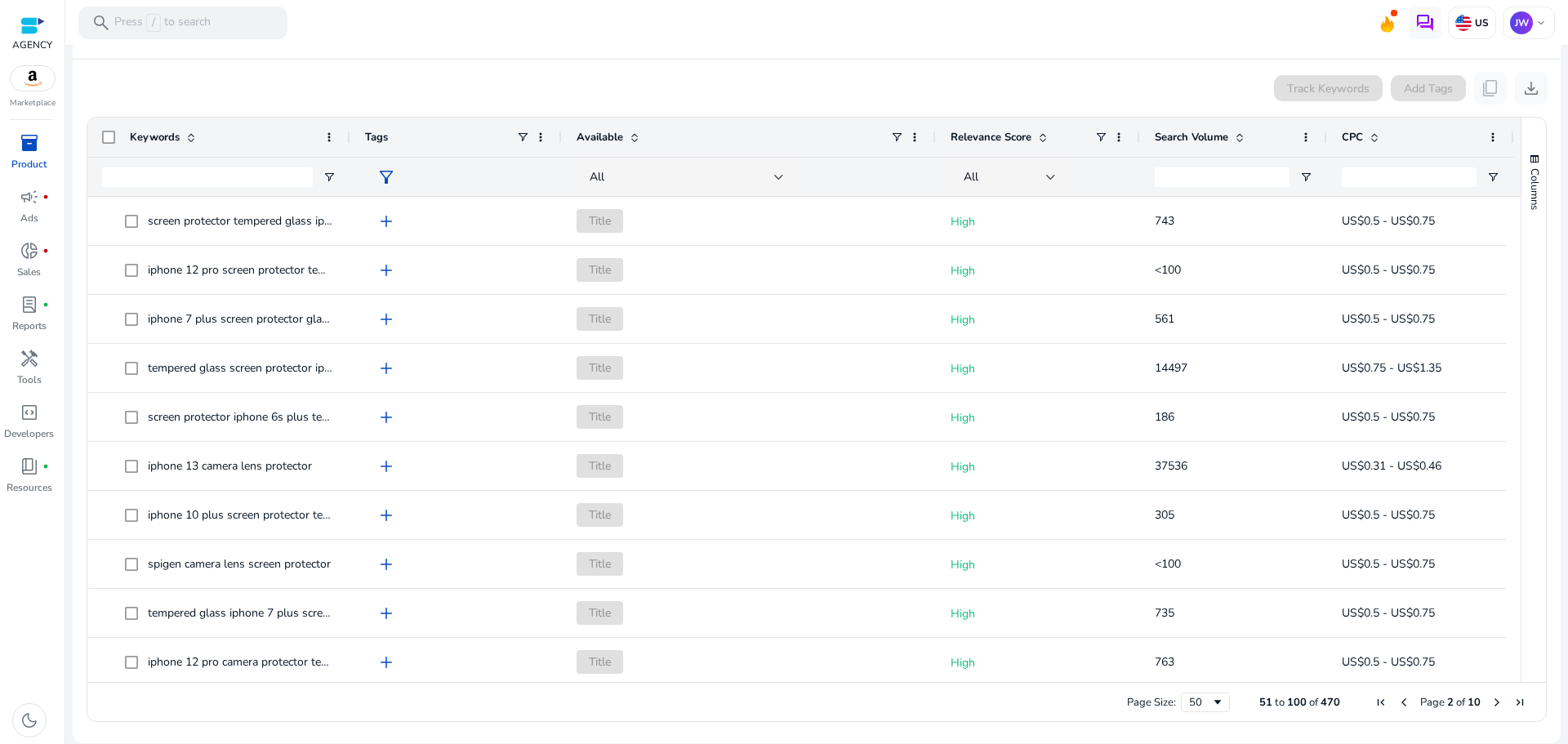
click at [1397, 707] on span "Previous Page" at bounding box center [1403, 702] width 13 height 13
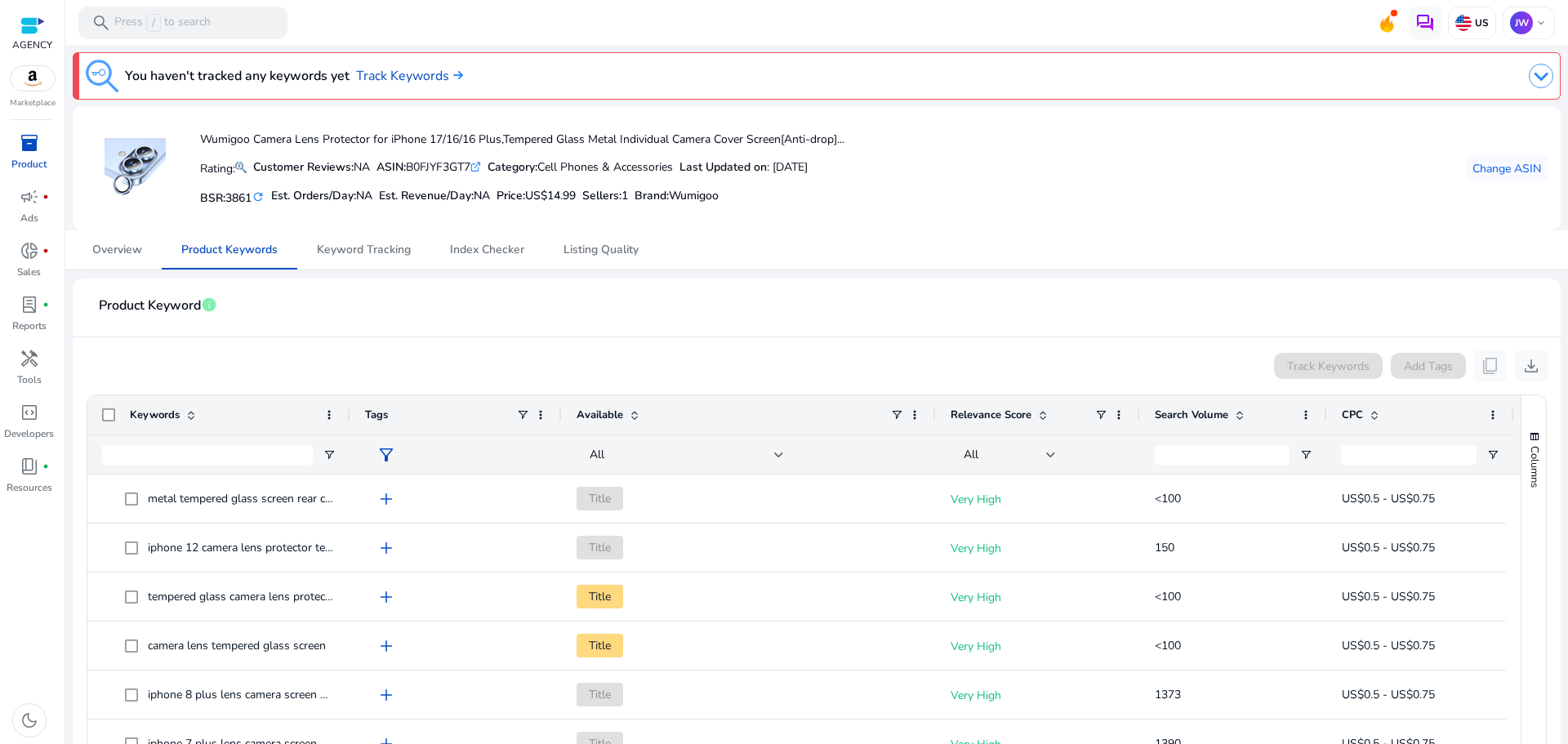
click at [1189, 425] on div "Search Volume" at bounding box center [1224, 415] width 140 height 31
click at [1194, 411] on span "Search Volume" at bounding box center [1191, 414] width 74 height 15
click at [339, 257] on span "Keyword Tracking" at bounding box center [363, 251] width 93 height 39
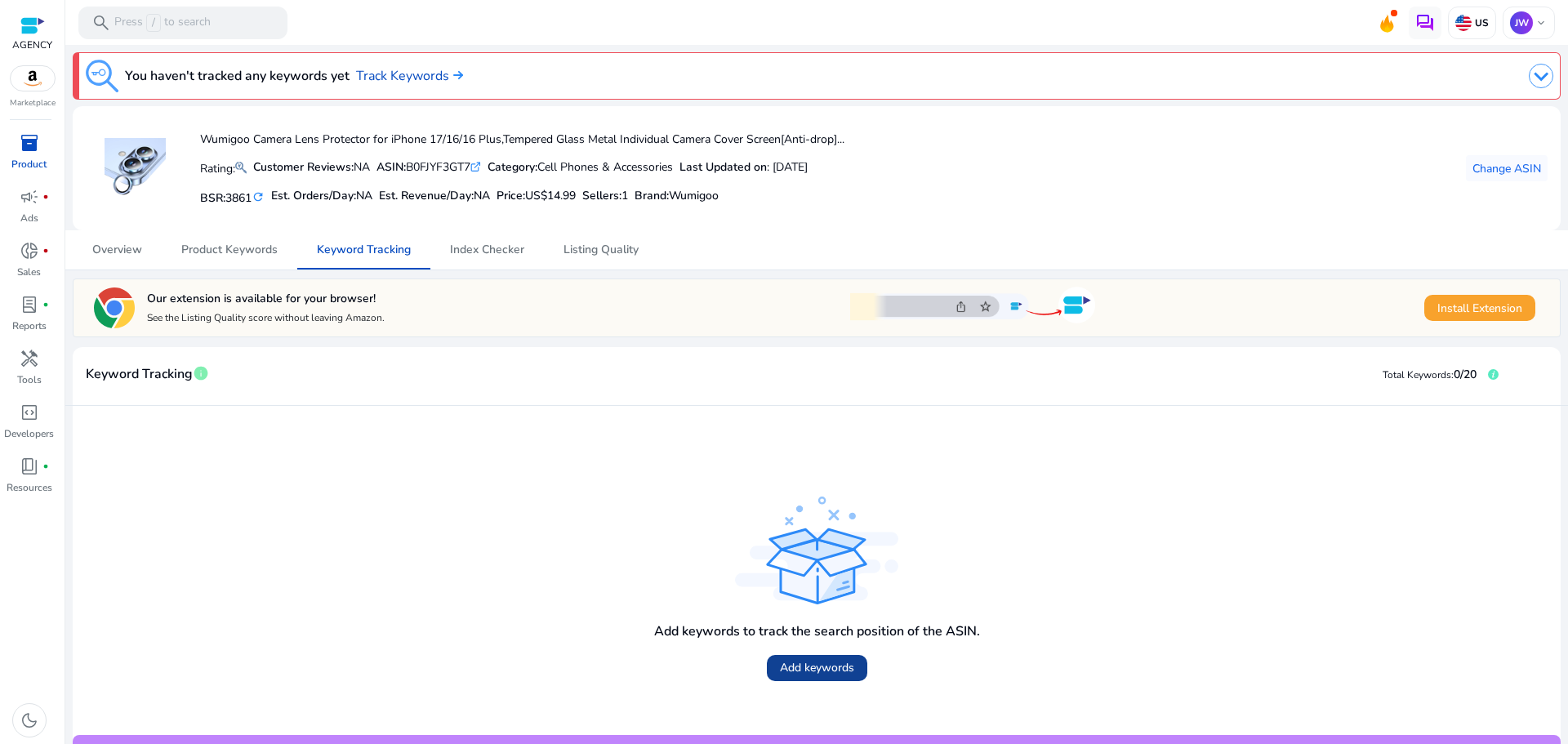
click at [828, 670] on span "Add keywords" at bounding box center [817, 668] width 75 height 17
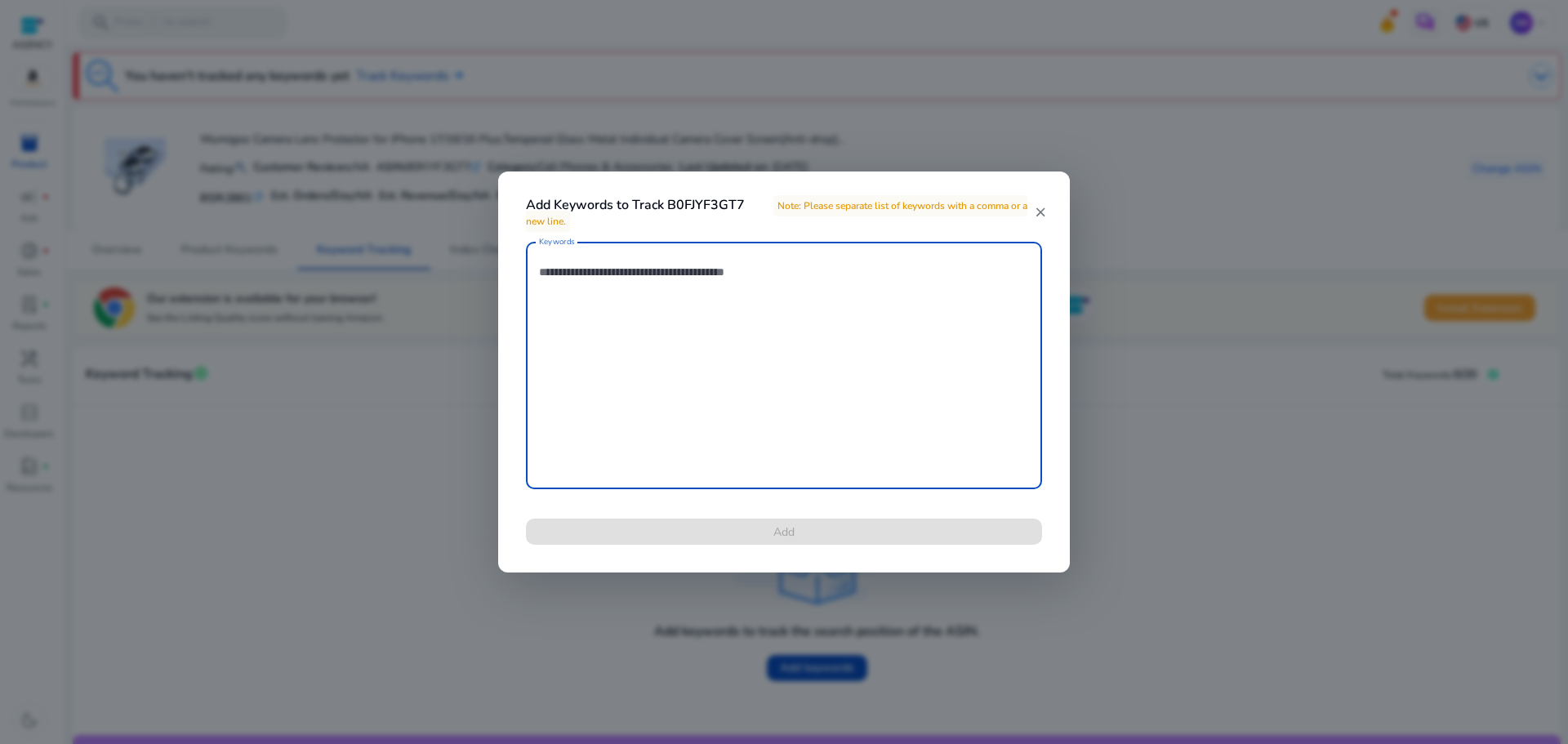
click at [645, 350] on textarea "Keywords" at bounding box center [783, 365] width 490 height 231
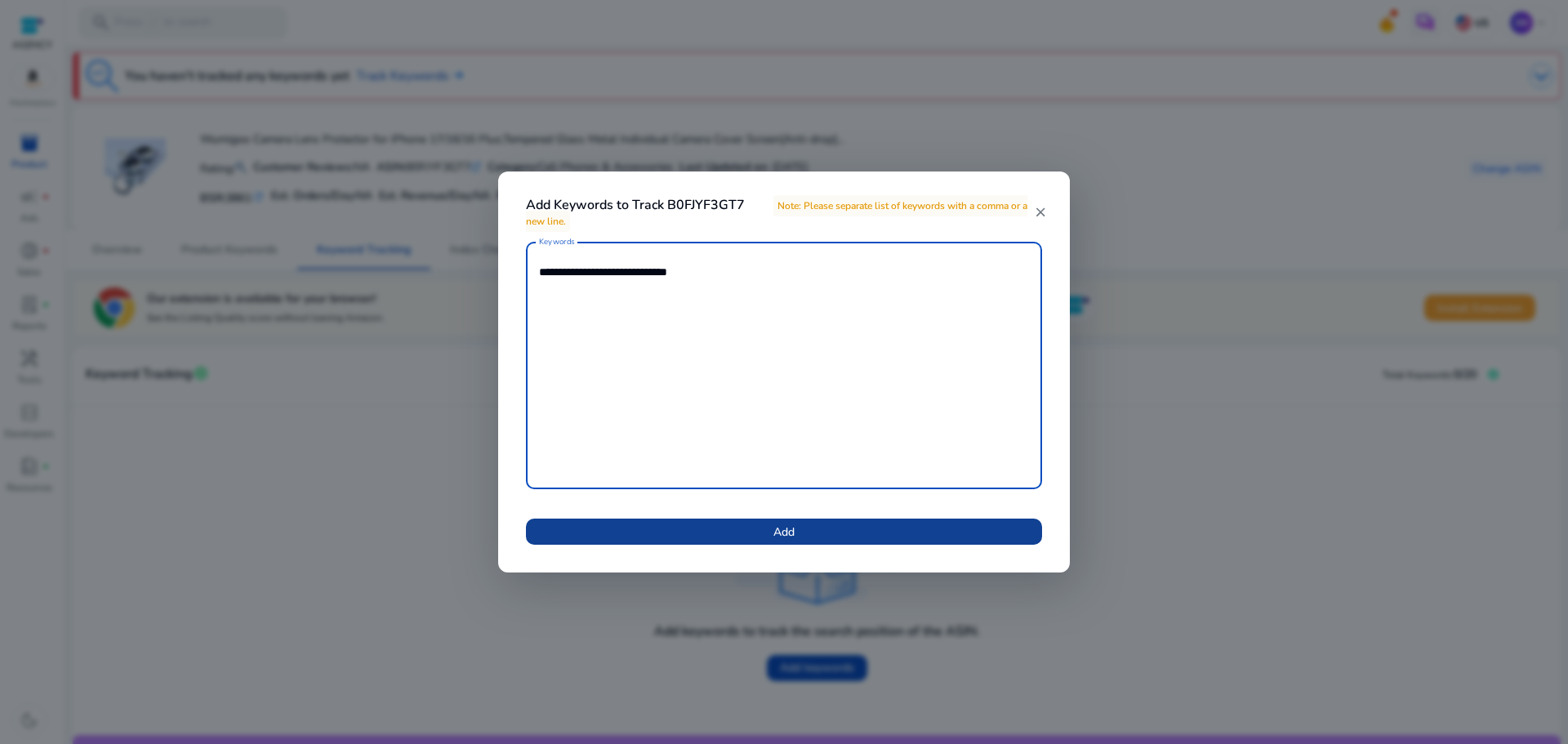
type textarea "**********"
click at [714, 529] on span at bounding box center [784, 532] width 516 height 39
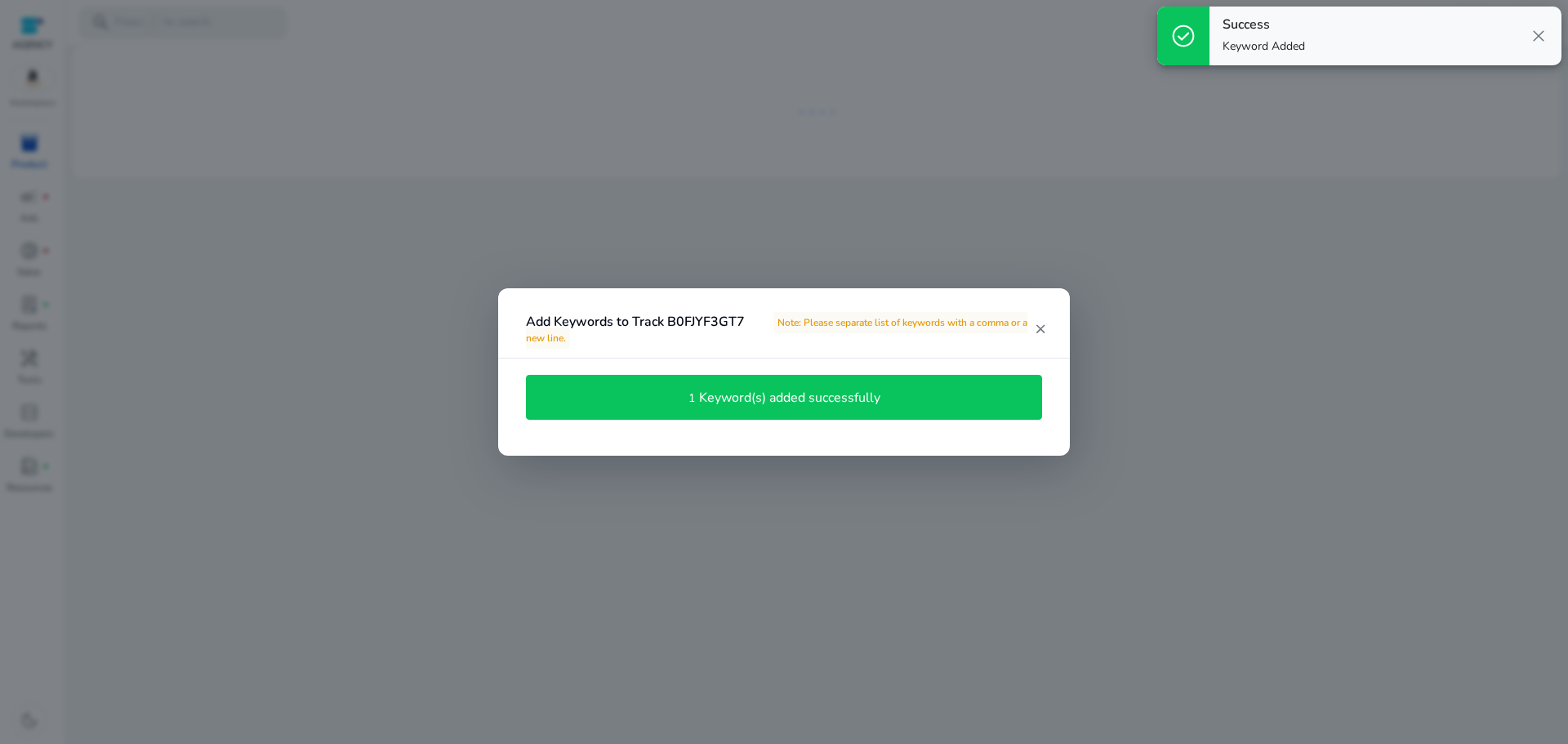
click at [1039, 322] on mat-icon "close" at bounding box center [1040, 329] width 14 height 15
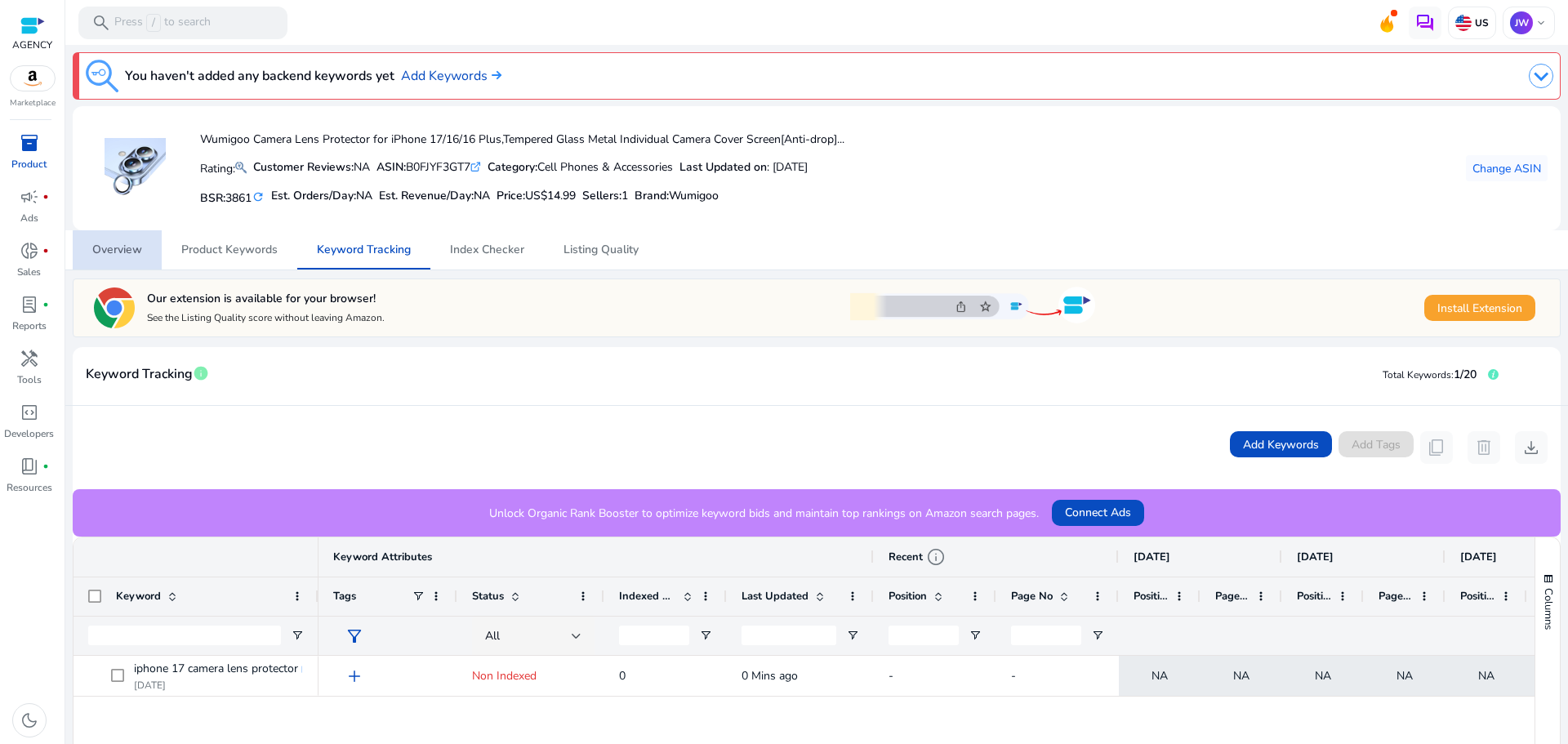
click at [123, 257] on span "Overview" at bounding box center [118, 251] width 50 height 39
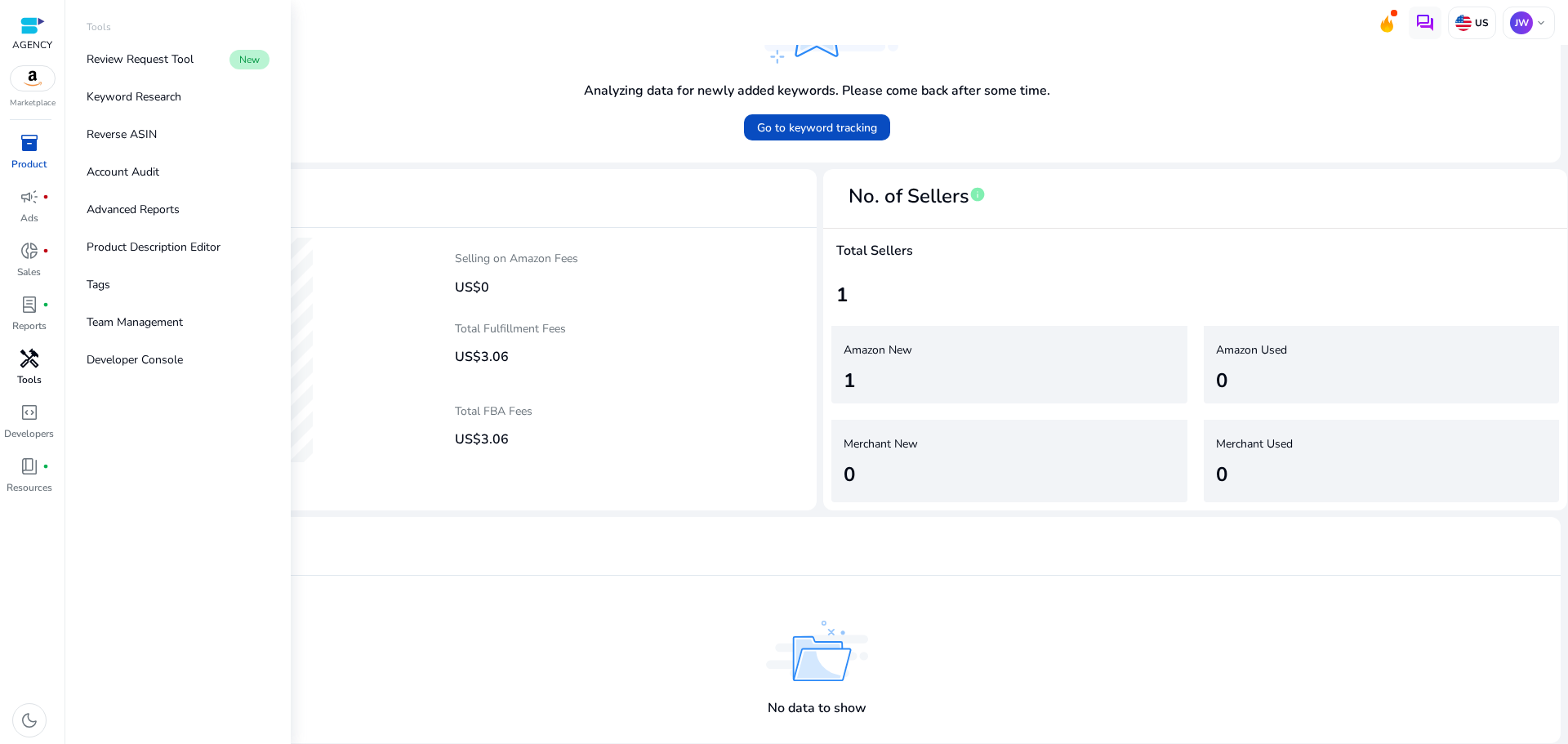
click at [47, 360] on div "handyman" at bounding box center [29, 359] width 45 height 26
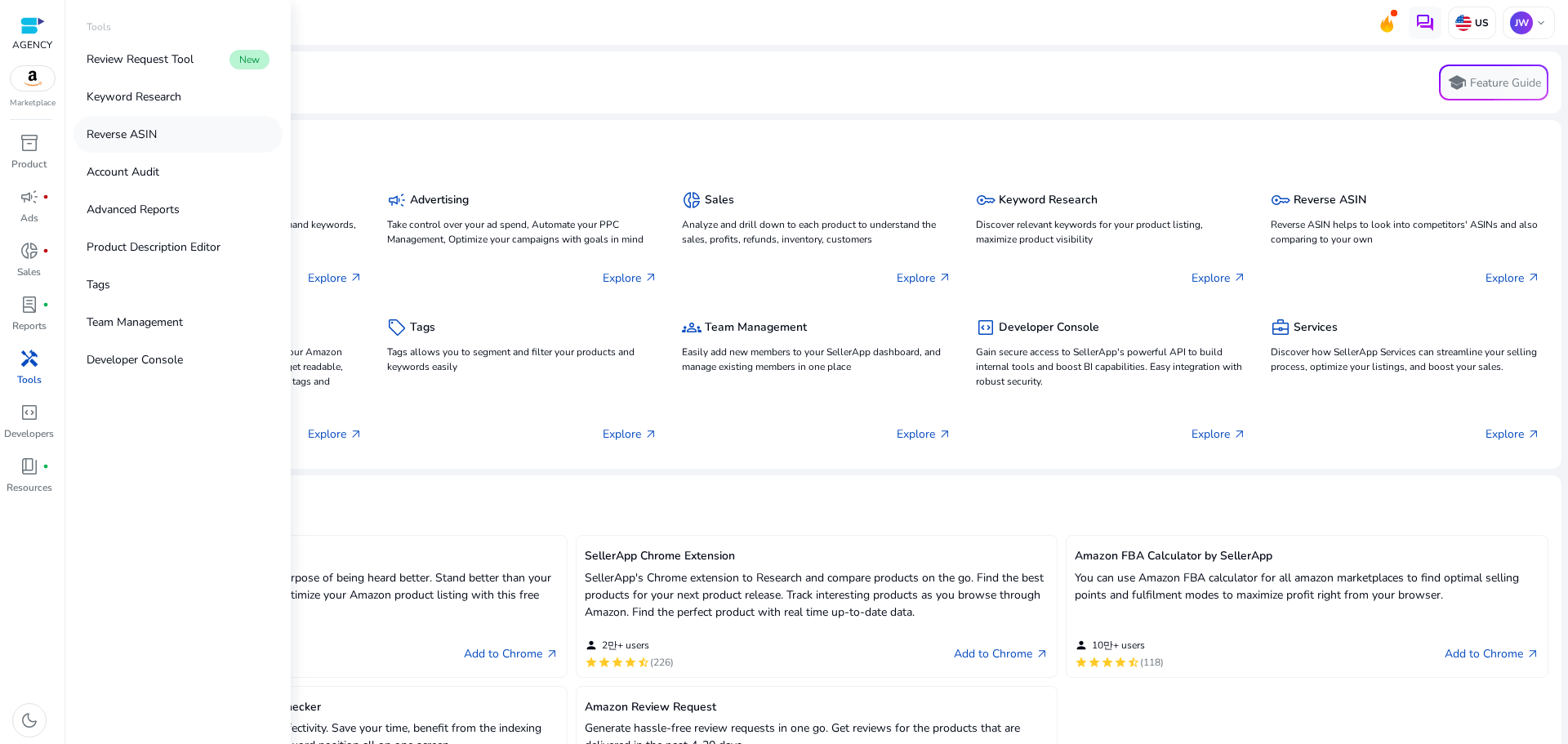
click at [190, 128] on link "Reverse ASIN" at bounding box center [178, 134] width 209 height 37
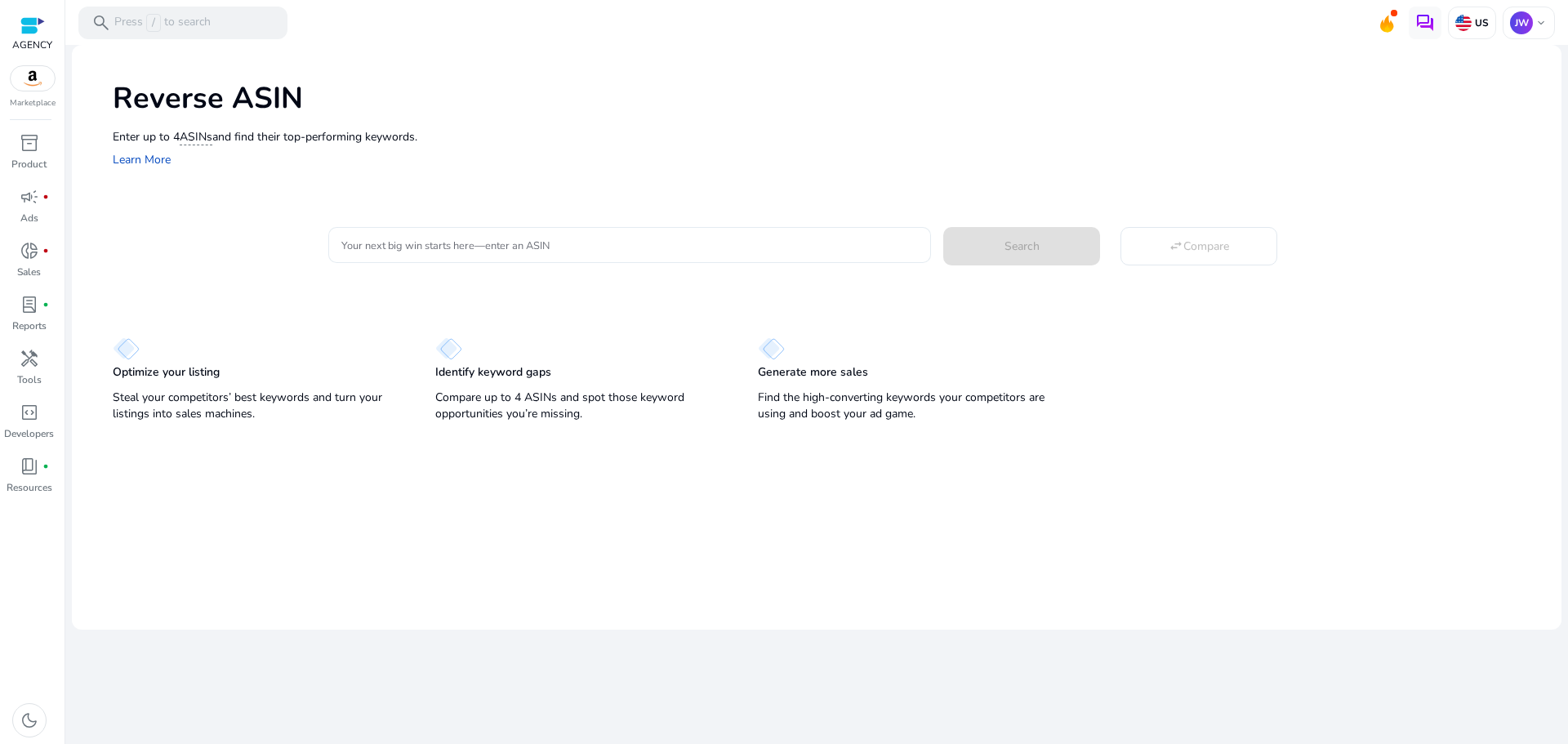
click at [510, 240] on input "Your next big win starts here—enter an ASIN" at bounding box center [630, 245] width 576 height 18
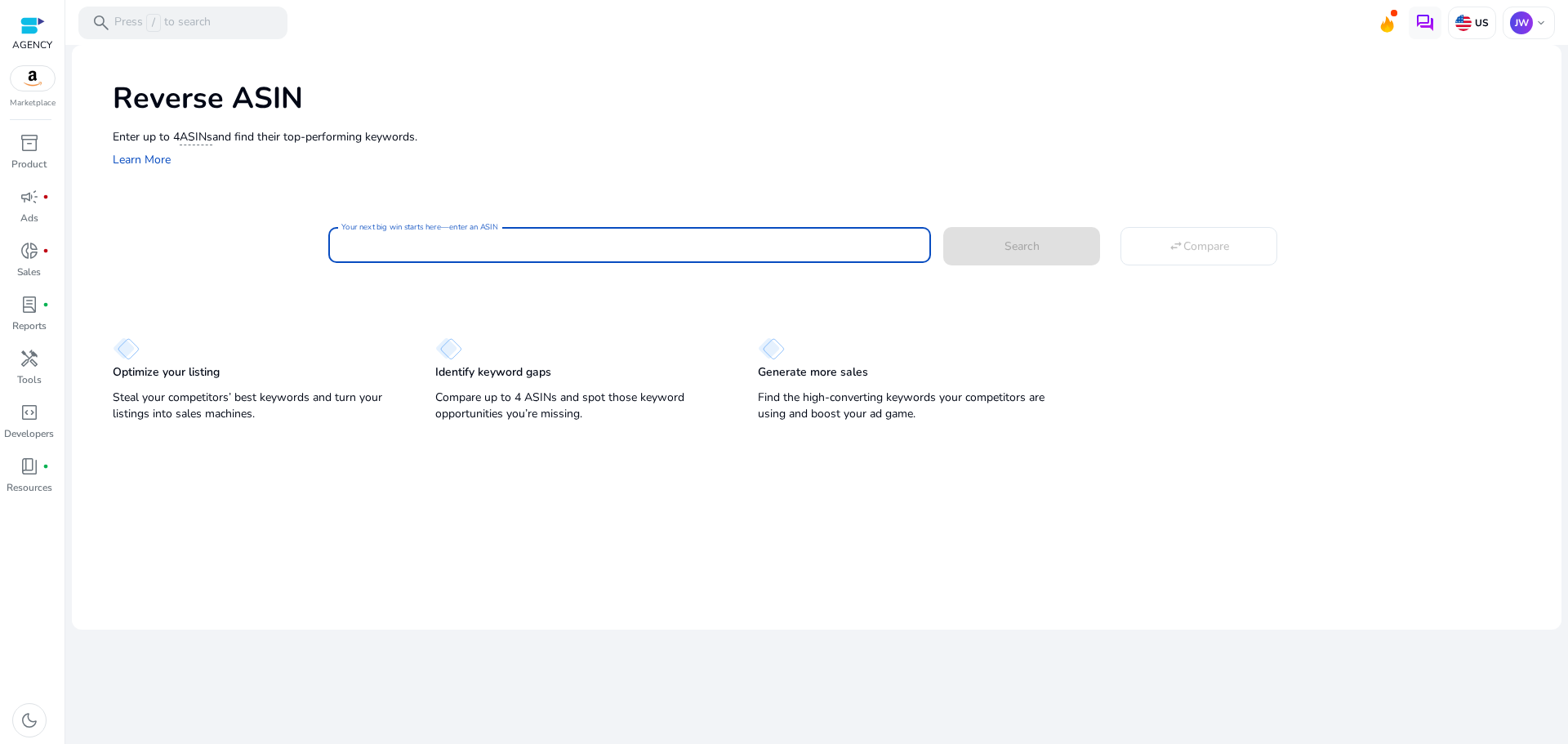
click at [454, 246] on input "Your next big win starts here—enter an ASIN" at bounding box center [630, 245] width 576 height 18
paste input "**********"
type input "**********"
click at [1068, 248] on span at bounding box center [1022, 246] width 157 height 39
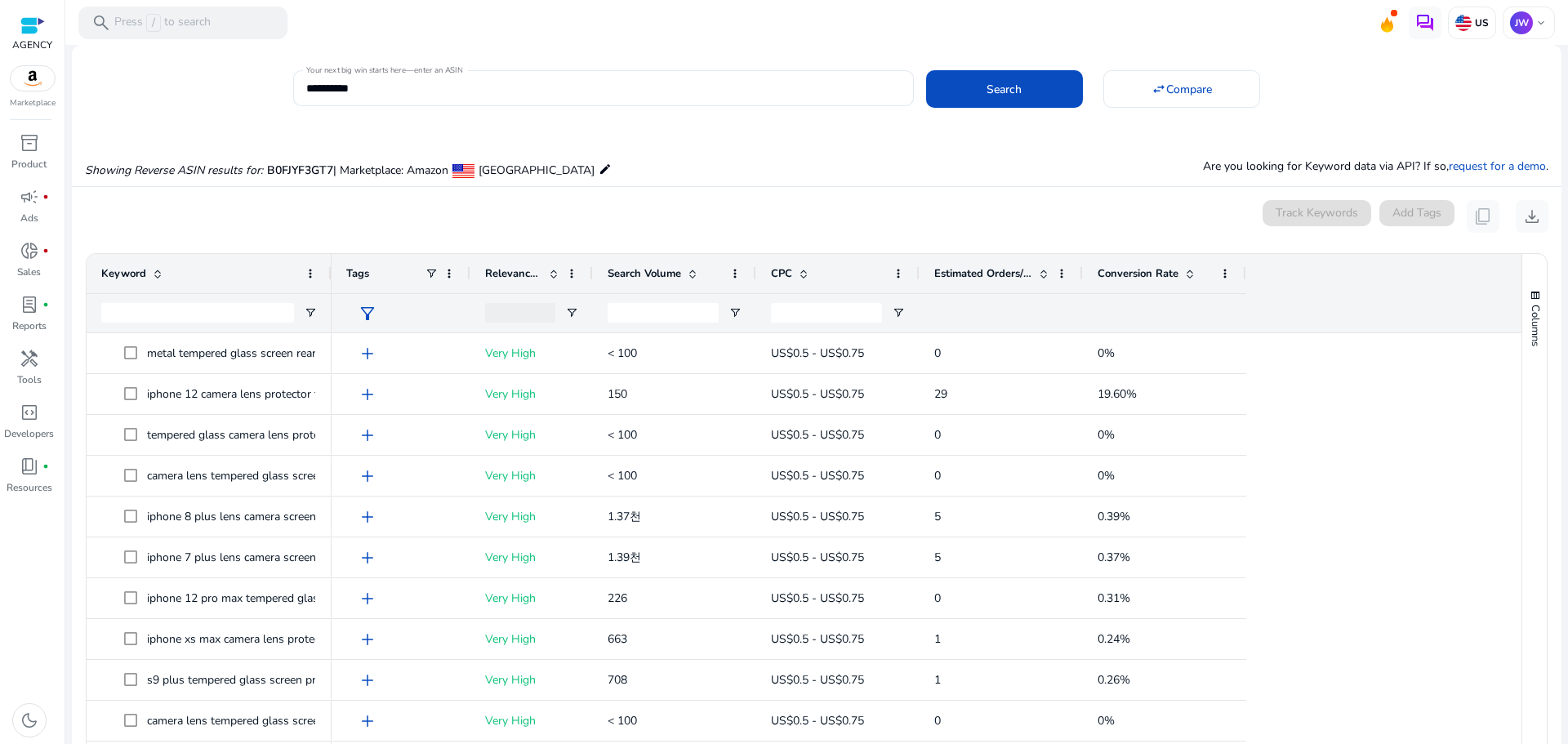
click at [209, 206] on div "0 keyword(s) selected Track Keywords Add Tags content_copy download" at bounding box center [817, 216] width 1463 height 33
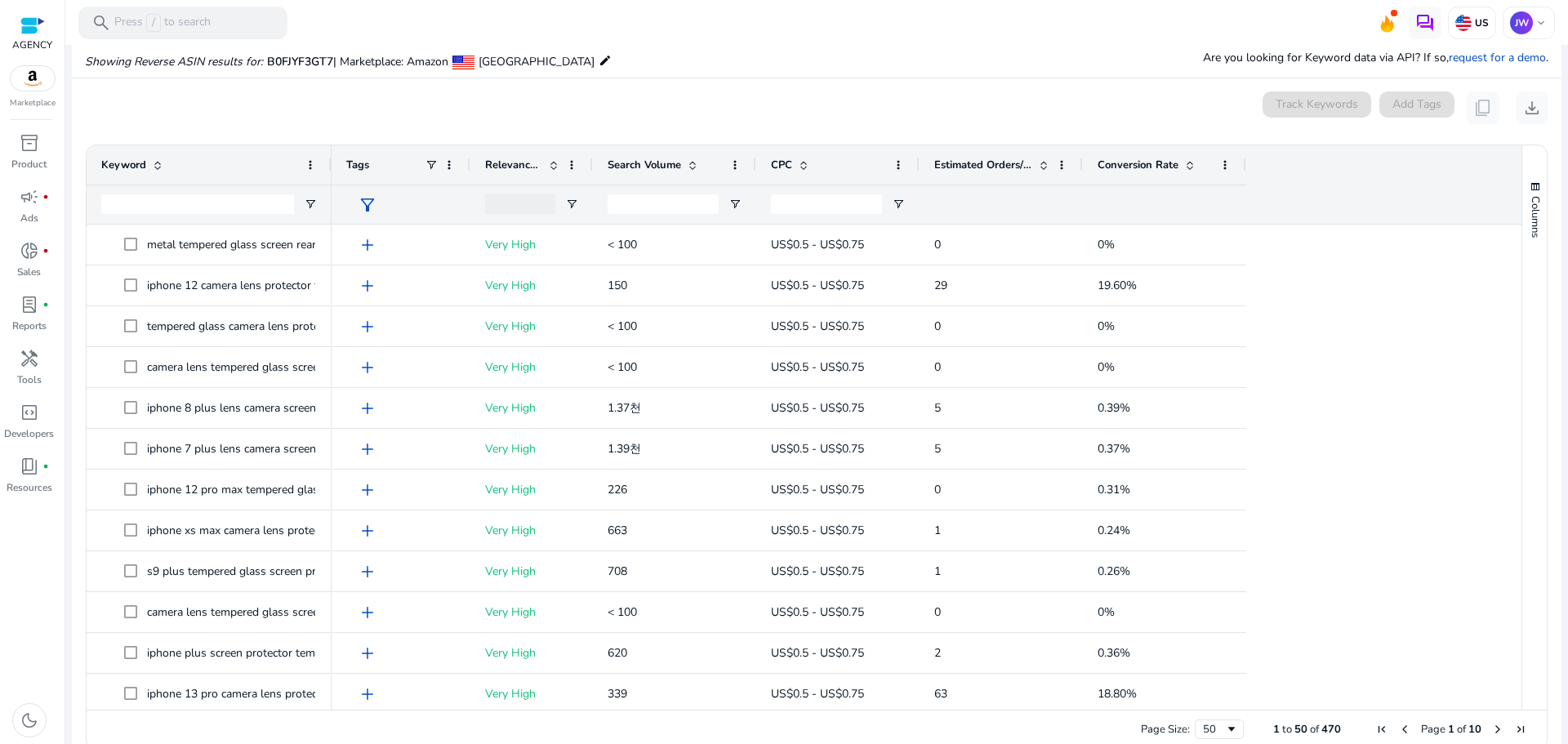
scroll to position [119, 0]
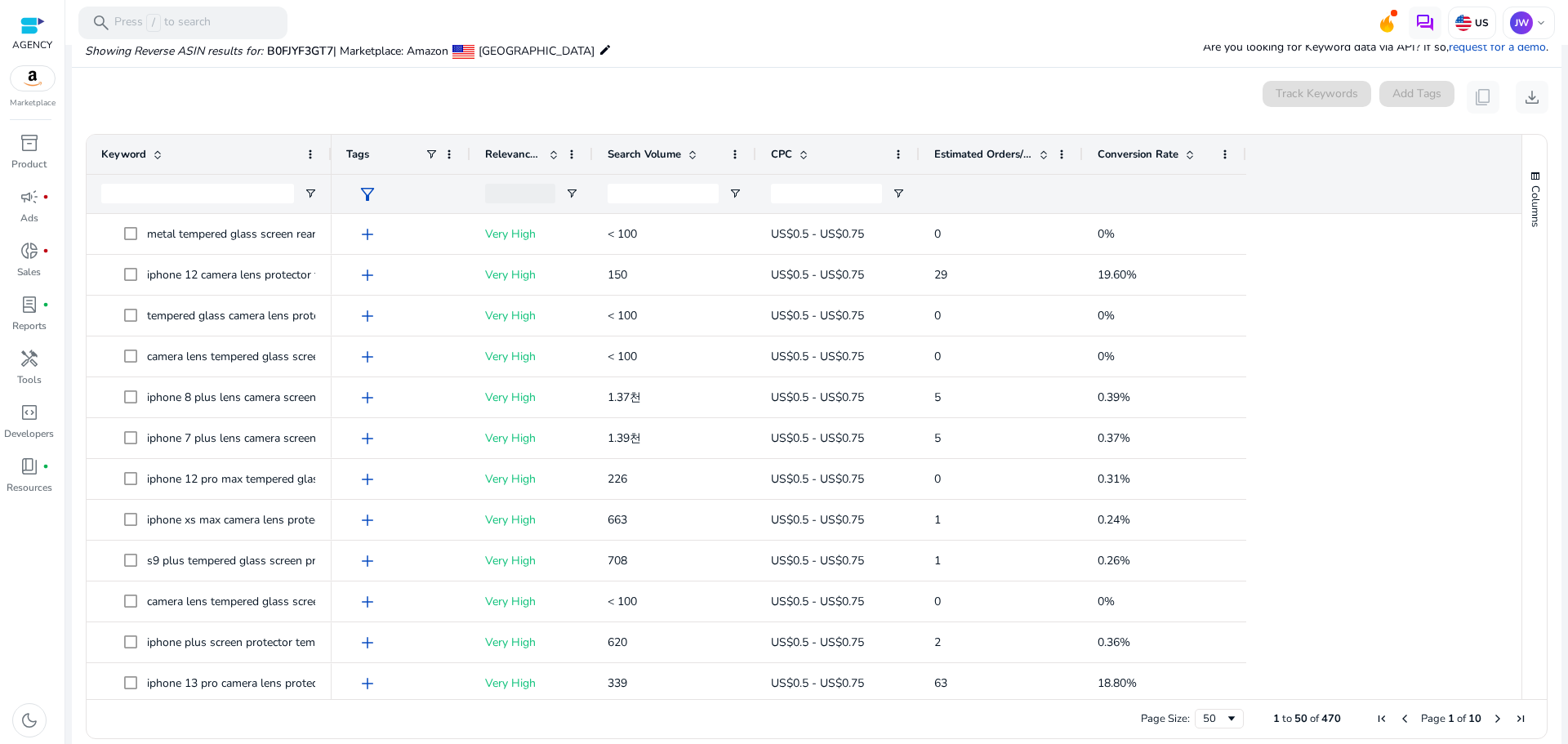
click at [1114, 154] on span "Conversion Rate" at bounding box center [1138, 154] width 81 height 15
click at [1125, 158] on span "Conversion Rate" at bounding box center [1138, 154] width 81 height 15
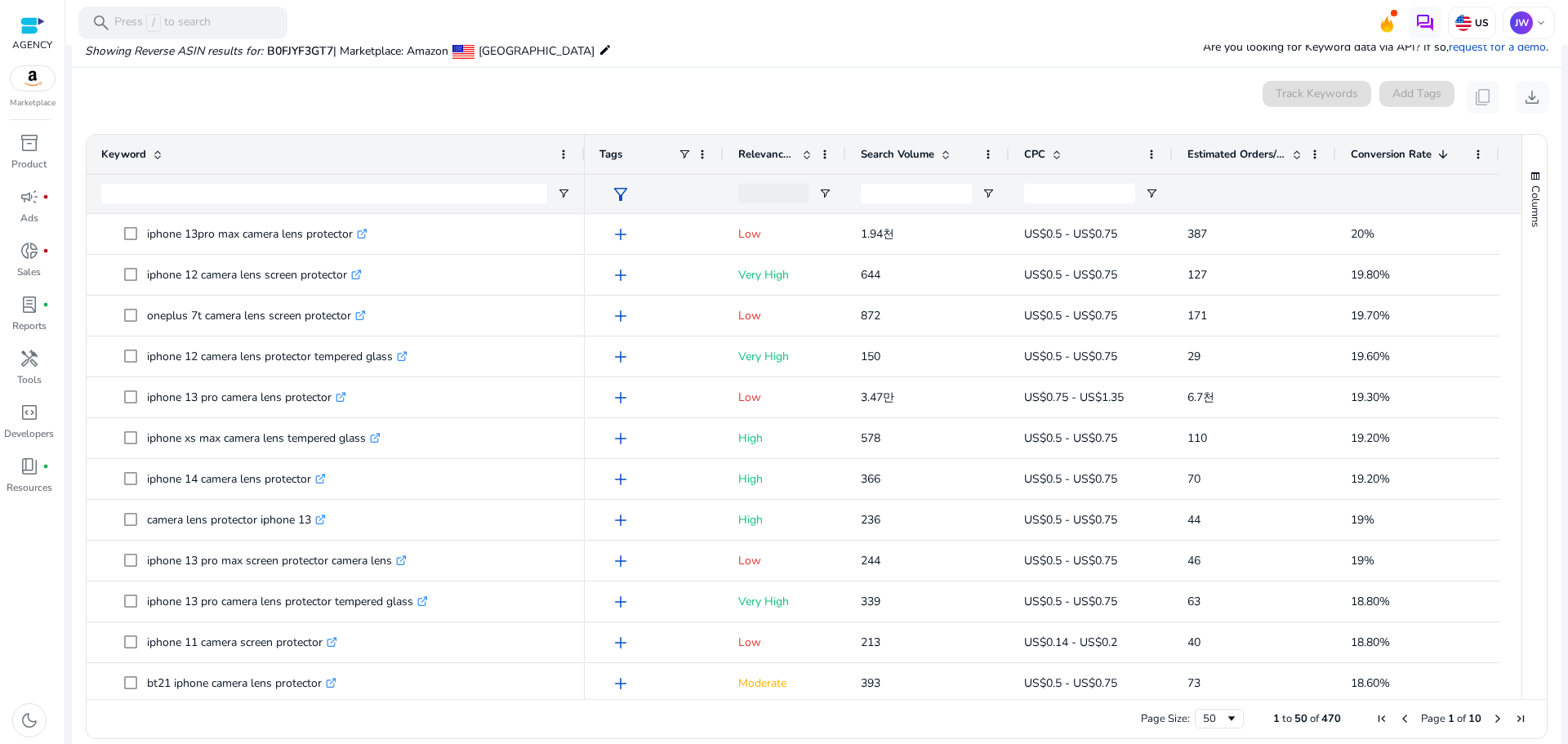
drag, startPoint x: 330, startPoint y: 158, endPoint x: 583, endPoint y: 165, distance: 253.1
click at [583, 165] on div at bounding box center [584, 154] width 7 height 39
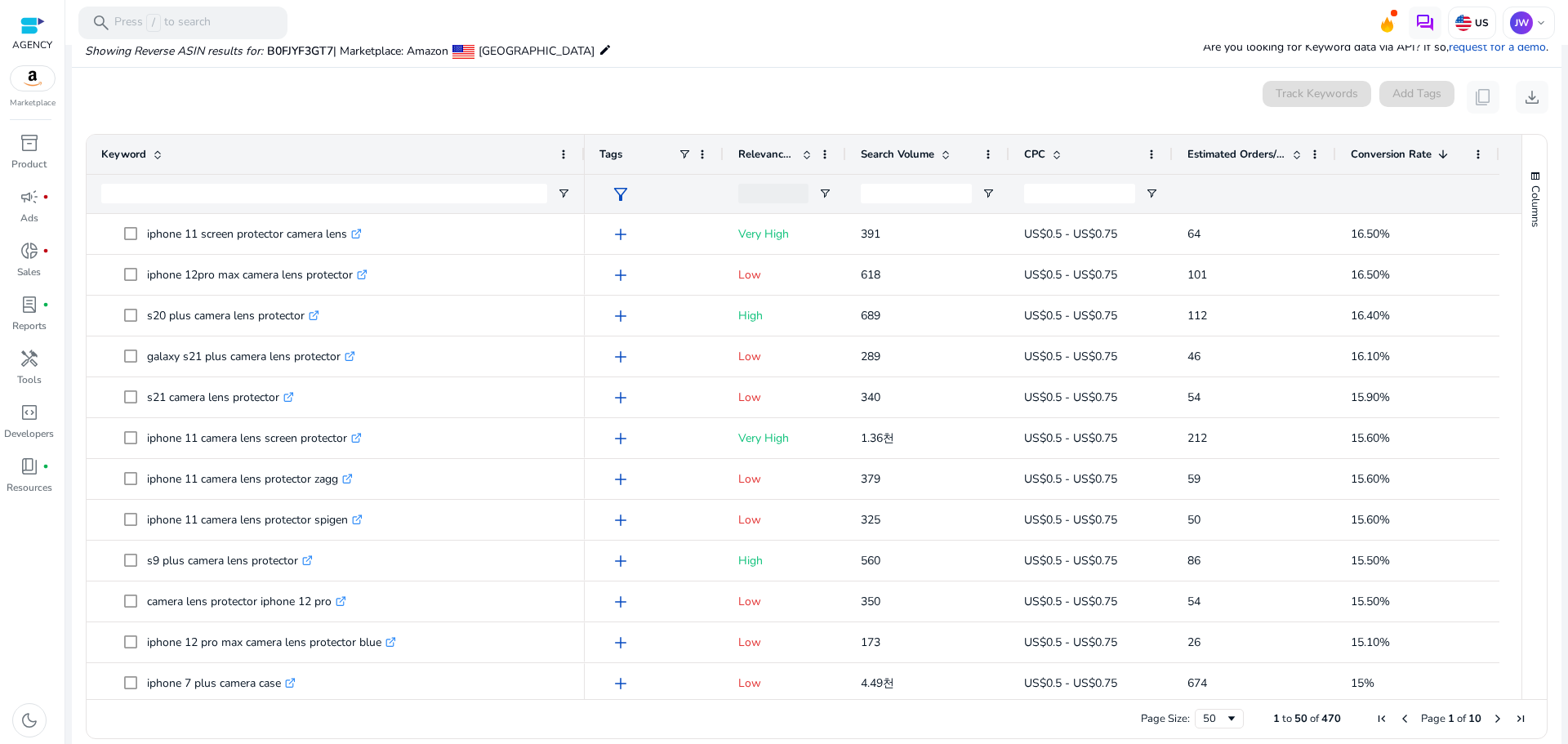
scroll to position [0, 0]
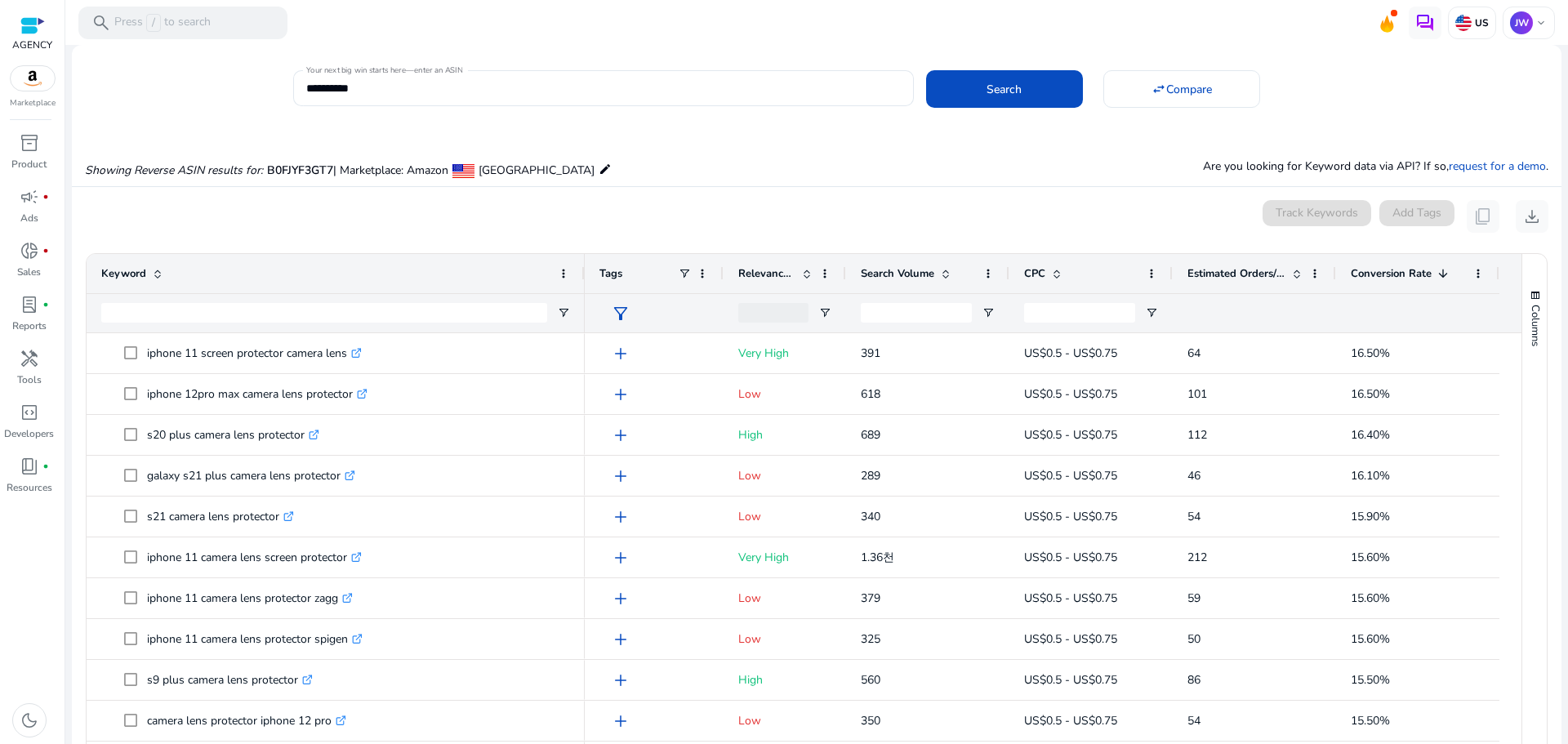
click at [708, 189] on mat-card "0 keyword(s) selected Track Keywords Add Tags content_copy download Press ENTER…" at bounding box center [817, 533] width 1490 height 693
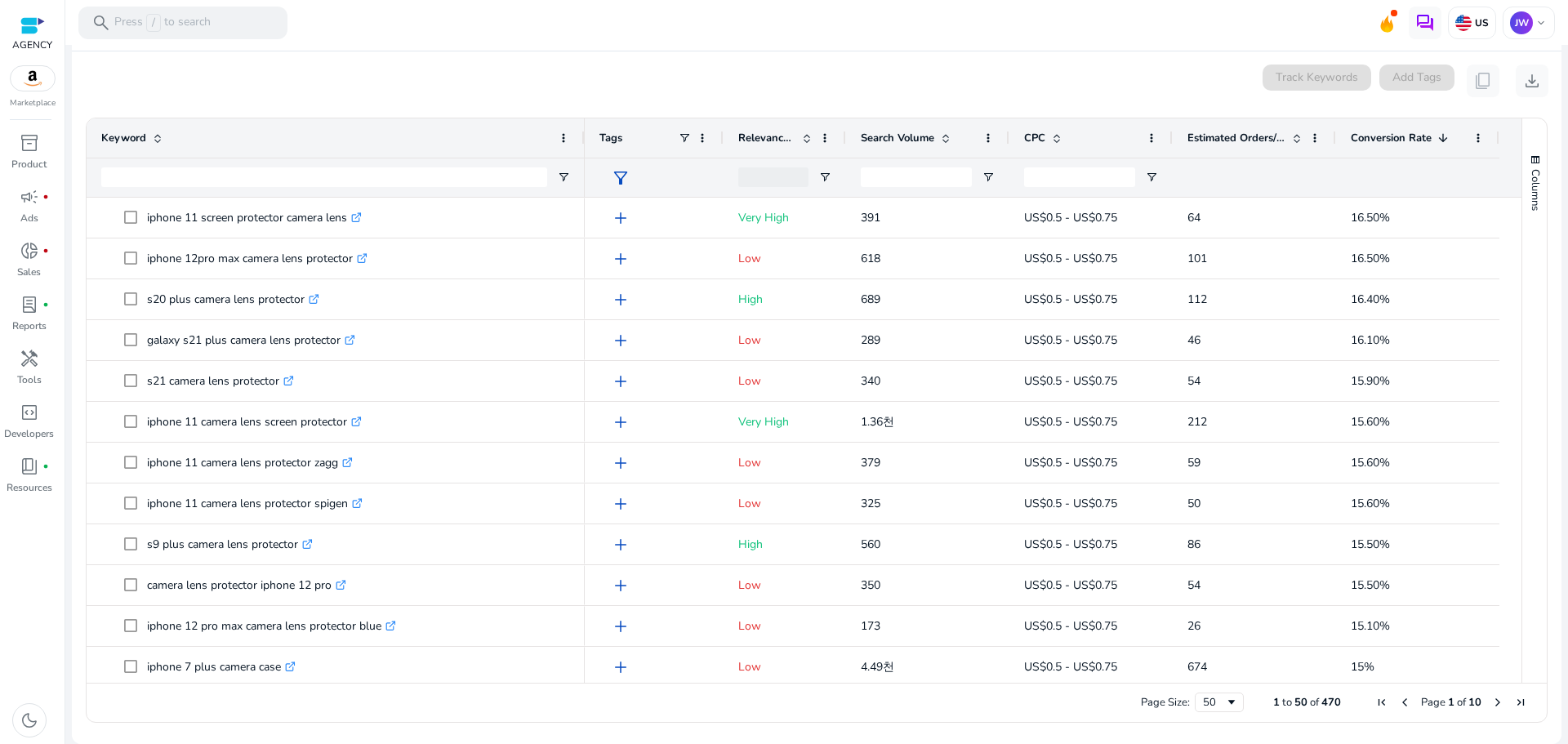
click at [160, 90] on div "0 keyword(s) selected Track Keywords Add Tags content_copy download" at bounding box center [817, 81] width 1463 height 33
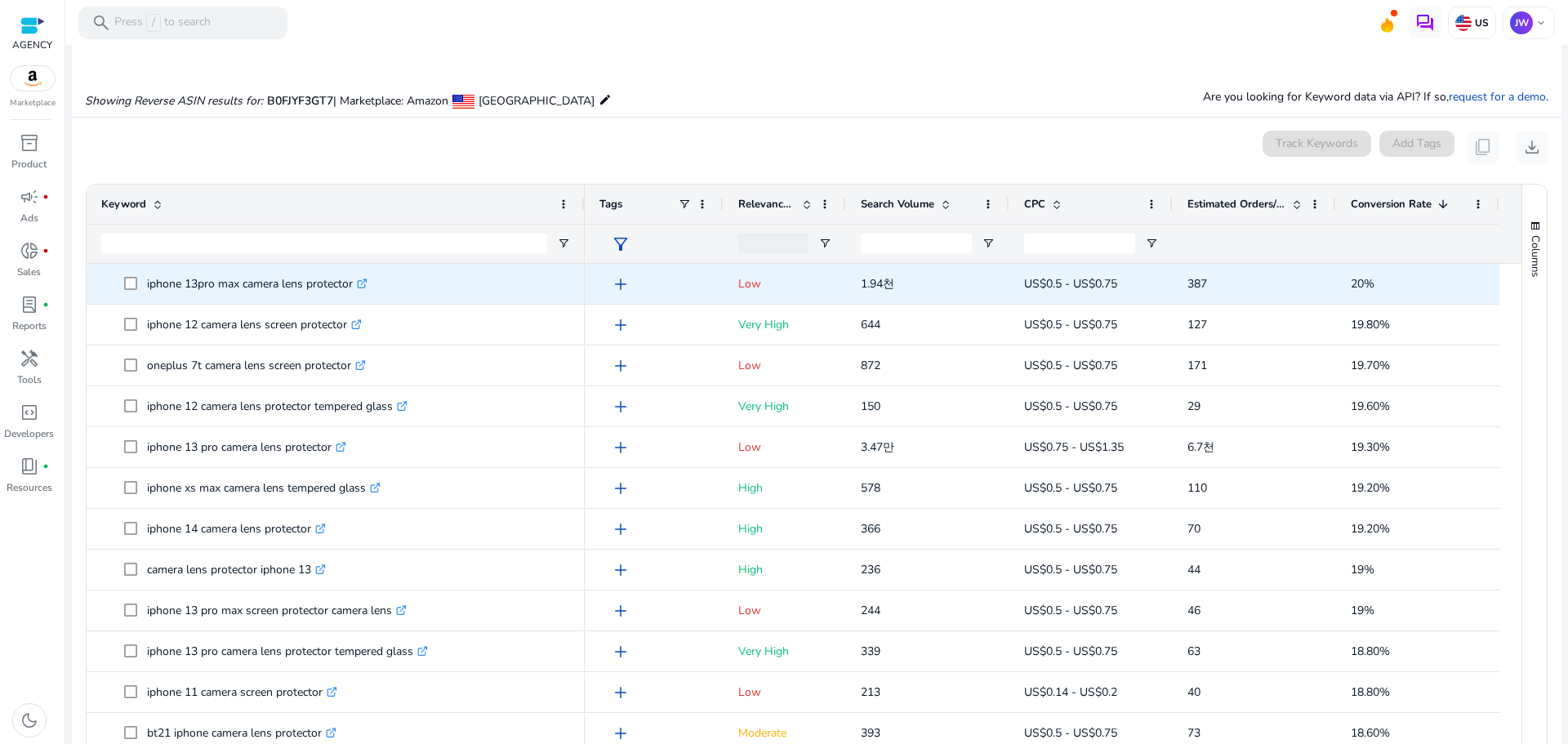
scroll to position [136, 0]
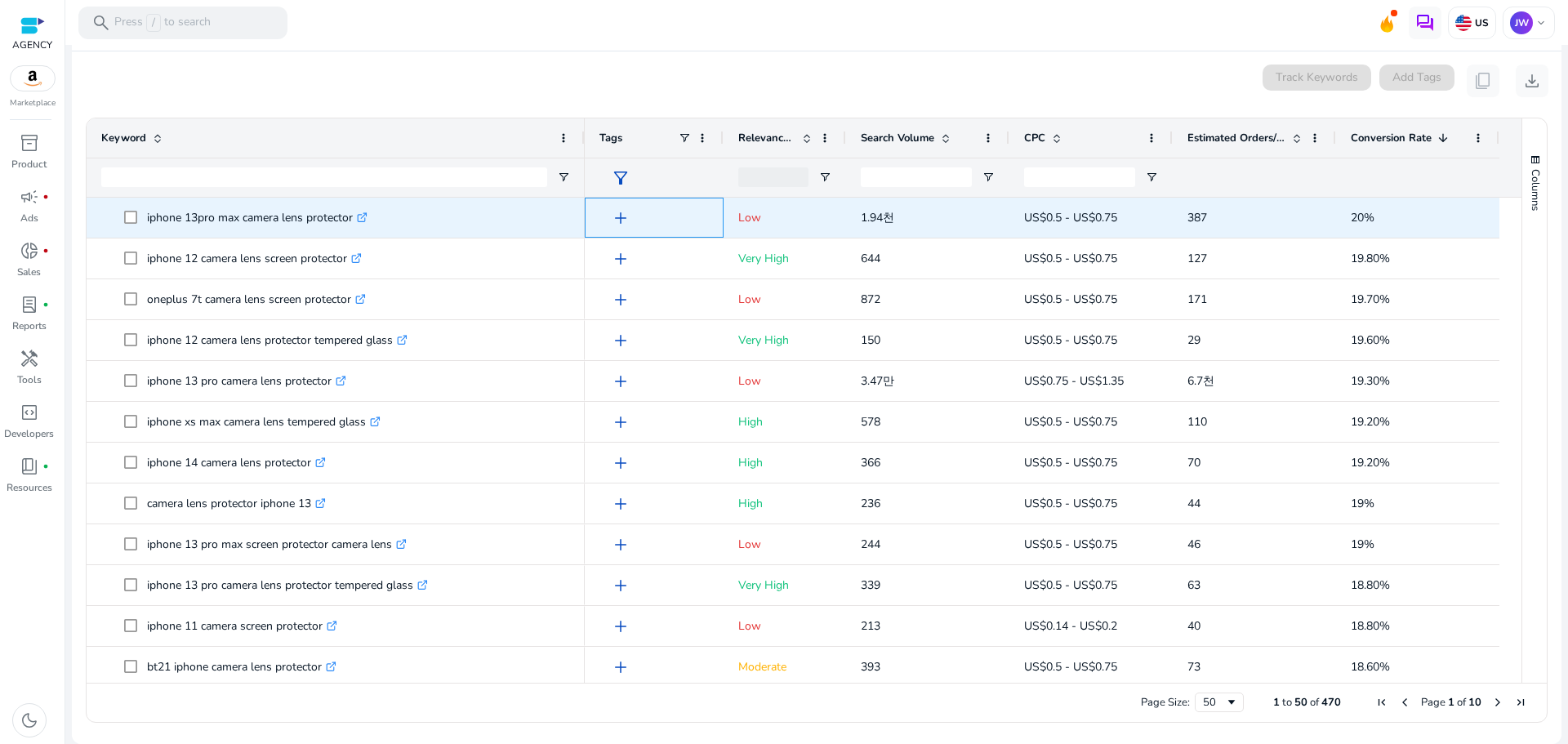
click at [624, 223] on span "add" at bounding box center [620, 218] width 20 height 20
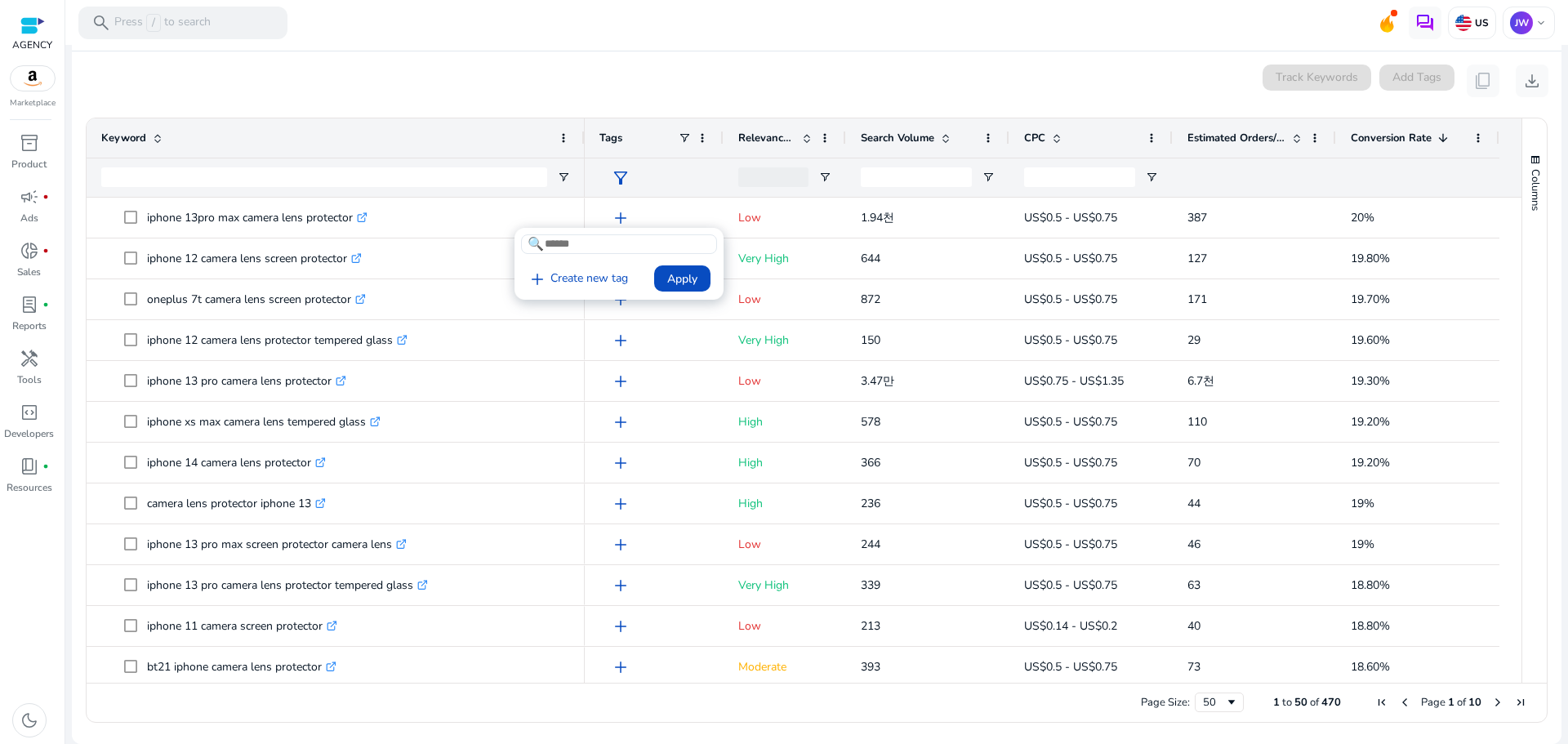
click at [657, 51] on div at bounding box center [784, 372] width 1568 height 744
click at [1223, 136] on span "Estimated Orders/Month" at bounding box center [1236, 137] width 98 height 15
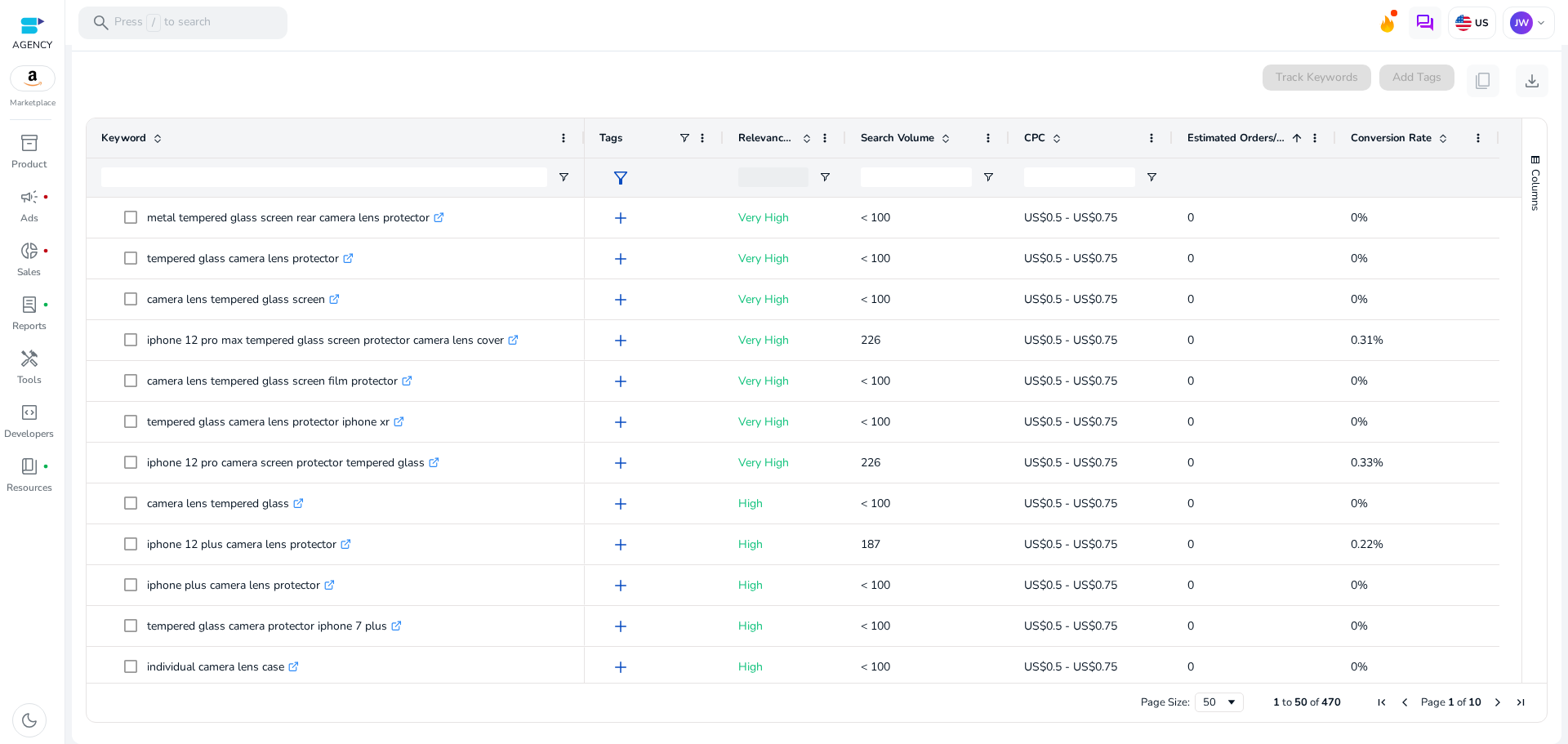
click at [1223, 136] on span "Estimated Orders/Month" at bounding box center [1236, 137] width 98 height 15
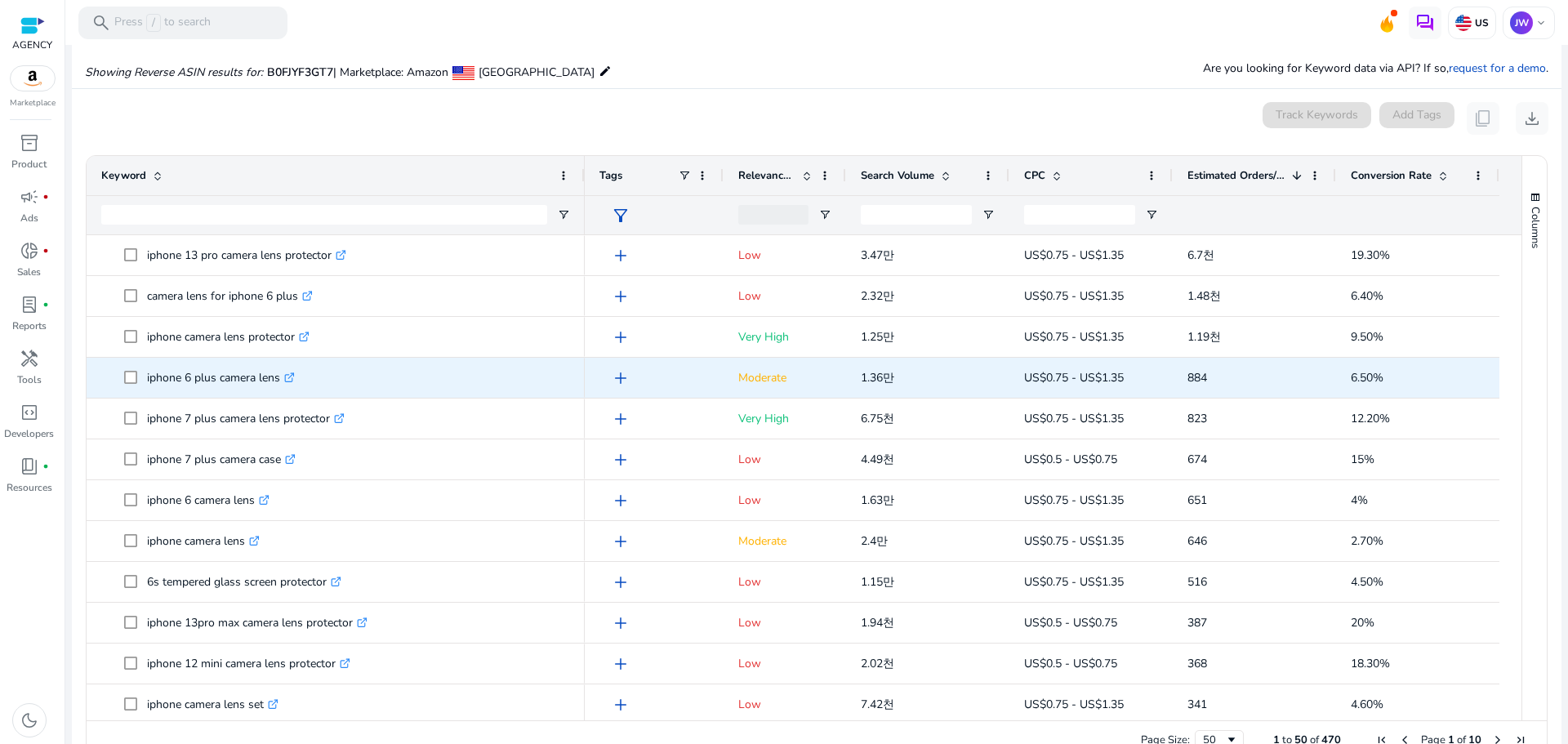
scroll to position [0, 0]
